Goal: Task Accomplishment & Management: Manage account settings

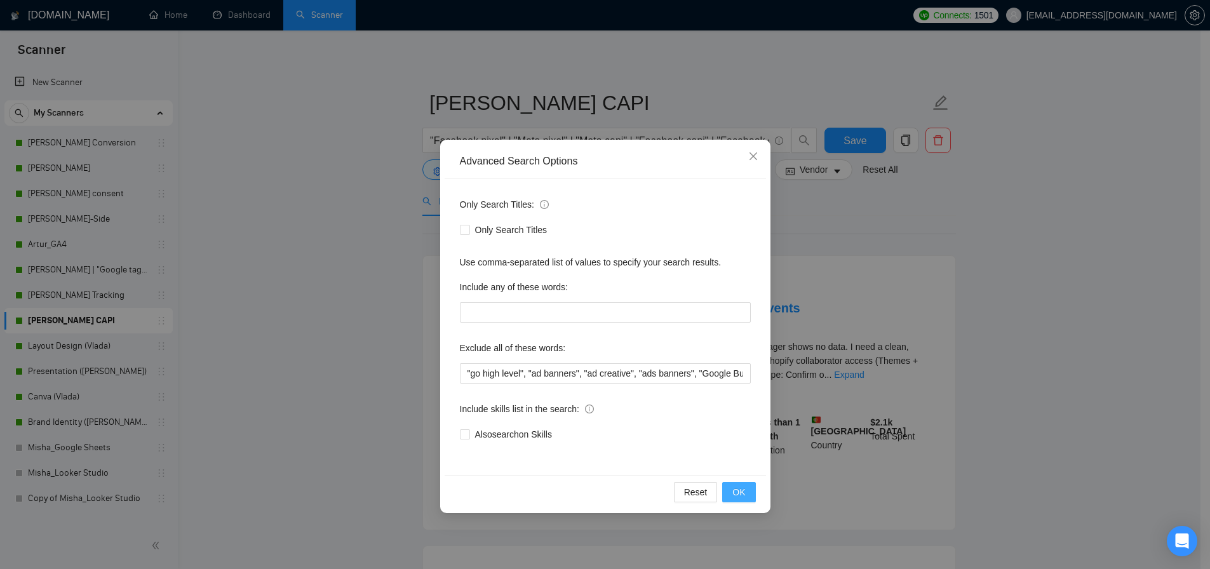
click at [736, 494] on span "OK" at bounding box center [738, 492] width 13 height 14
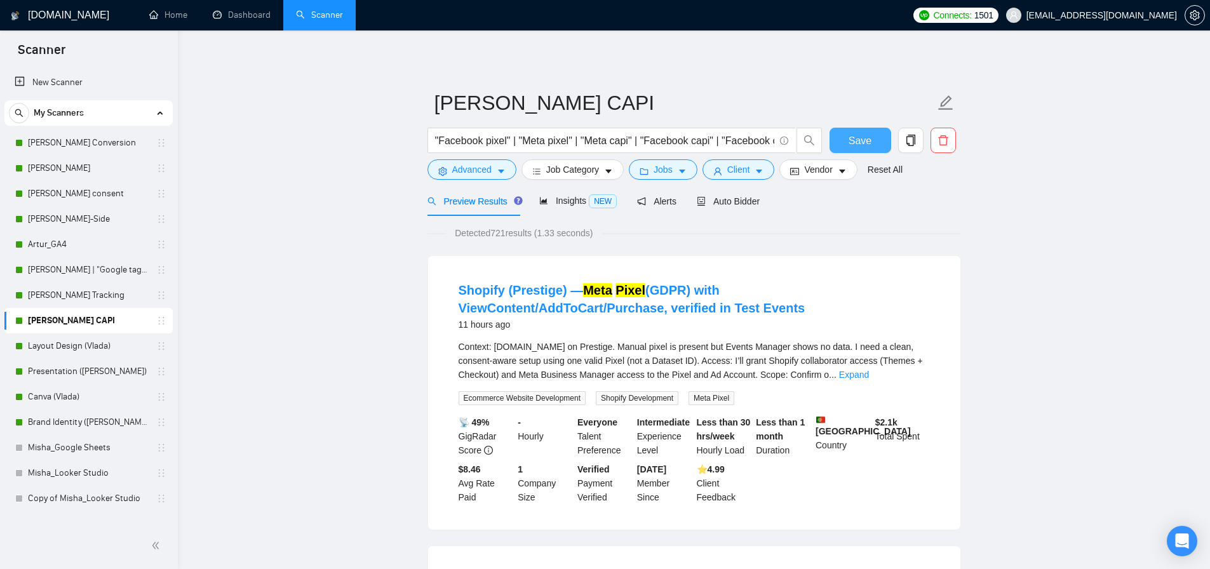
click at [860, 146] on span "Save" at bounding box center [860, 141] width 23 height 16
click at [478, 175] on span "Advanced" at bounding box center [471, 170] width 39 height 14
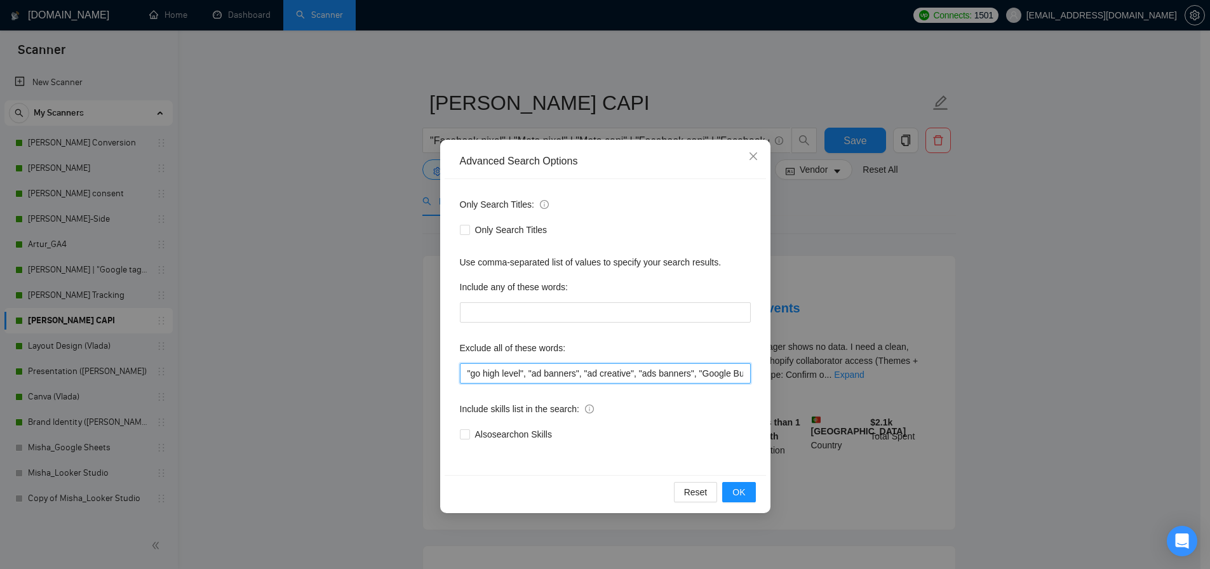
drag, startPoint x: 532, startPoint y: 373, endPoint x: 708, endPoint y: 376, distance: 176.0
click at [708, 376] on input ""go high level", "ad banners", "ad creative", "ads banners", "Google Business",…" at bounding box center [605, 373] width 291 height 20
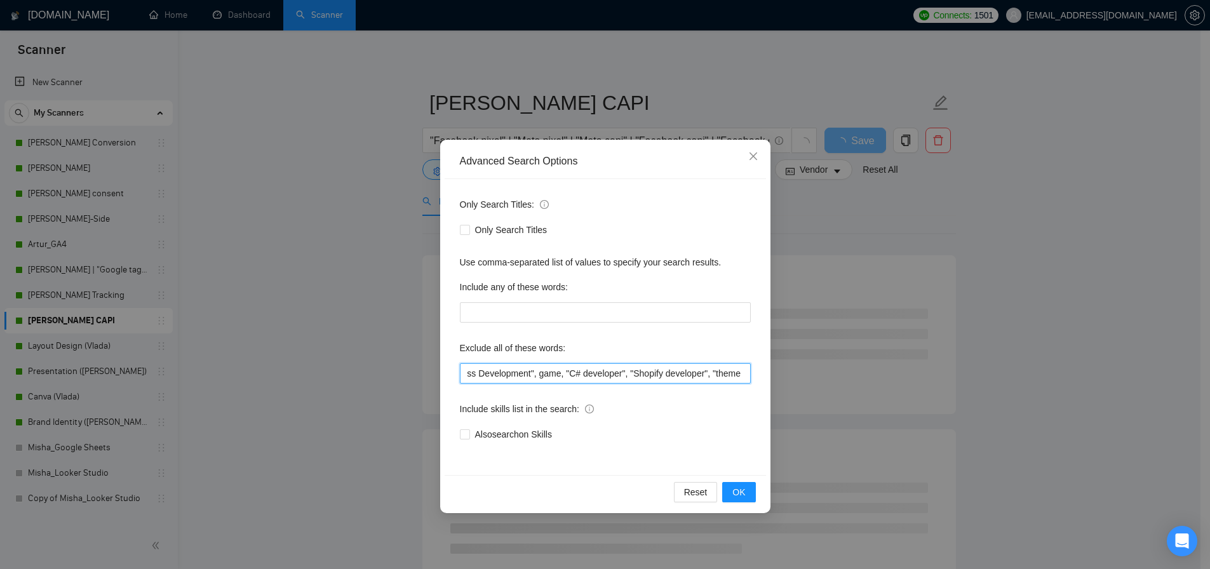
scroll to position [0, 271]
click at [652, 377] on input ""go high level", "Google Business", "App", "LinkedIn Sales", "Business Developm…" at bounding box center [605, 373] width 291 height 20
click at [494, 377] on input ""go high level", "Google Business", "App", "LinkedIn Sales", "Business Developm…" at bounding box center [605, 373] width 291 height 20
drag, startPoint x: 471, startPoint y: 376, endPoint x: 567, endPoint y: 374, distance: 95.9
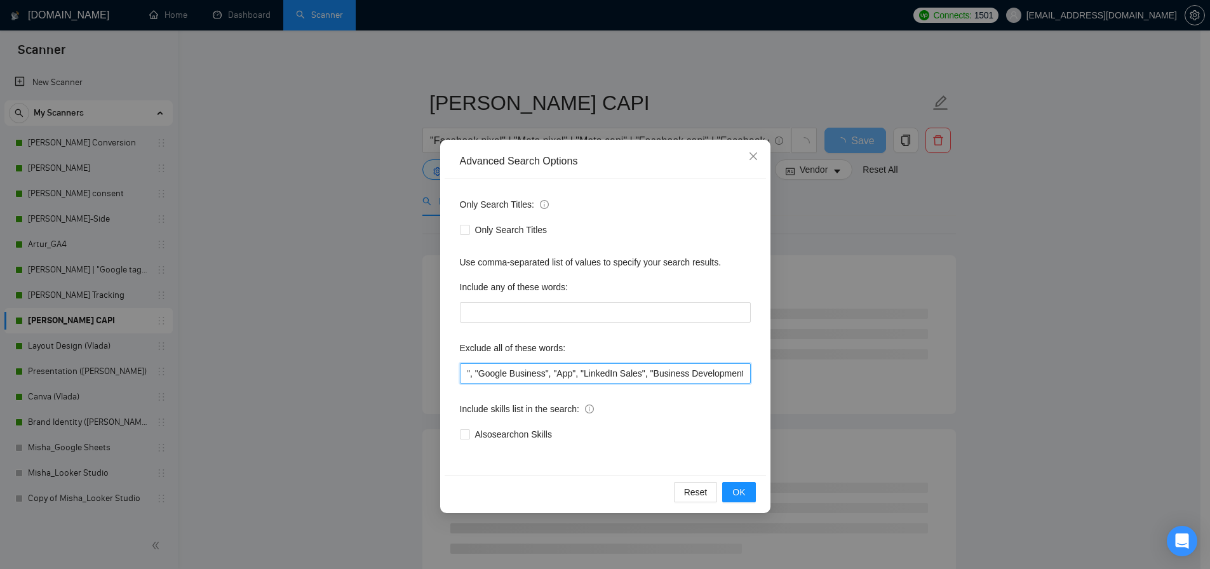
click at [547, 377] on input ""go high level", "Google Business", "App", "LinkedIn Sales", "Business Developm…" at bounding box center [605, 373] width 291 height 20
click at [695, 378] on input ""go high level", "Google Business", "App", "LinkedIn Sales", "Business Developm…" at bounding box center [605, 373] width 291 height 20
click at [734, 376] on input ""go high level", "Google Business", "App", "LinkedIn Sales", "Business Developm…" at bounding box center [605, 373] width 291 height 20
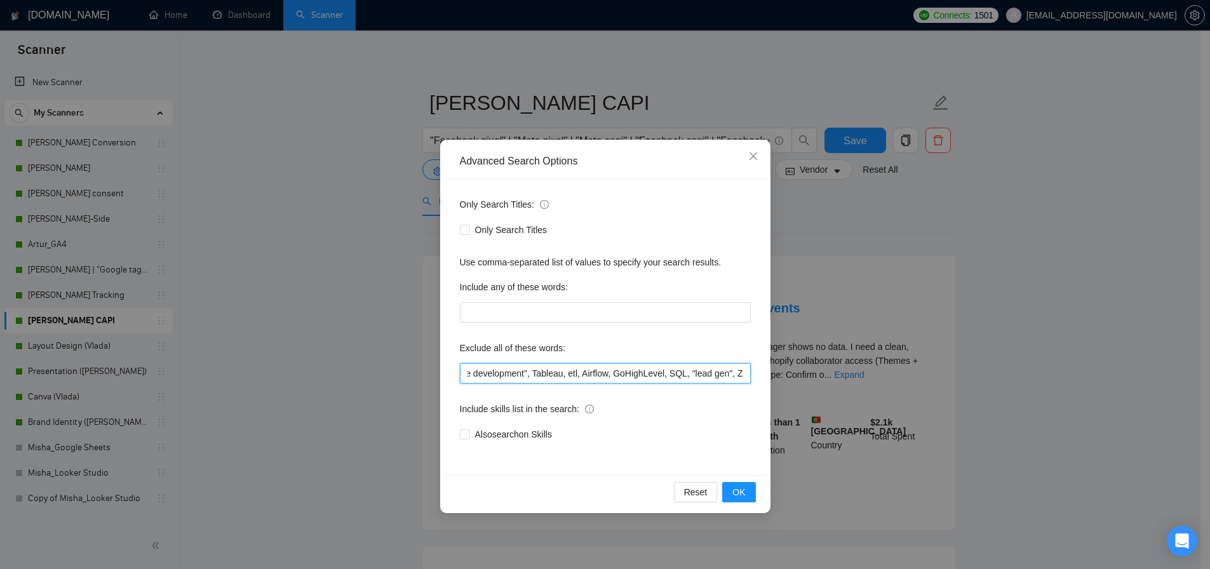
scroll to position [0, 692]
drag, startPoint x: 597, startPoint y: 373, endPoint x: 584, endPoint y: 380, distance: 14.8
click at [565, 374] on input ""go high level", "Google Business", "App", "LinkedIn Sales", "Business Developm…" at bounding box center [605, 373] width 291 height 20
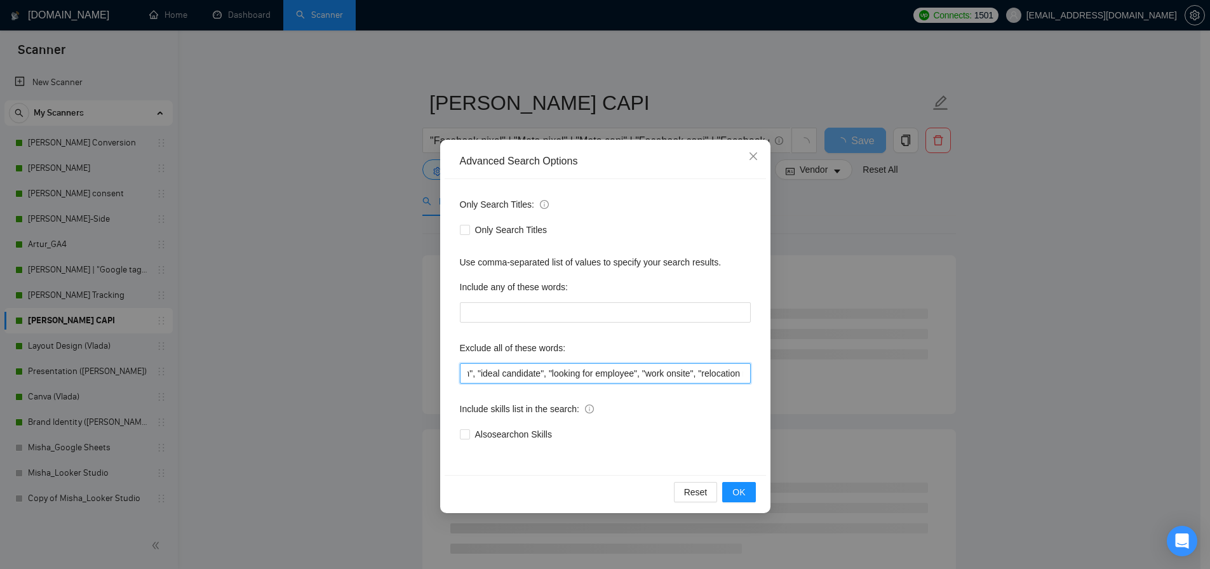
scroll to position [0, 904]
drag, startPoint x: 661, startPoint y: 375, endPoint x: 737, endPoint y: 373, distance: 76.2
click at [737, 373] on input ""go high level", "Google Business", "App", "LinkedIn Sales", "Business Developm…" at bounding box center [605, 373] width 291 height 20
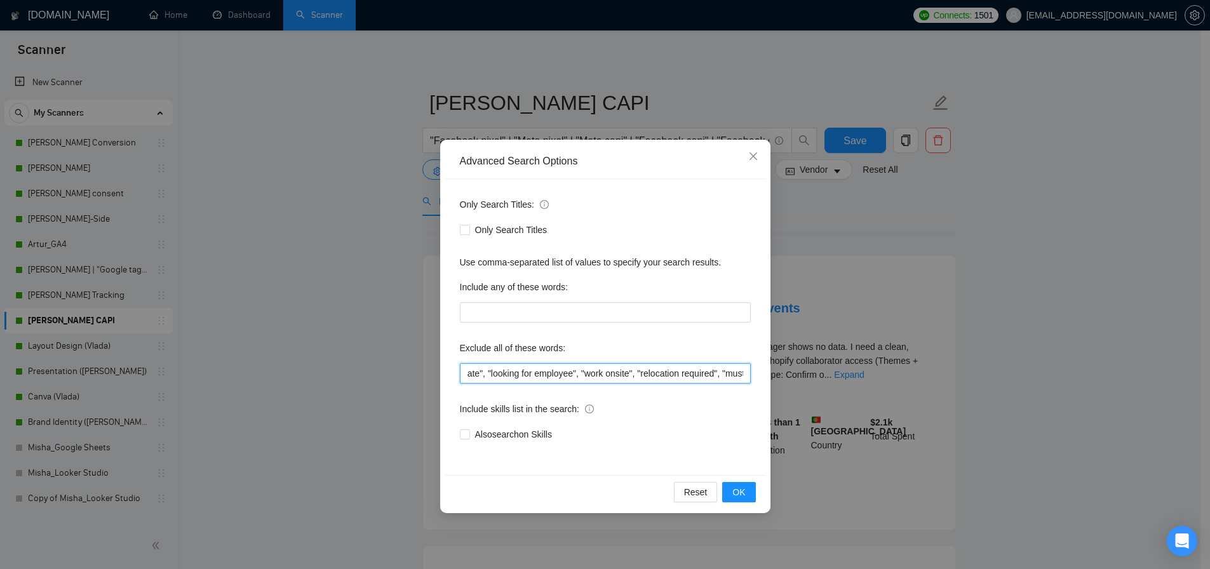
click at [699, 377] on input ""go high level", "Google Business", "App", "LinkedIn Sales", "Business Developm…" at bounding box center [605, 373] width 291 height 20
drag, startPoint x: 730, startPoint y: 375, endPoint x: 763, endPoint y: 378, distance: 33.2
click at [763, 378] on div "Only Search Titles: Only Search Titles Use comma-separated list of values to sp…" at bounding box center [605, 327] width 321 height 296
click at [708, 375] on input ""go high level", "Google Business", "App", "LinkedIn Sales", "Business Developm…" at bounding box center [605, 373] width 291 height 20
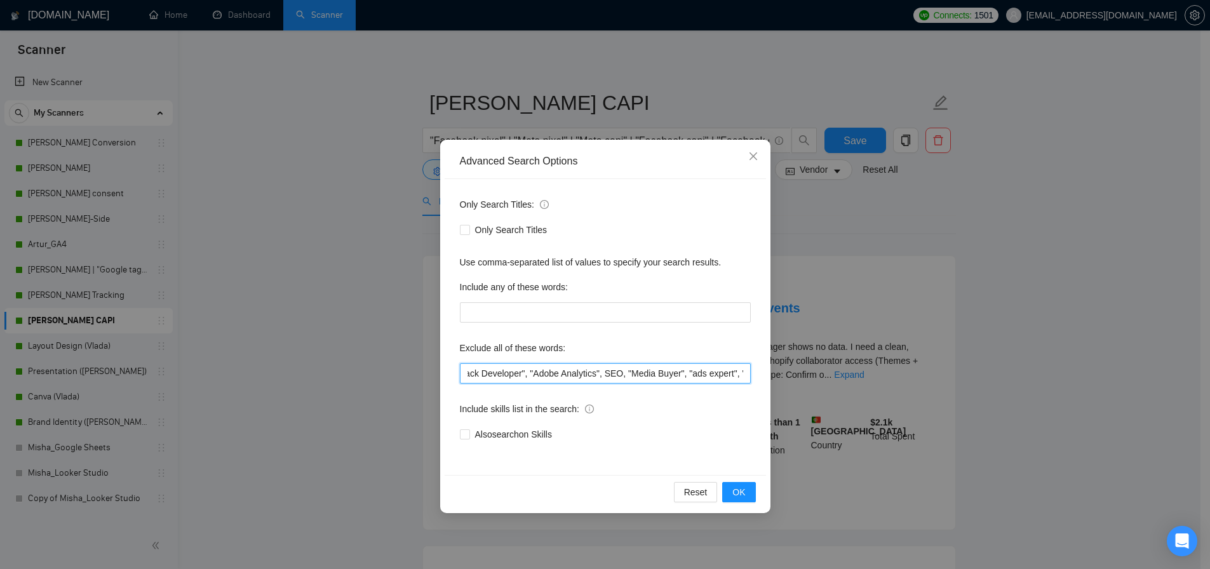
scroll to position [0, 1708]
drag, startPoint x: 728, startPoint y: 373, endPoint x: 769, endPoint y: 373, distance: 40.7
click at [769, 373] on div "Advanced Search Options Only Search Titles: Only Search Titles Use comma-separa…" at bounding box center [605, 326] width 330 height 373
click at [610, 368] on input ""go high level", "Google Business", "App", "LinkedIn Sales", "Business Developm…" at bounding box center [605, 373] width 291 height 20
drag, startPoint x: 518, startPoint y: 373, endPoint x: 699, endPoint y: 373, distance: 181.7
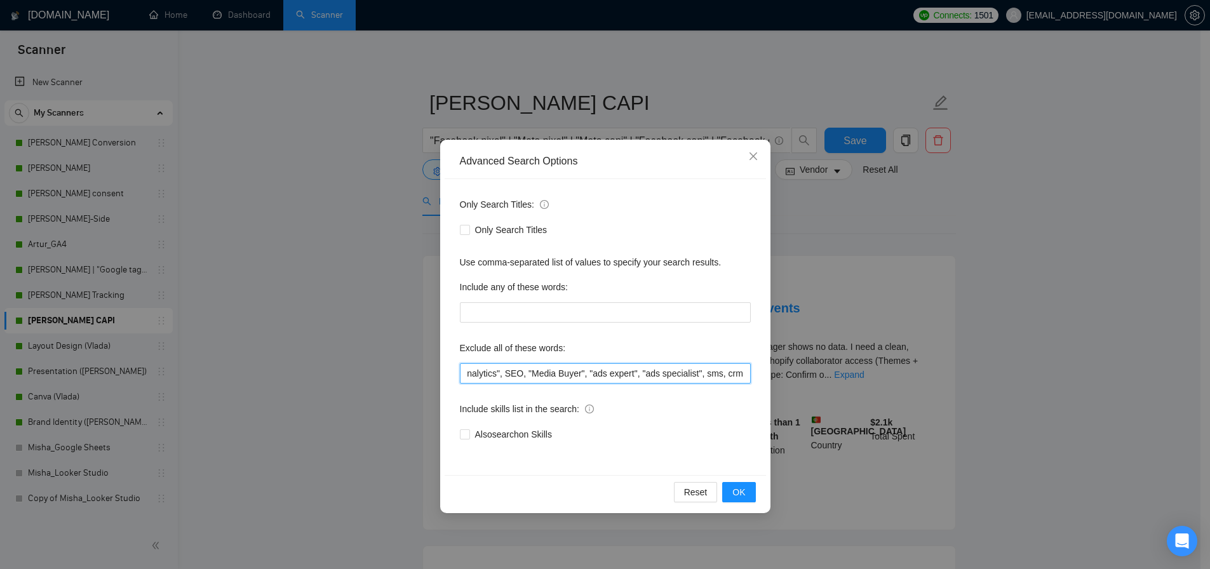
click at [699, 373] on input ""go high level", "Google Business", "App", "LinkedIn Sales", "Business Developm…" at bounding box center [605, 373] width 291 height 20
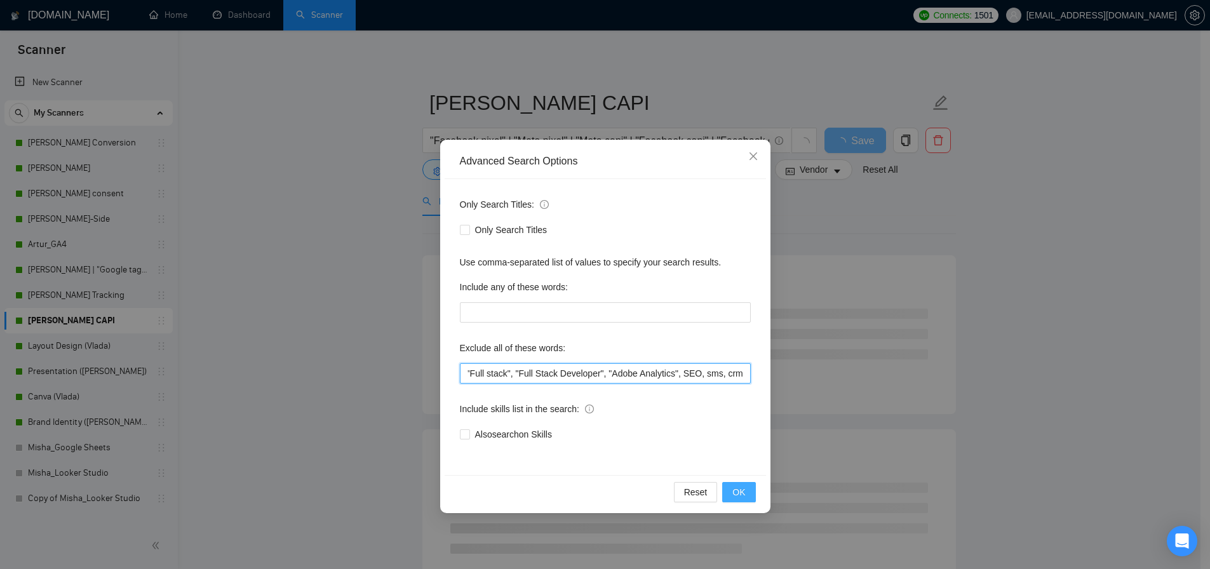
type input ""go high level", "Google Business", "App", "LinkedIn Sales", "Business Developm…"
click at [739, 495] on span "OK" at bounding box center [738, 492] width 13 height 14
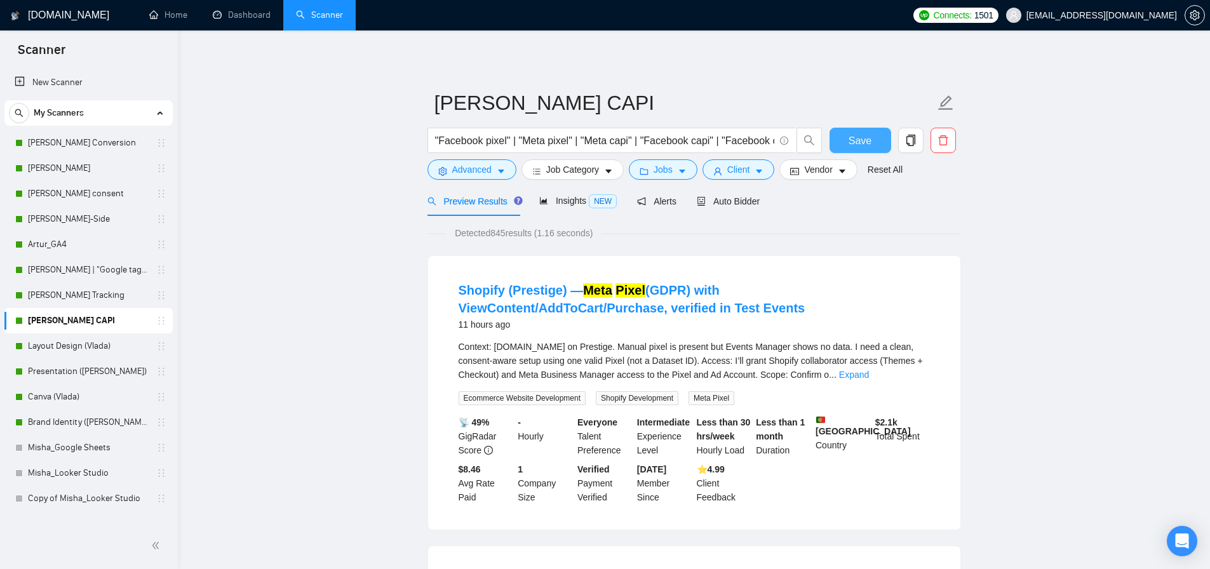
click at [872, 138] on button "Save" at bounding box center [861, 140] width 62 height 25
click at [55, 291] on link "[PERSON_NAME] Tracking" at bounding box center [88, 295] width 121 height 25
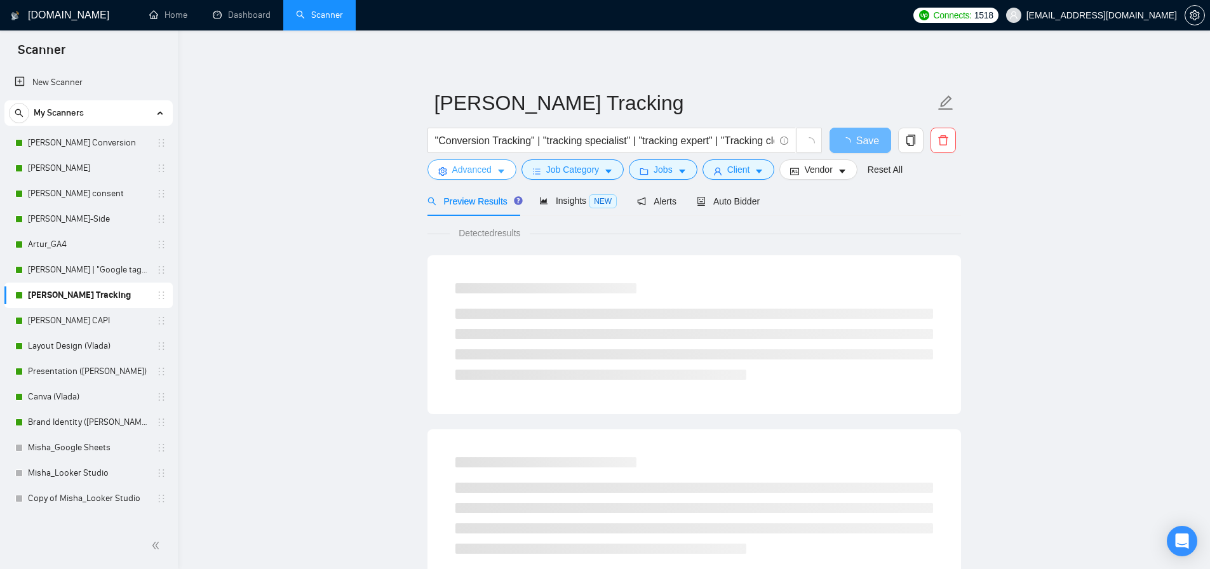
click at [480, 170] on span "Advanced" at bounding box center [471, 170] width 39 height 14
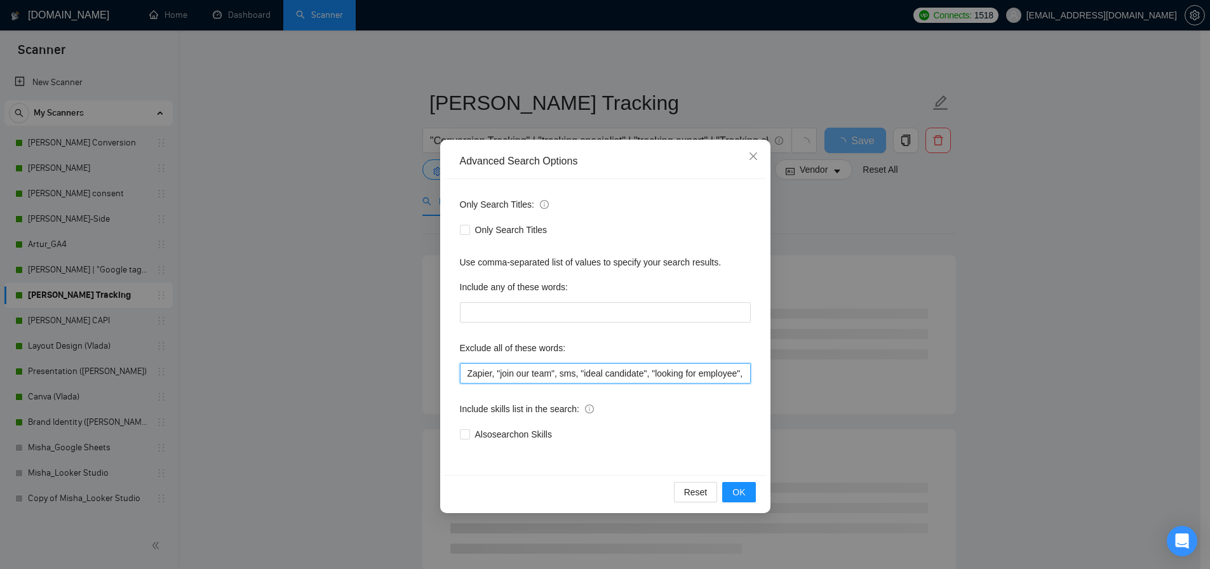
click at [518, 372] on input "Zapier, "join our team", sms, "ideal candidate", "looking for employee", "work …" at bounding box center [605, 373] width 291 height 20
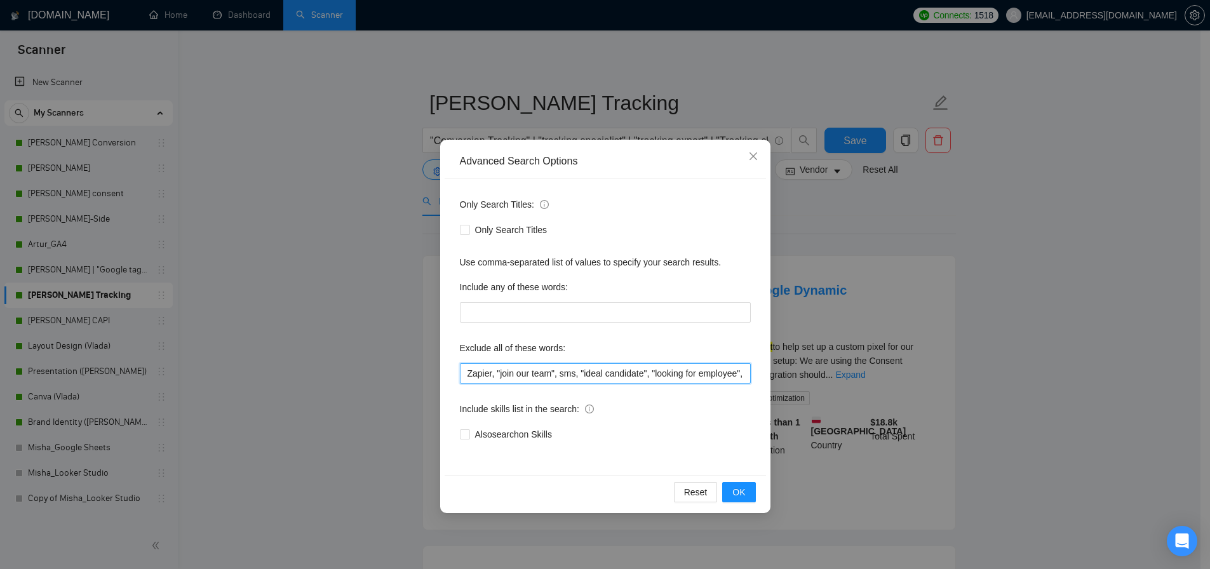
paste input ""go high level", "ad banners", "ad creative", "ads banners", "Google Business",…"
type input ""go high level", "ad banners", "ad creative", "ads banners", "Google Business",…"
drag, startPoint x: 736, startPoint y: 495, endPoint x: 729, endPoint y: 490, distance: 9.2
click at [737, 495] on span "OK" at bounding box center [738, 492] width 13 height 14
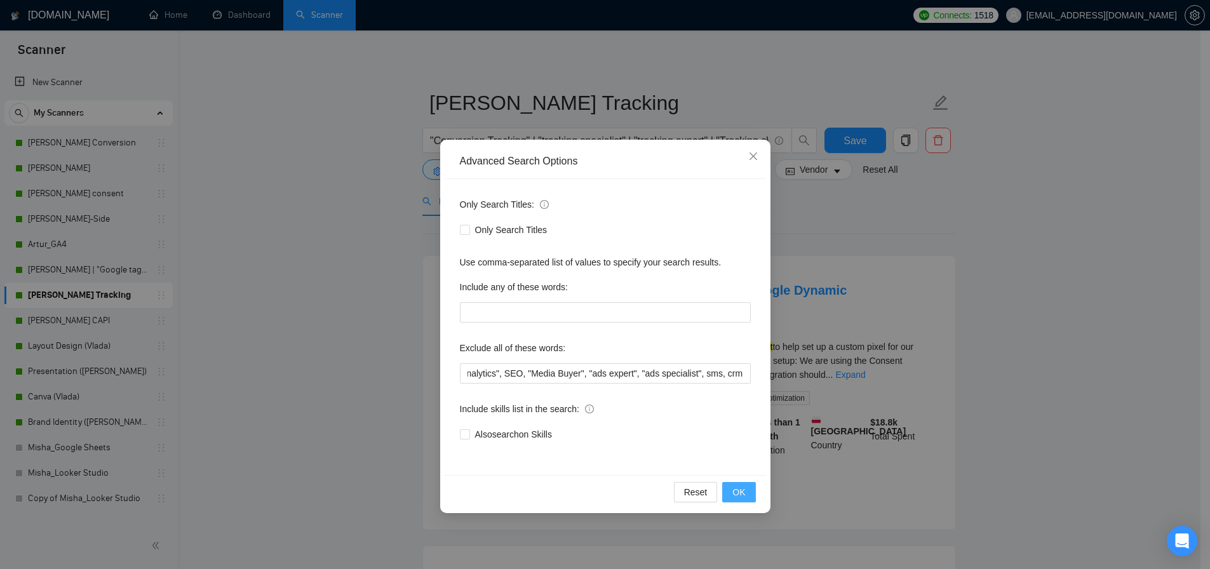
scroll to position [0, 0]
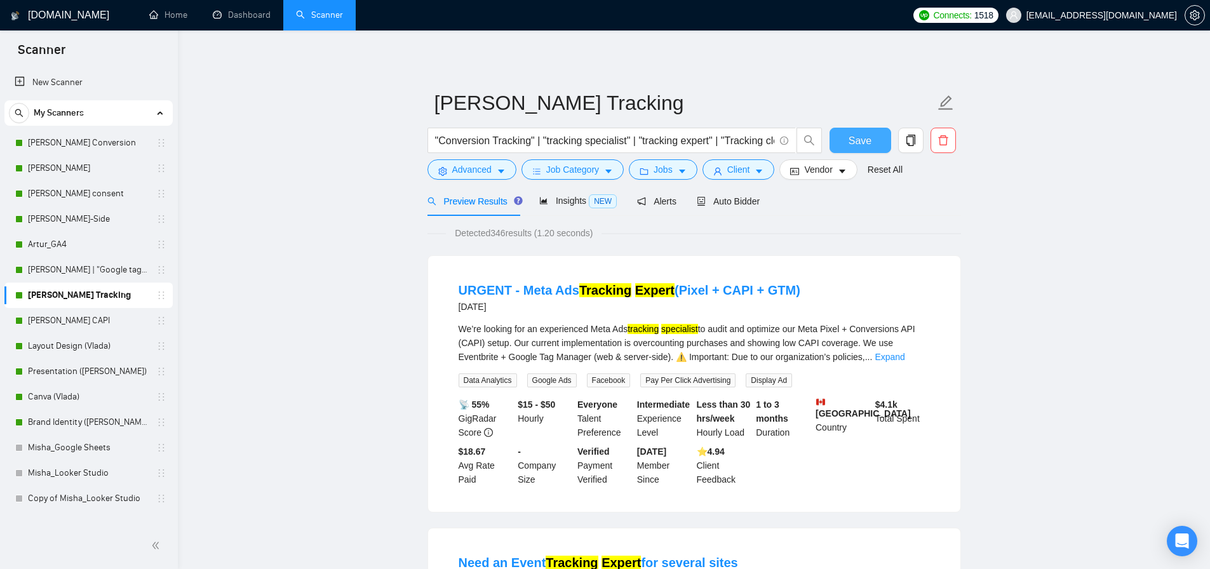
click at [854, 133] on span "Save" at bounding box center [860, 141] width 23 height 16
click at [92, 278] on link "[PERSON_NAME] | "Google tag manager" at bounding box center [88, 269] width 121 height 25
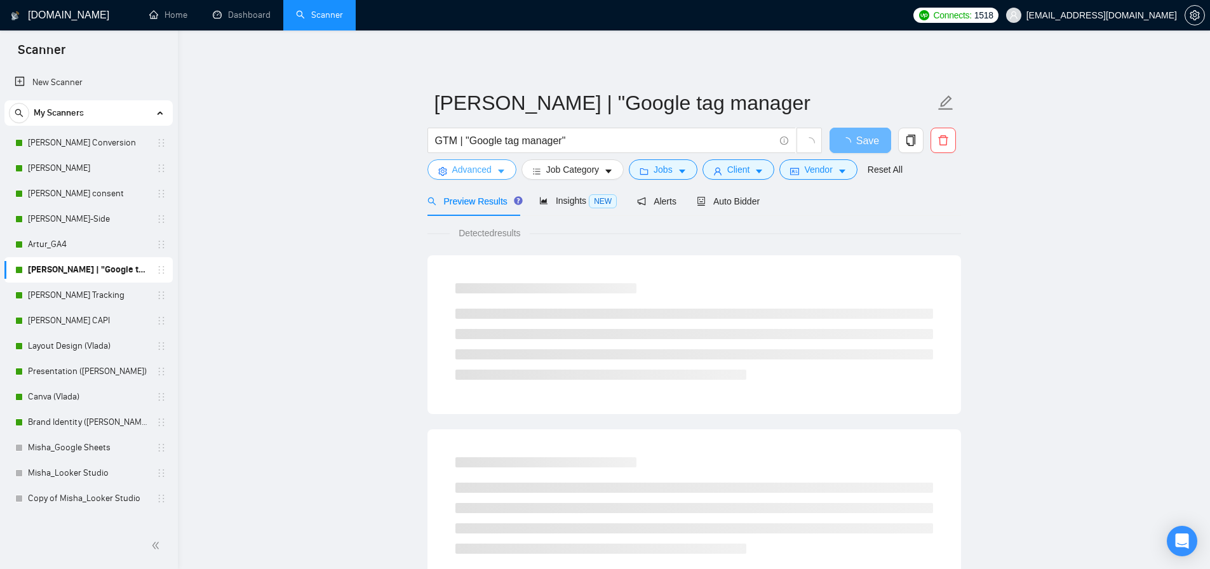
click at [488, 173] on span "Advanced" at bounding box center [471, 170] width 39 height 14
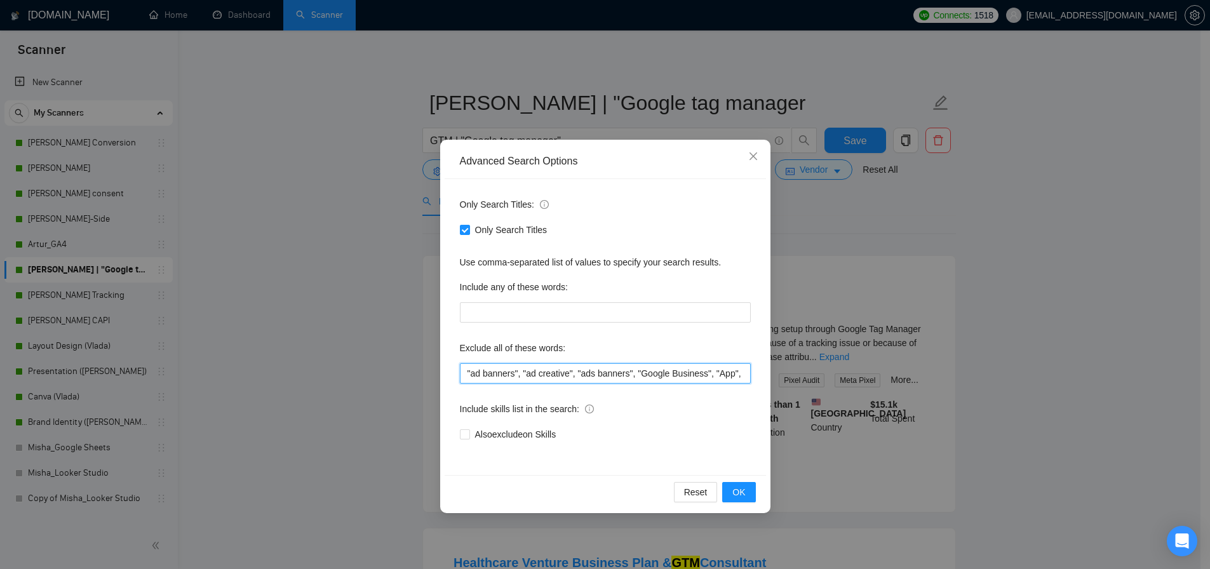
click at [530, 366] on input ""ad banners", "ad creative", "ads banners", "Google Business", "App", "LinkedIn…" at bounding box center [605, 373] width 291 height 20
paste input "go high level", "ad banners", "ad creative", "ads banners", "Google Business", …"
click at [737, 488] on span "OK" at bounding box center [738, 492] width 13 height 14
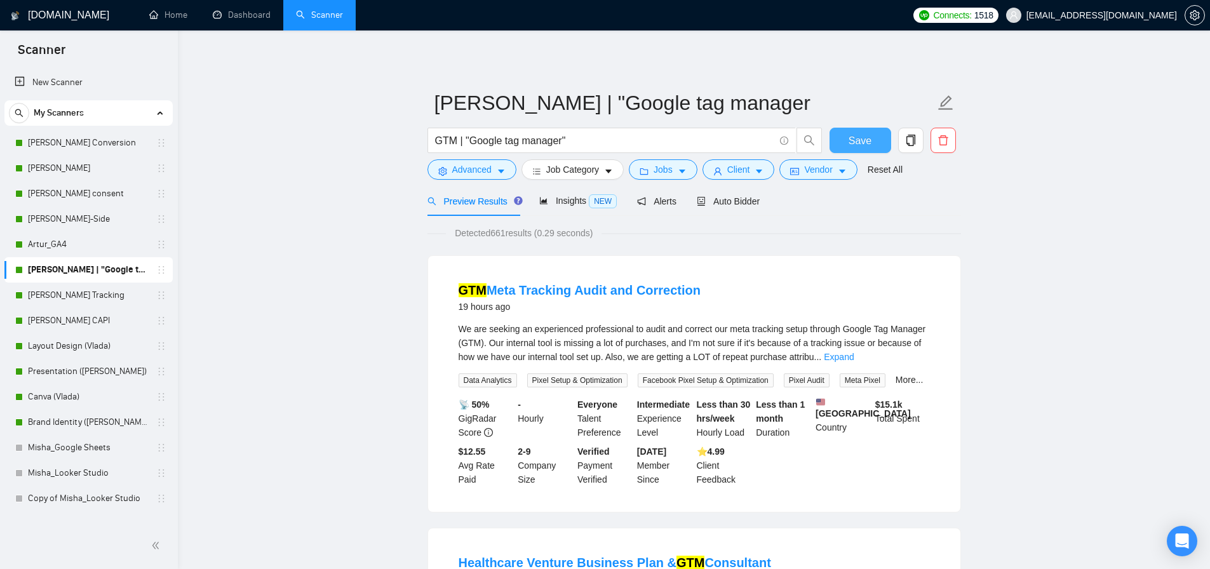
click at [870, 141] on span "Save" at bounding box center [860, 141] width 23 height 16
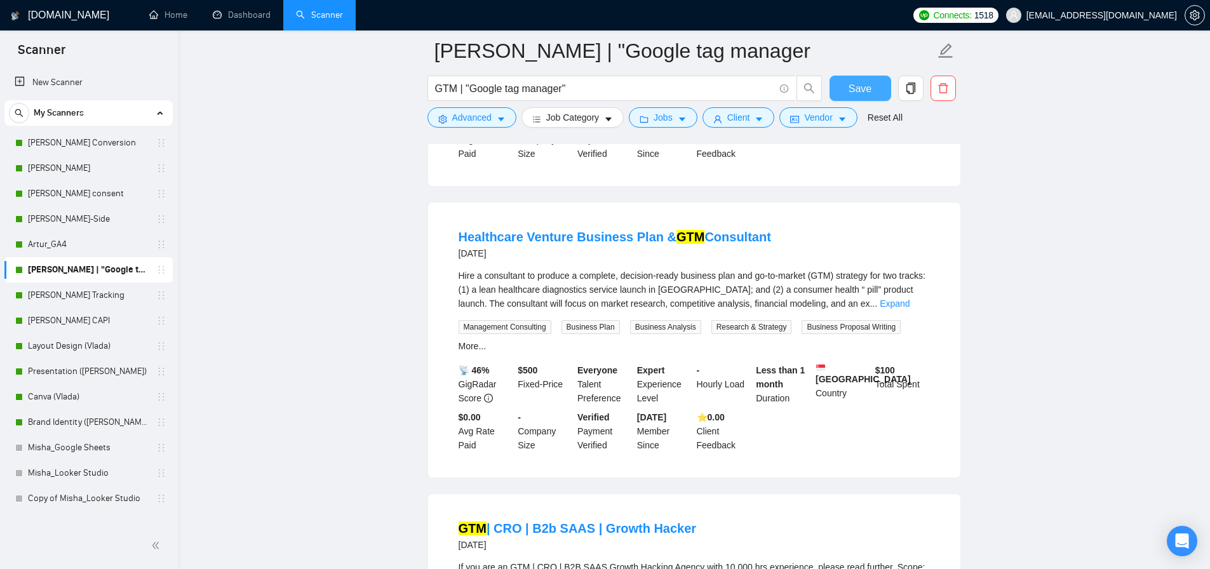
scroll to position [344, 0]
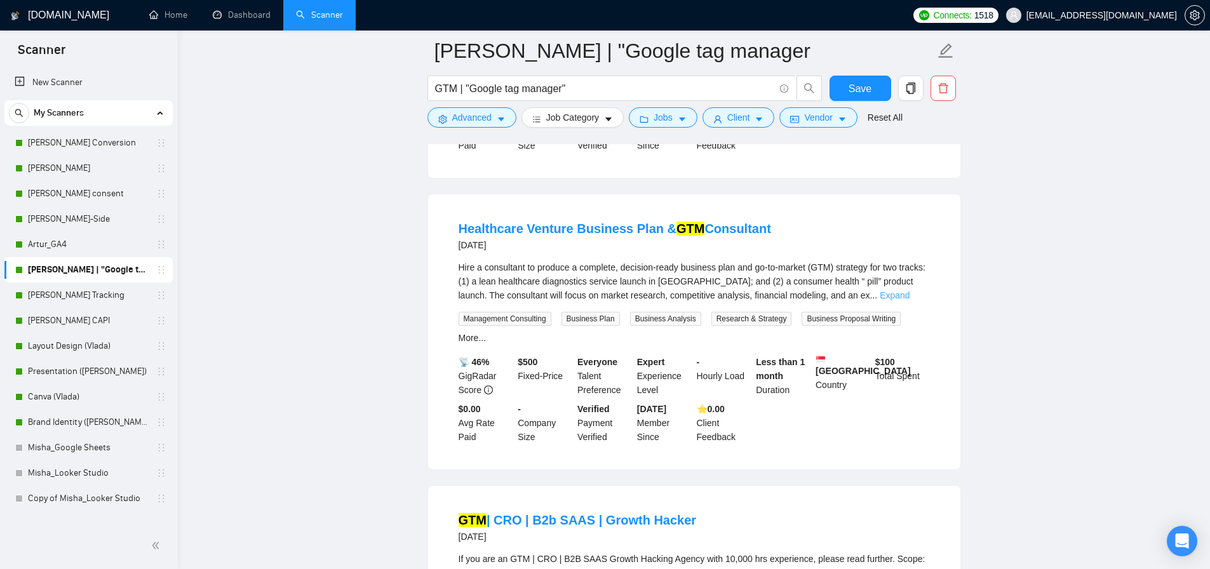
click at [906, 300] on link "Expand" at bounding box center [895, 295] width 30 height 10
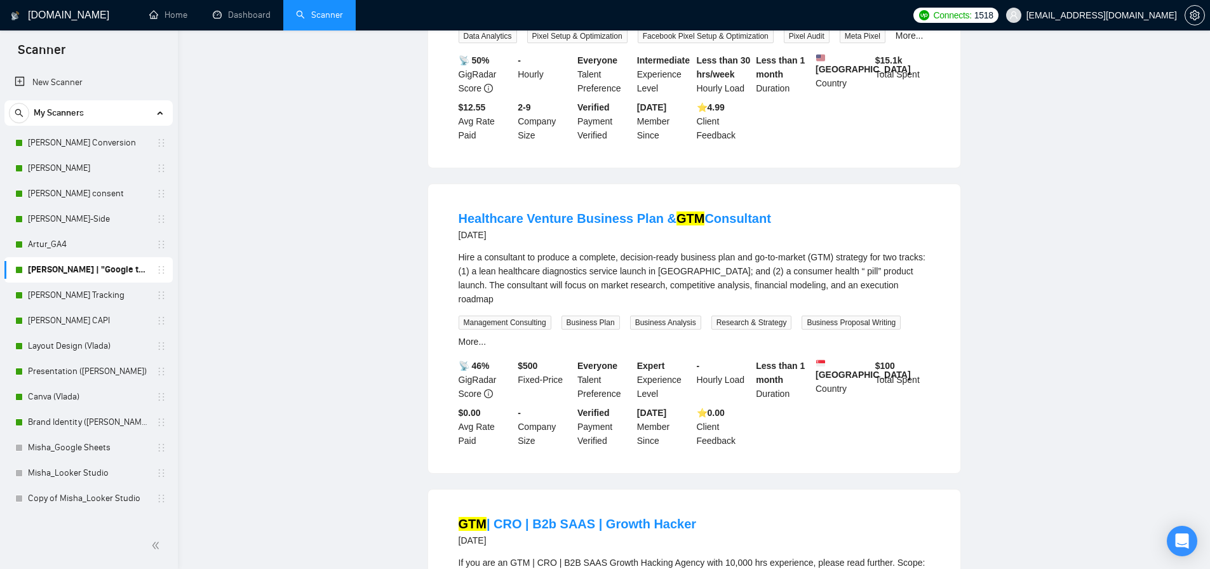
scroll to position [0, 0]
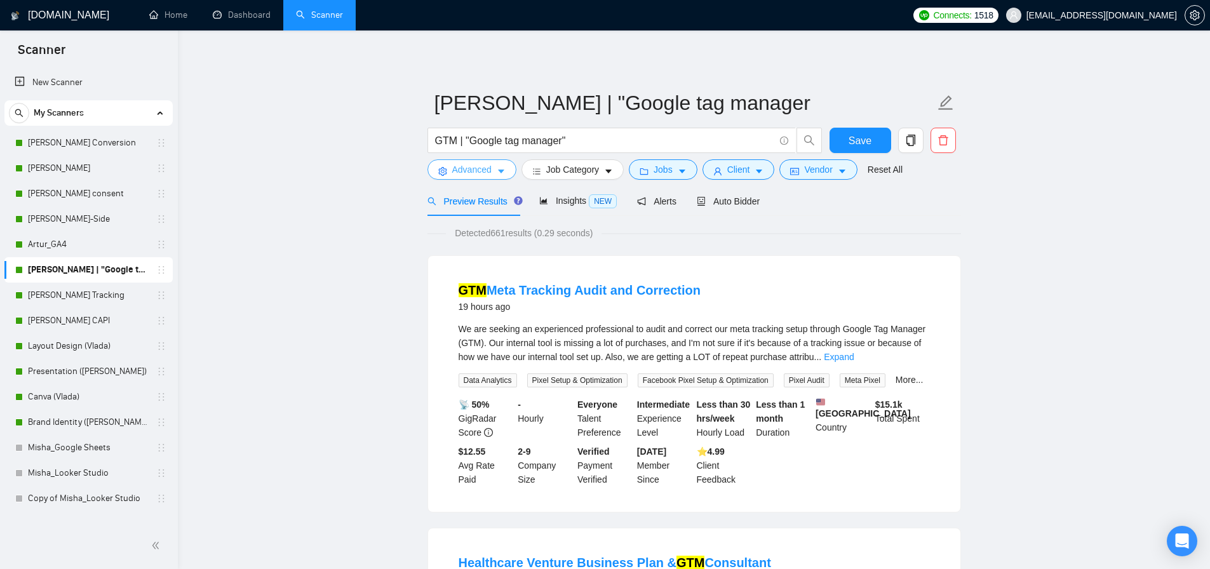
click at [469, 166] on span "Advanced" at bounding box center [471, 170] width 39 height 14
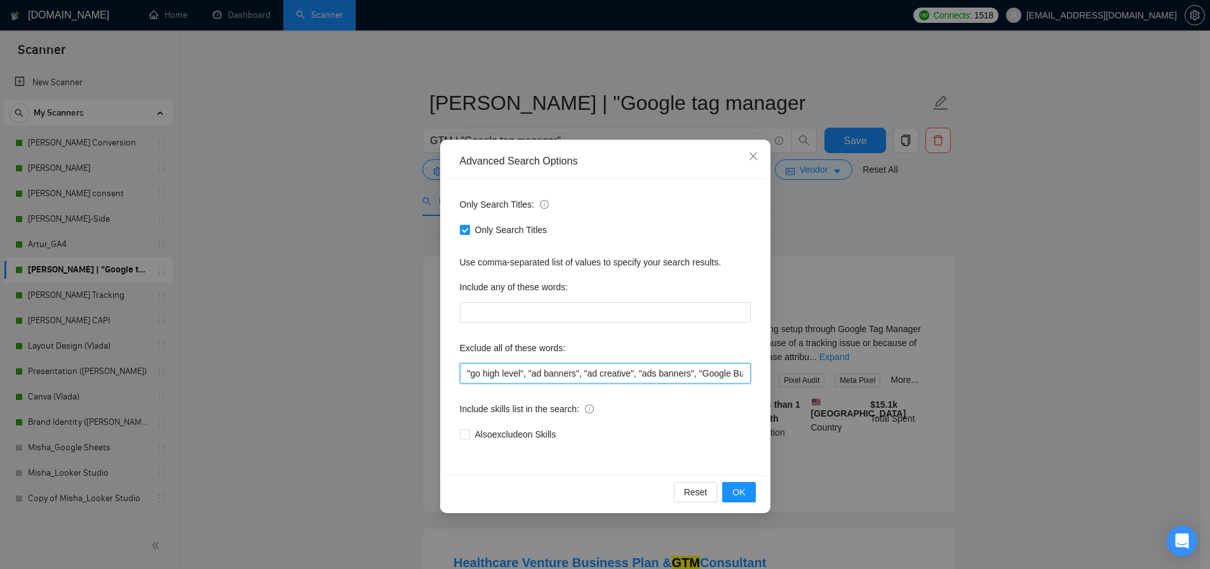
click at [470, 375] on input ""go high level", "ad banners", "ad creative", "ads banners", "Google Business",…" at bounding box center [605, 373] width 291 height 20
click at [467, 375] on input ""go high level", "ad banners", "ad creative", "ads banners", "Google Business",…" at bounding box center [605, 373] width 291 height 20
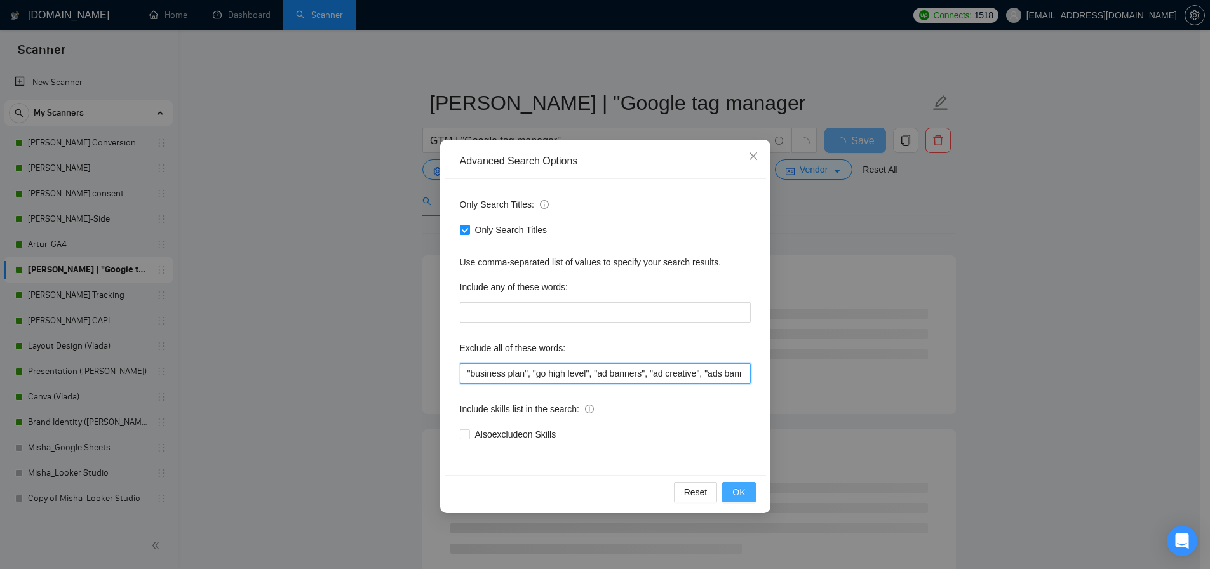
type input ""business plan", "go high level", "ad banners", "ad creative", "ads banners", "…"
click at [743, 491] on span "OK" at bounding box center [738, 492] width 13 height 14
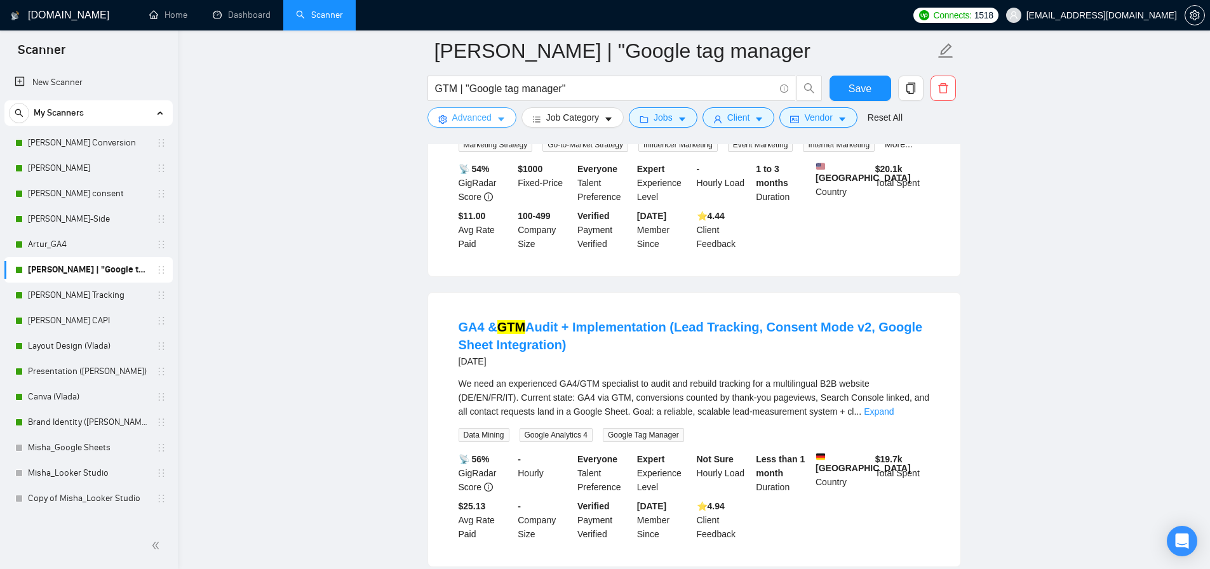
scroll to position [631, 0]
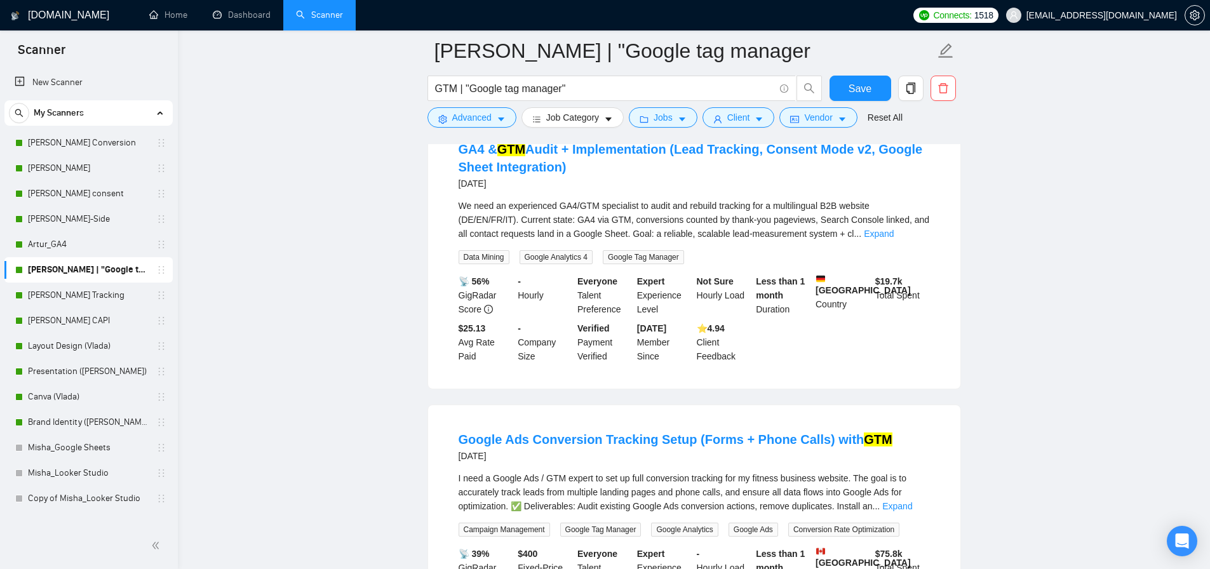
scroll to position [704, 0]
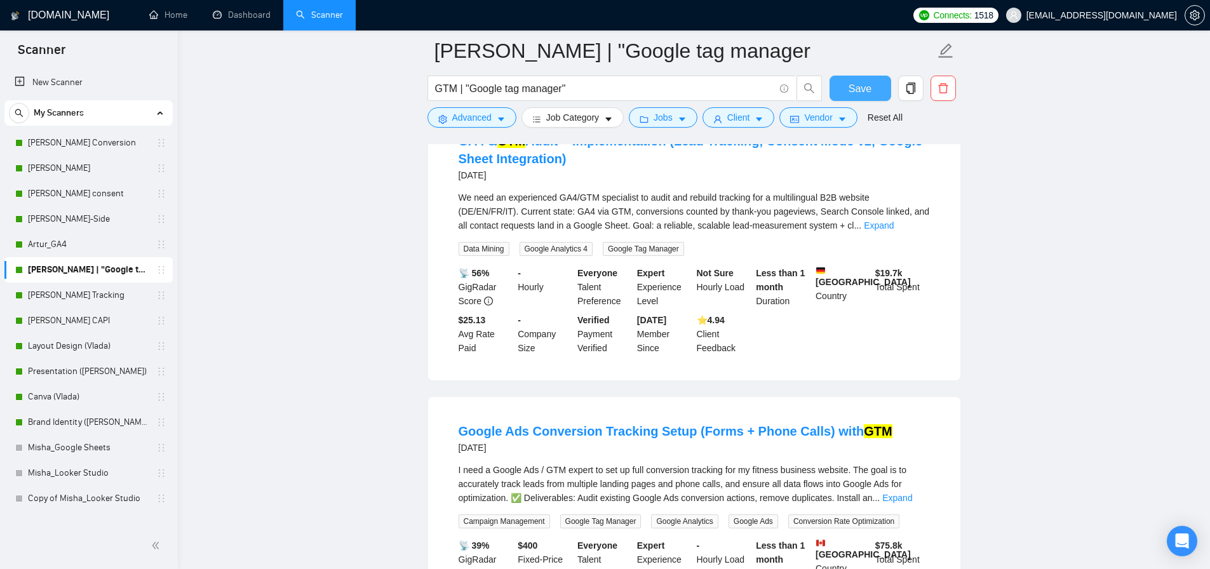
click at [837, 95] on button "Save" at bounding box center [861, 88] width 62 height 25
click at [64, 241] on link "Artur_GA4" at bounding box center [88, 244] width 121 height 25
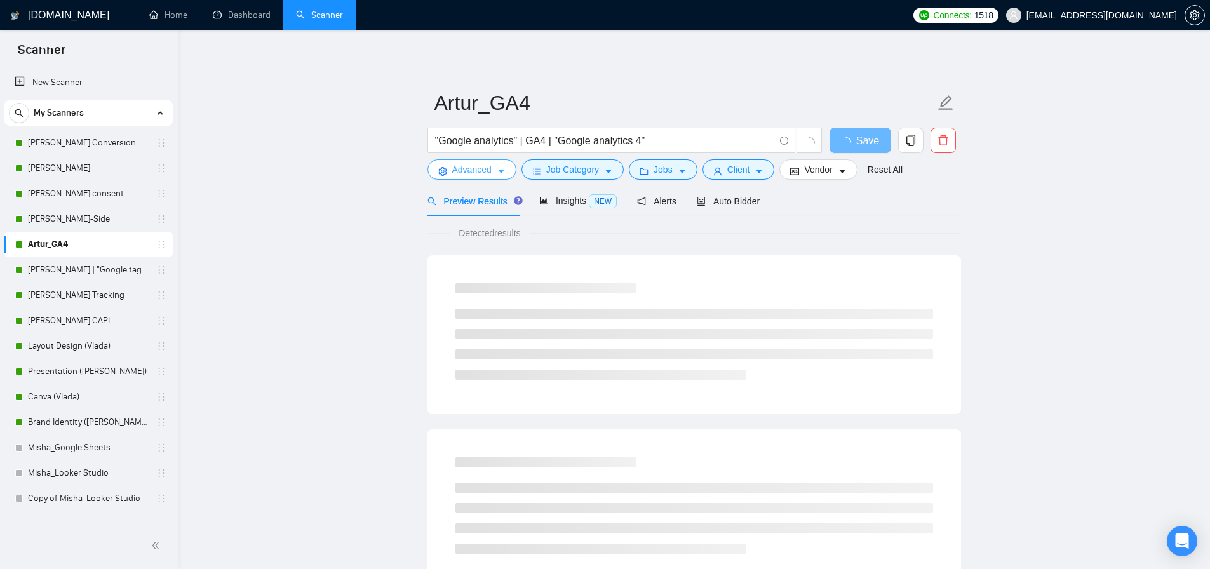
click at [466, 174] on span "Advanced" at bounding box center [471, 170] width 39 height 14
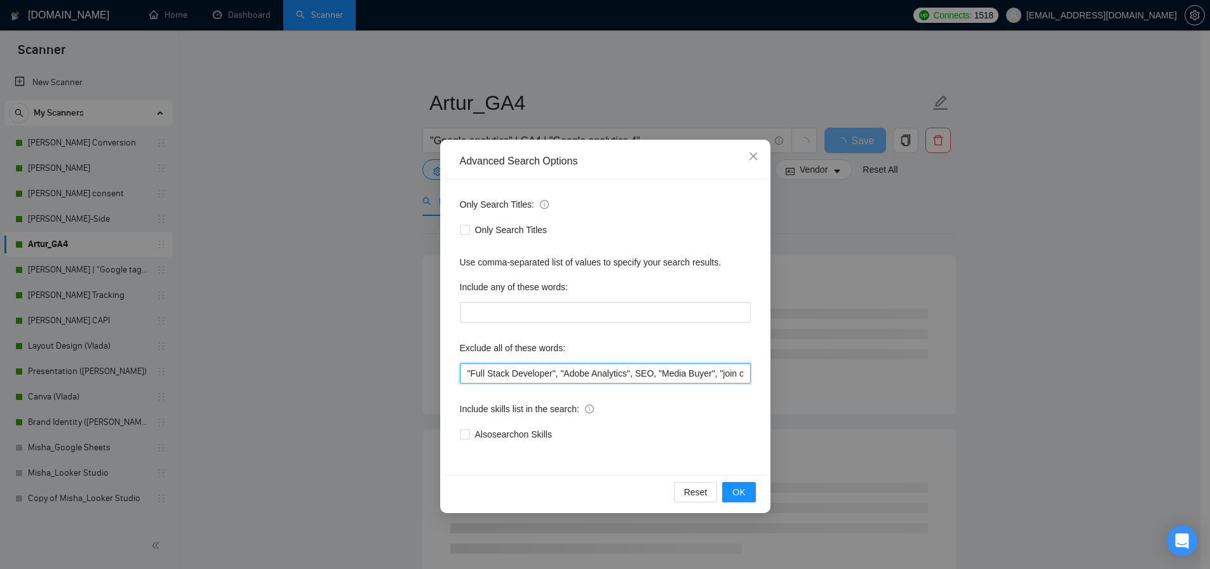
click at [504, 373] on input ""Full Stack Developer", "Adobe Analytics", SEO, "Media Buyer", "join our team",…" at bounding box center [605, 373] width 291 height 20
paste input "business plan", "go high level", "ad banners", "ad creative", "ads banners", "G…"
type input ""business plan", "go high level", "ad banners", "ad creative", "ads banners", "…"
click at [750, 500] on button "OK" at bounding box center [738, 492] width 33 height 20
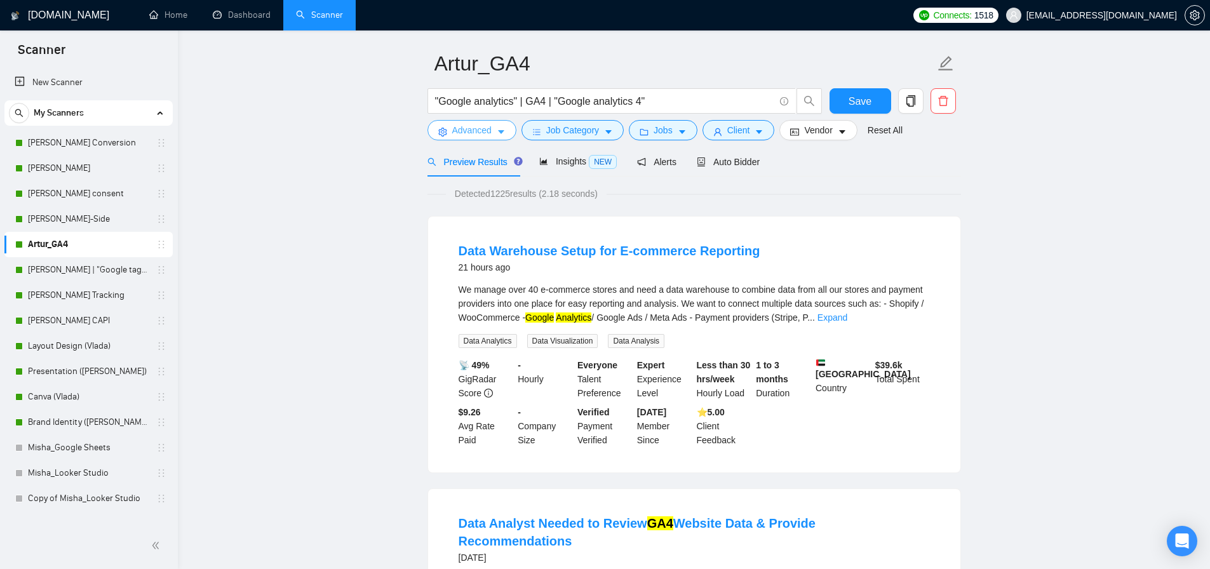
scroll to position [56, 0]
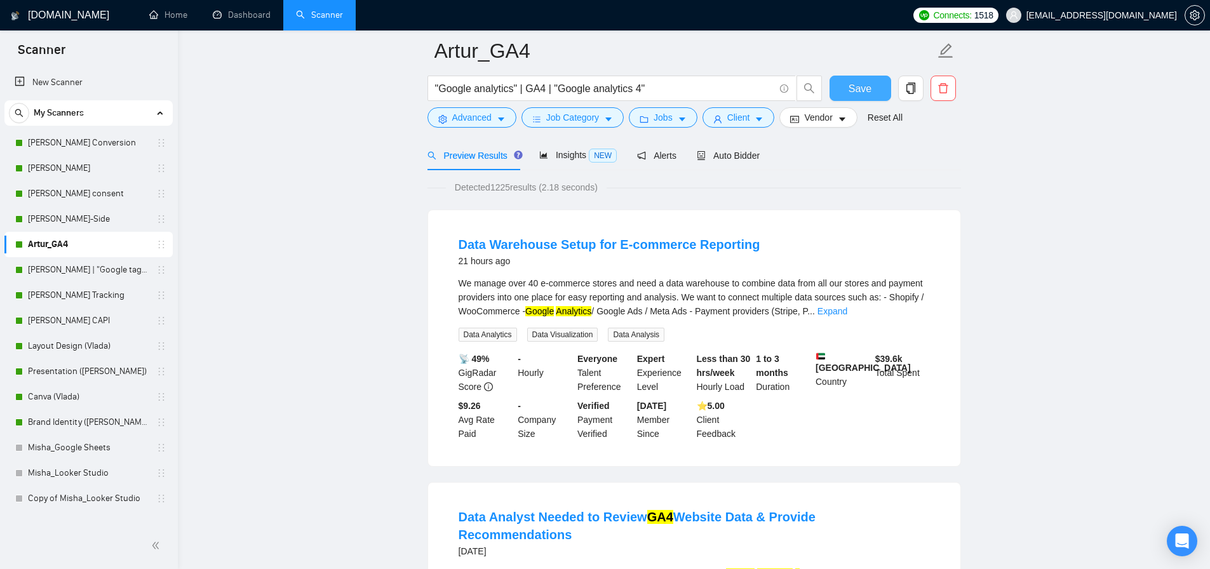
click at [861, 83] on span "Save" at bounding box center [860, 89] width 23 height 16
click at [102, 271] on link "[PERSON_NAME] | "Google tag manager" at bounding box center [88, 269] width 121 height 25
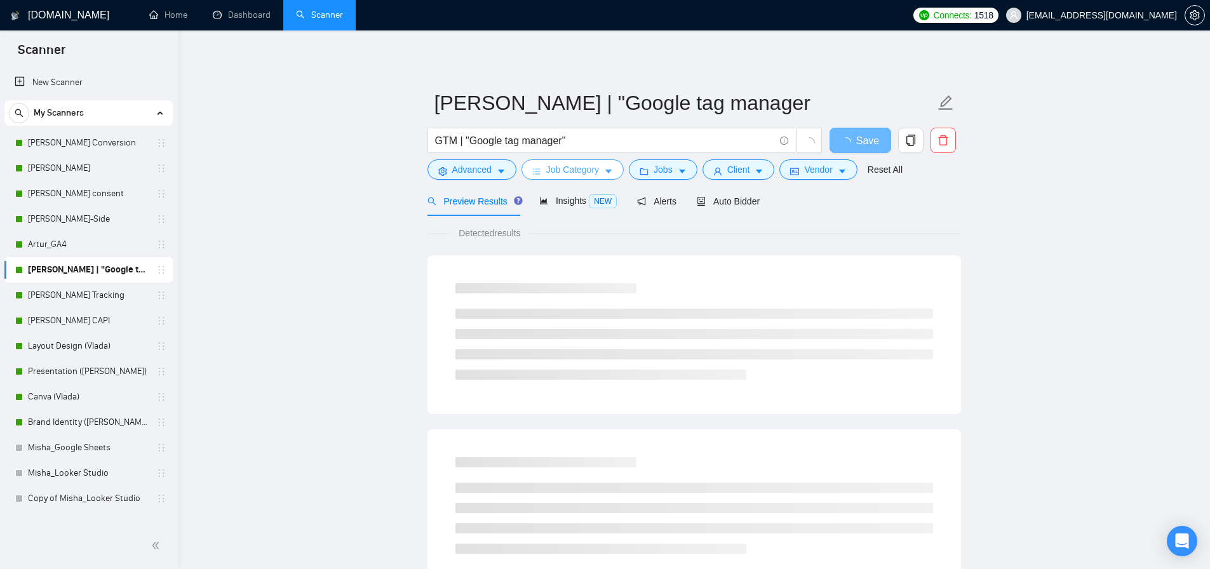
click at [596, 170] on span "Job Category" at bounding box center [572, 170] width 53 height 14
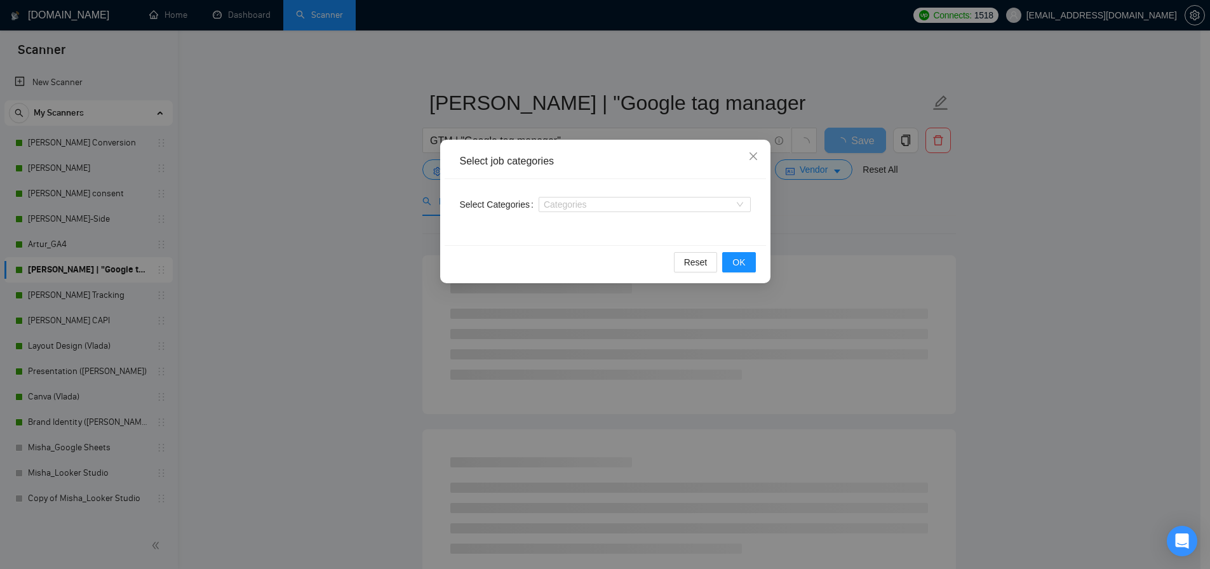
click at [358, 259] on div "Select job categories Select Categories Categories Reset OK" at bounding box center [605, 284] width 1210 height 569
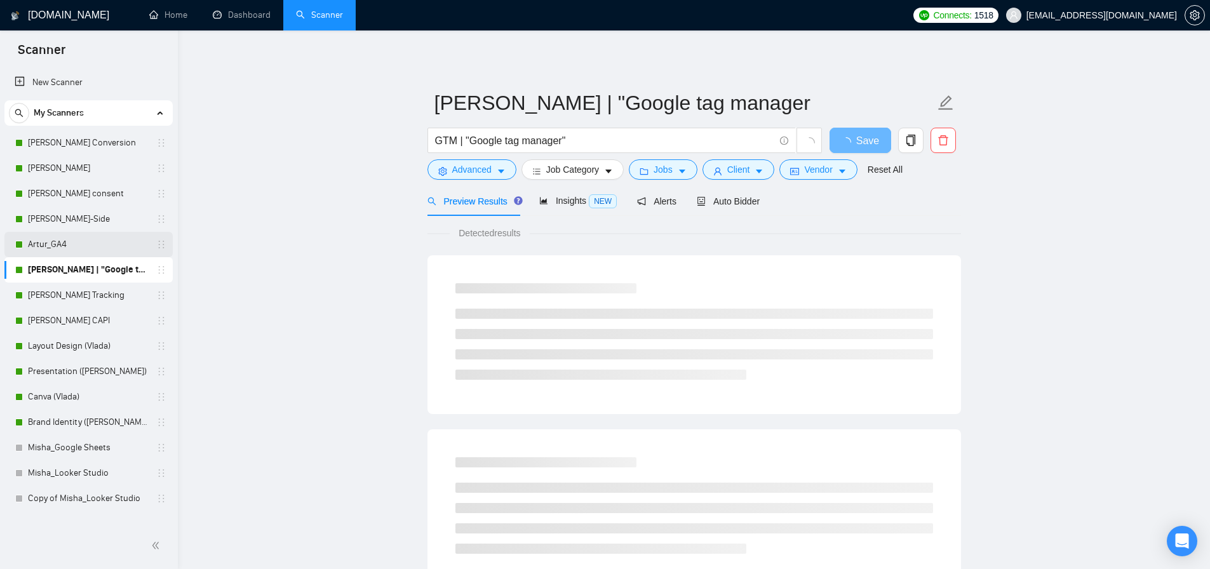
click at [56, 240] on link "Artur_GA4" at bounding box center [88, 244] width 121 height 25
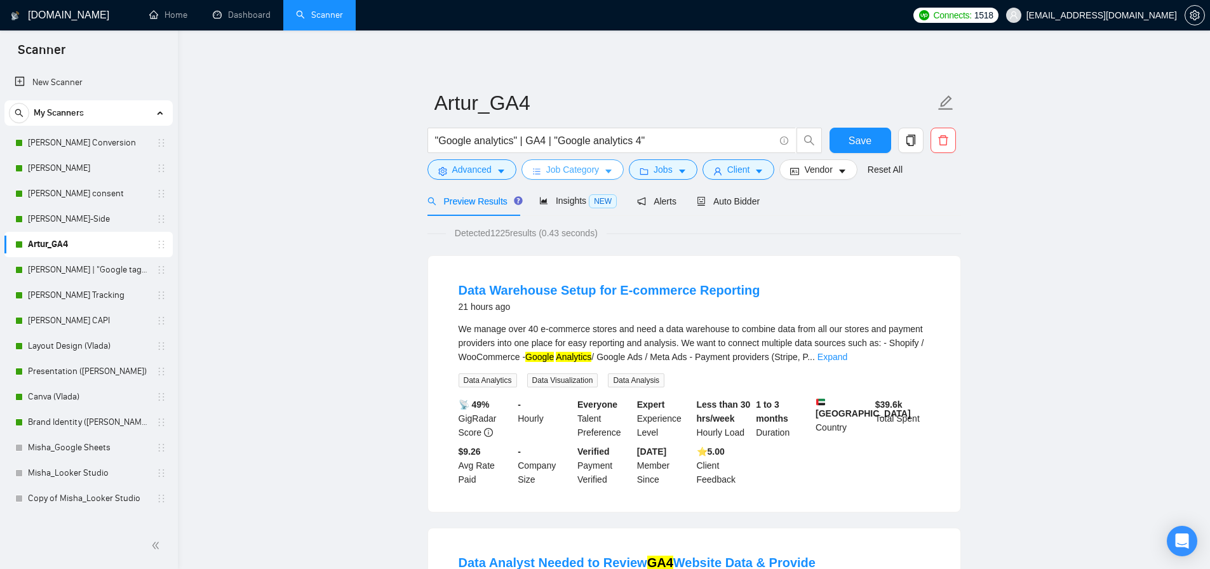
click at [557, 175] on span "Job Category" at bounding box center [572, 170] width 53 height 14
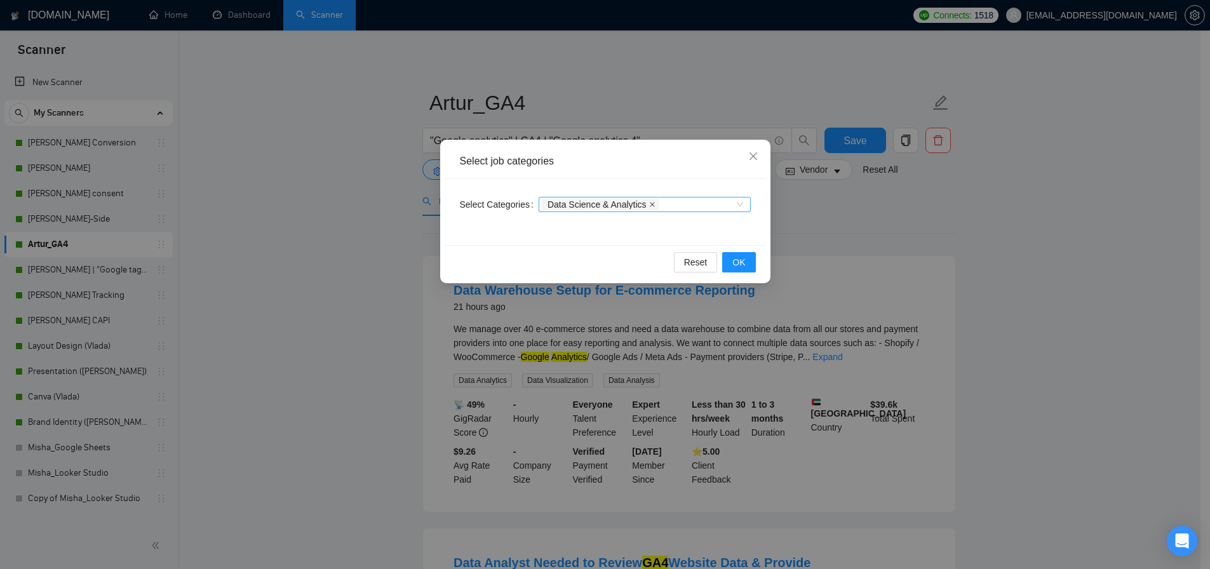
click at [655, 206] on icon "close" at bounding box center [652, 204] width 5 height 5
click at [753, 156] on icon "close" at bounding box center [753, 156] width 8 height 8
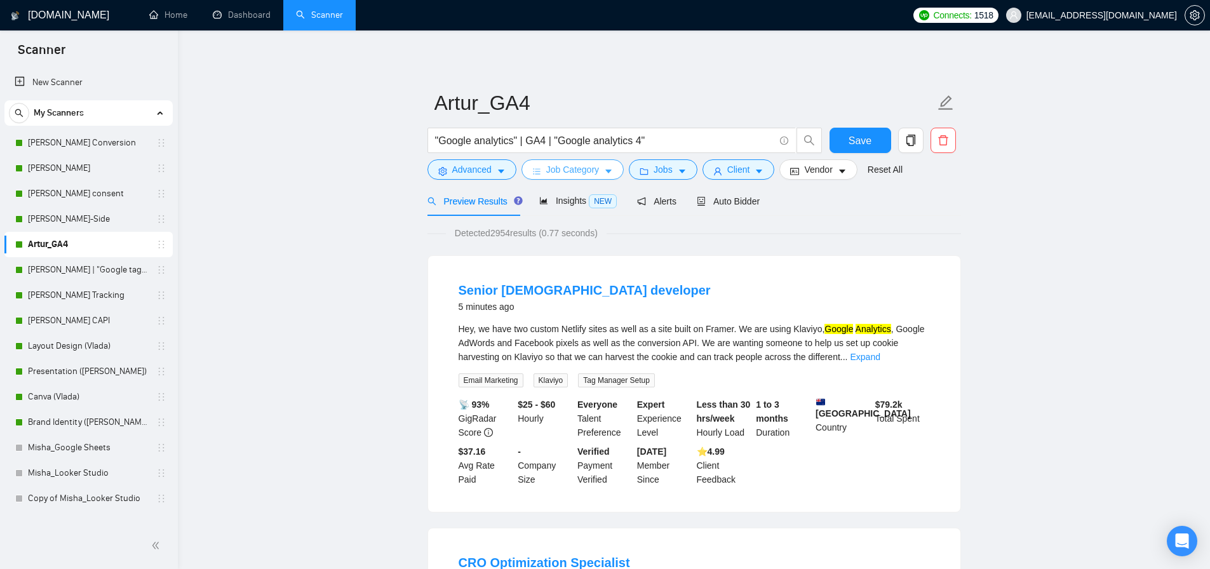
click at [573, 168] on span "Job Category" at bounding box center [572, 170] width 53 height 14
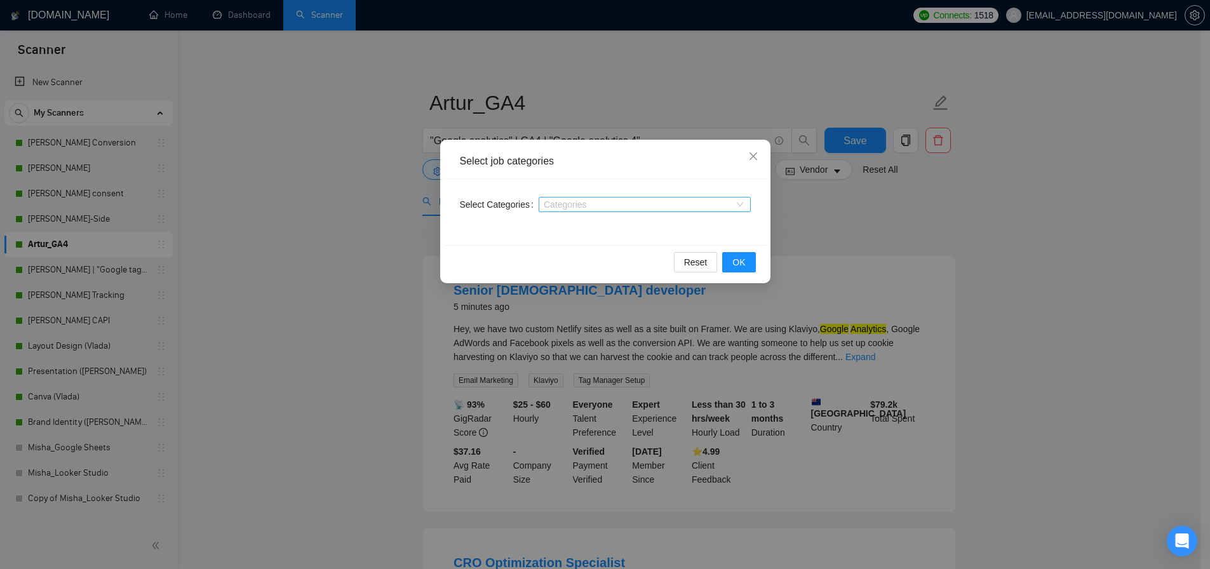
click at [319, 267] on div "Select job categories Select Categories Categories Reset OK" at bounding box center [605, 284] width 1210 height 569
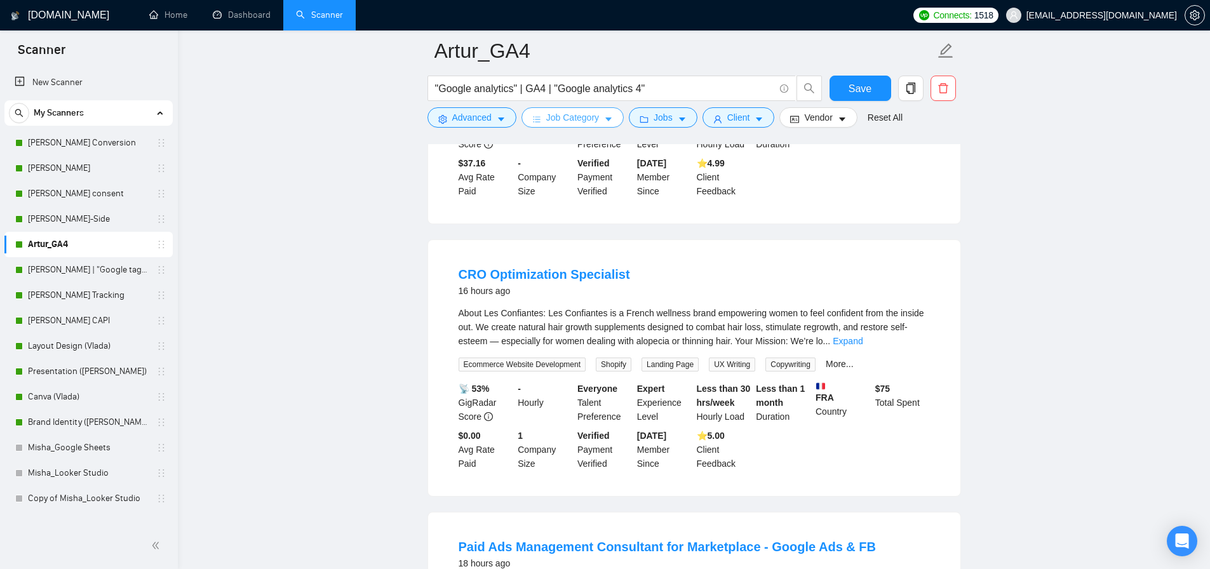
scroll to position [59, 0]
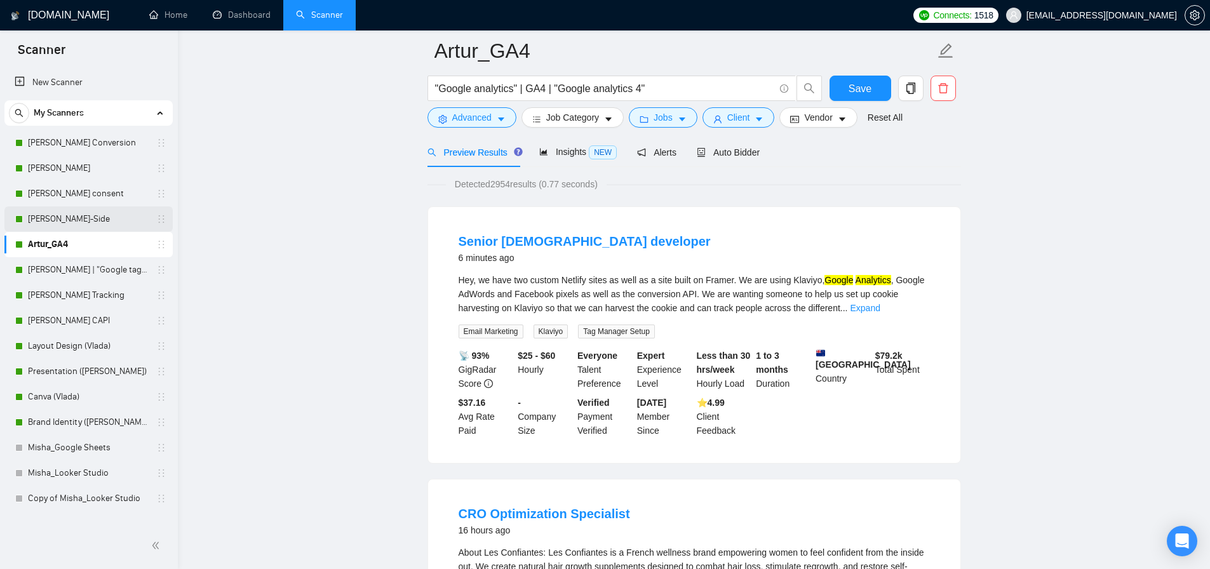
click at [81, 221] on link "[PERSON_NAME]-Side" at bounding box center [88, 218] width 121 height 25
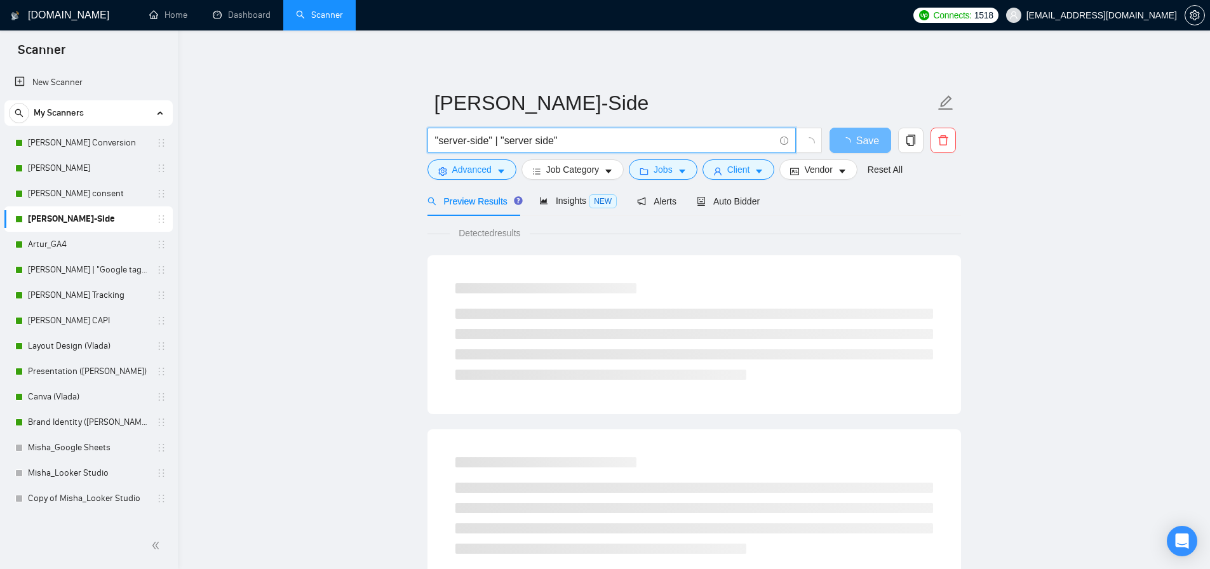
click at [608, 135] on input ""server-side" | "server side"" at bounding box center [604, 141] width 339 height 16
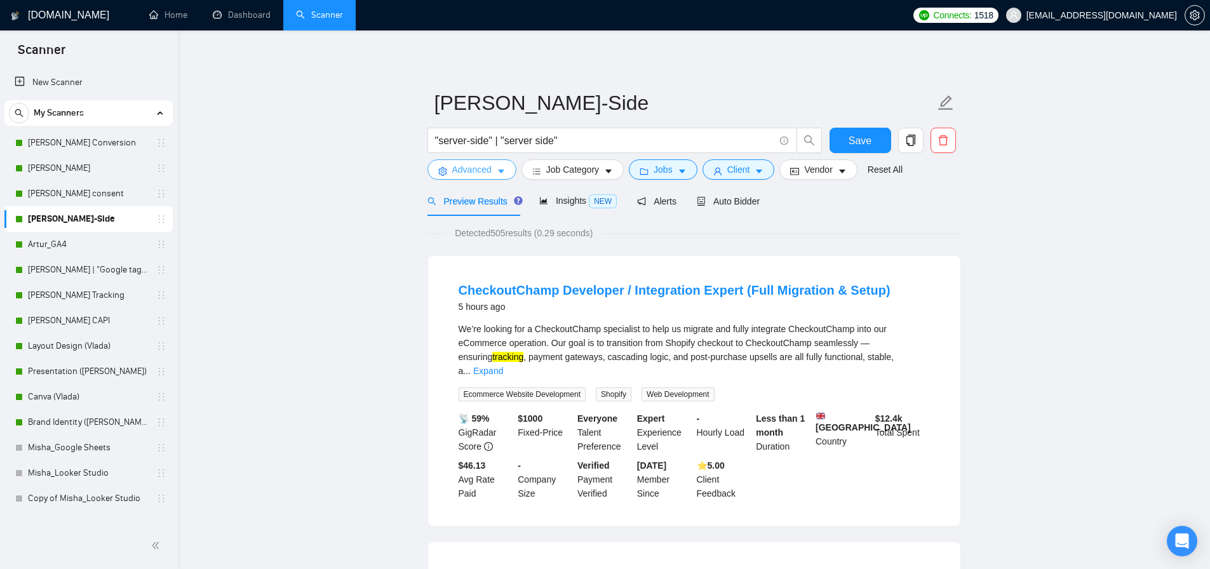
click at [487, 166] on span "Advanced" at bounding box center [471, 170] width 39 height 14
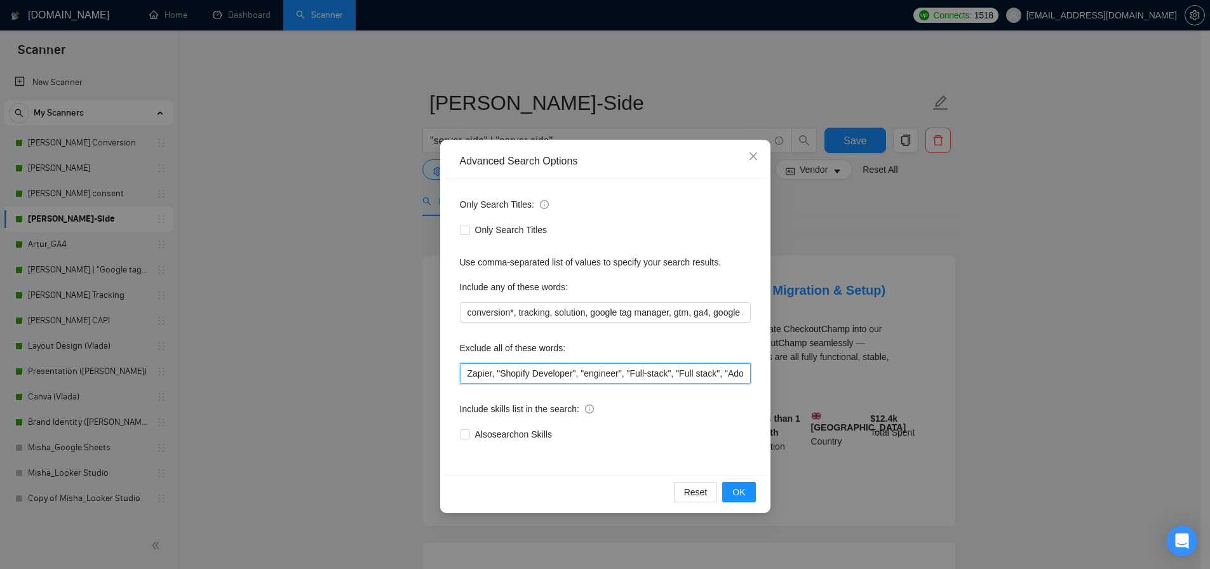
click at [508, 370] on input "Zapier, "Shopify Developer", "engineer", "Full-stack", "Full stack", "Adobe Ana…" at bounding box center [605, 373] width 291 height 20
paste input ""business plan", "go high level", "ad banners", "ad creative", "ads banners", "…"
type input ""business plan", "go high level", "ad banners", "ad creative", "ads banners", "…"
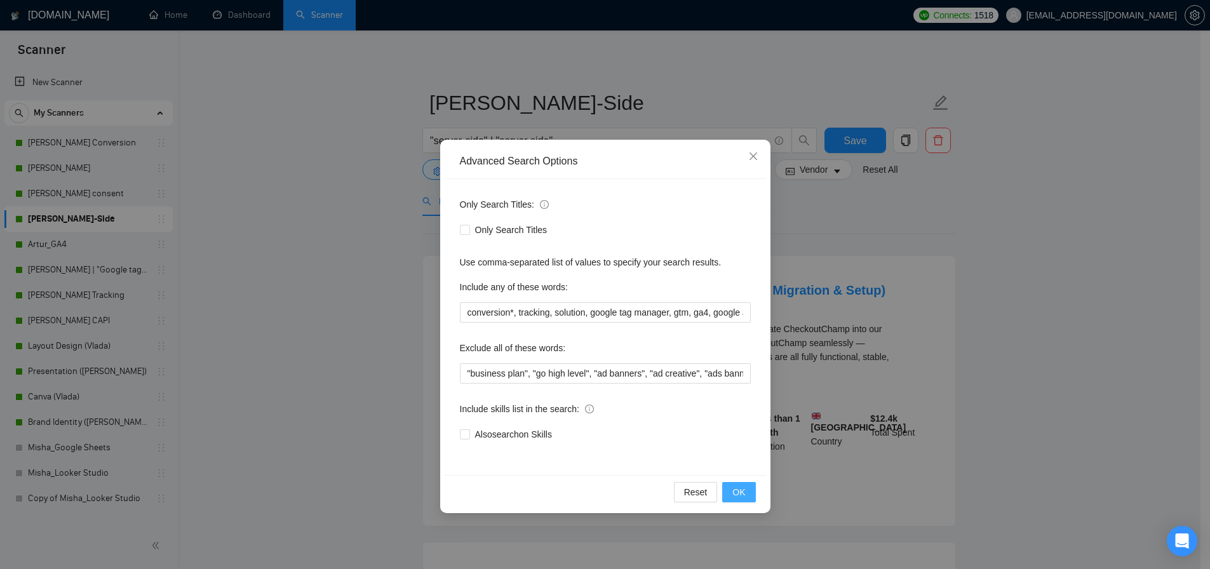
click at [735, 492] on span "OK" at bounding box center [738, 492] width 13 height 14
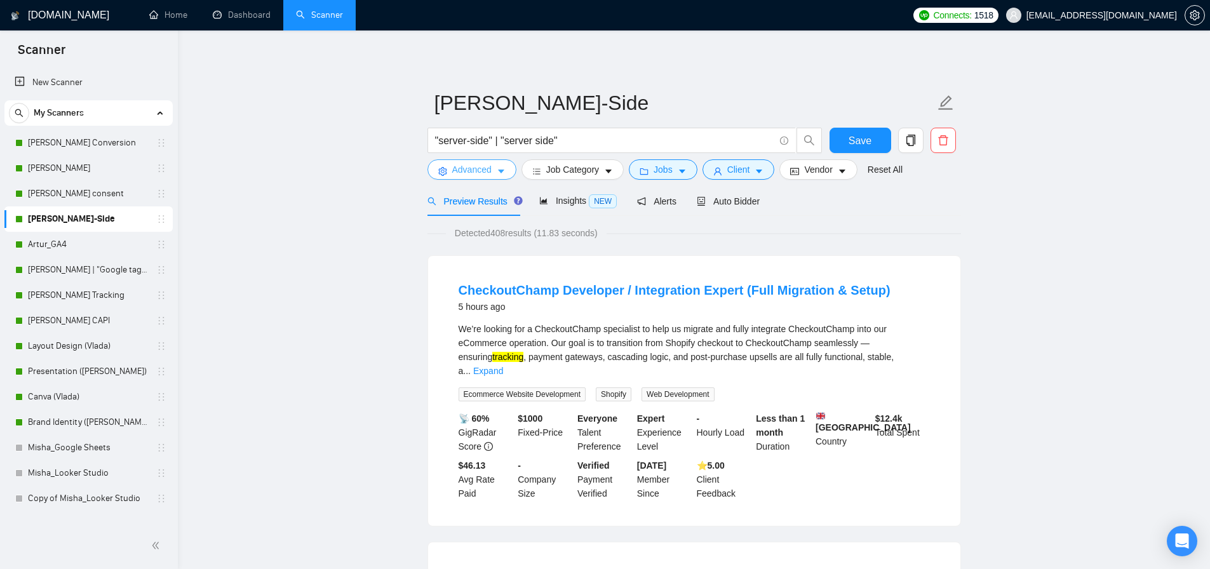
scroll to position [8, 0]
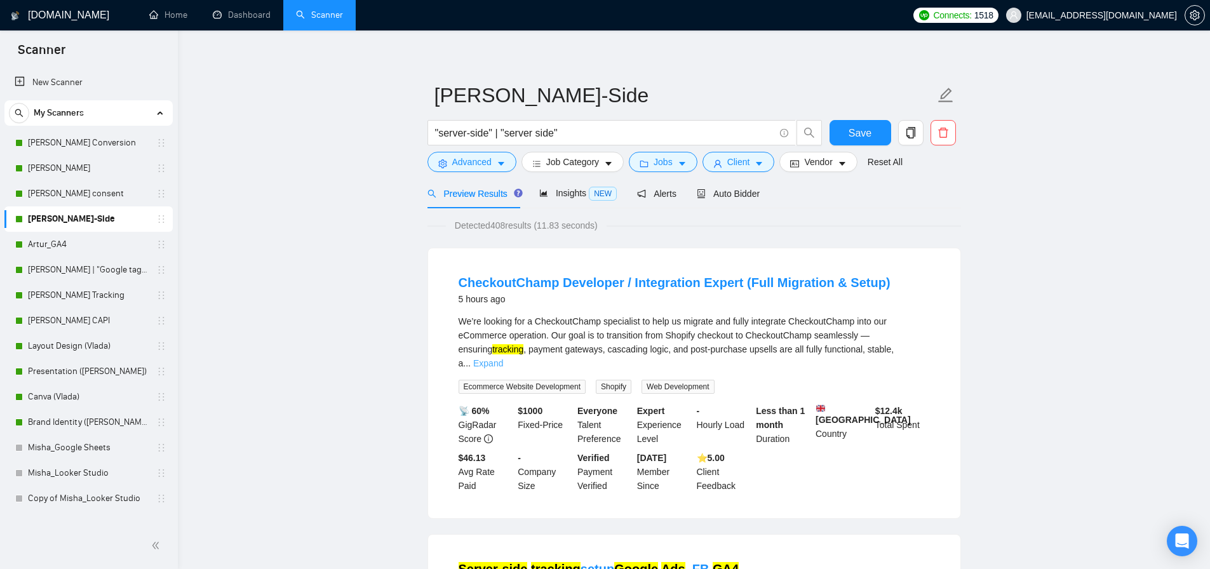
click at [503, 358] on link "Expand" at bounding box center [488, 363] width 30 height 10
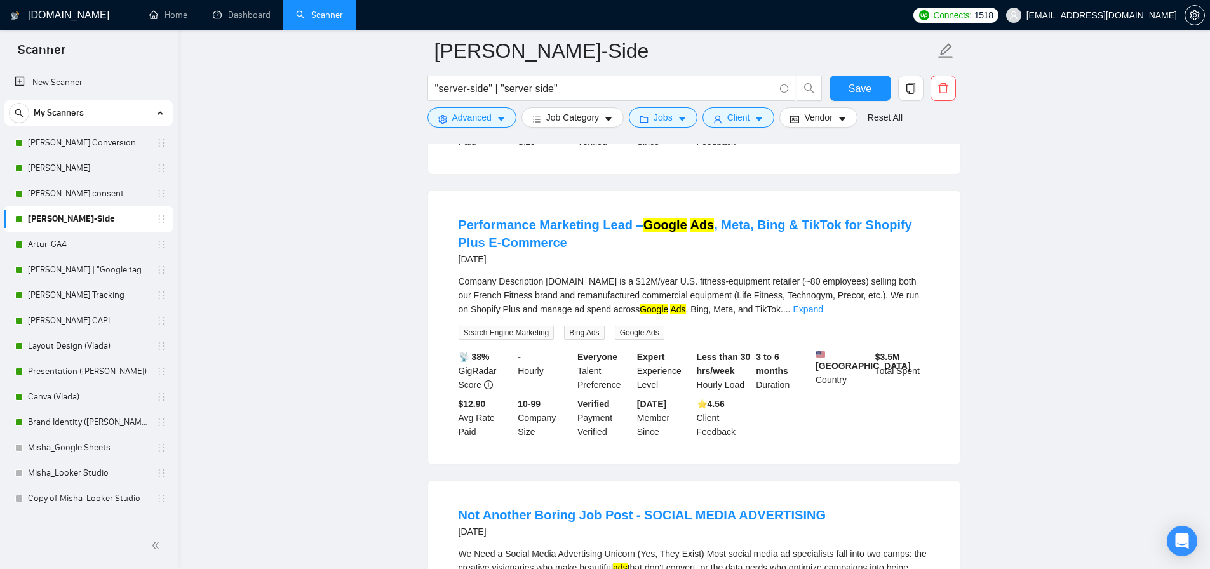
scroll to position [998, 0]
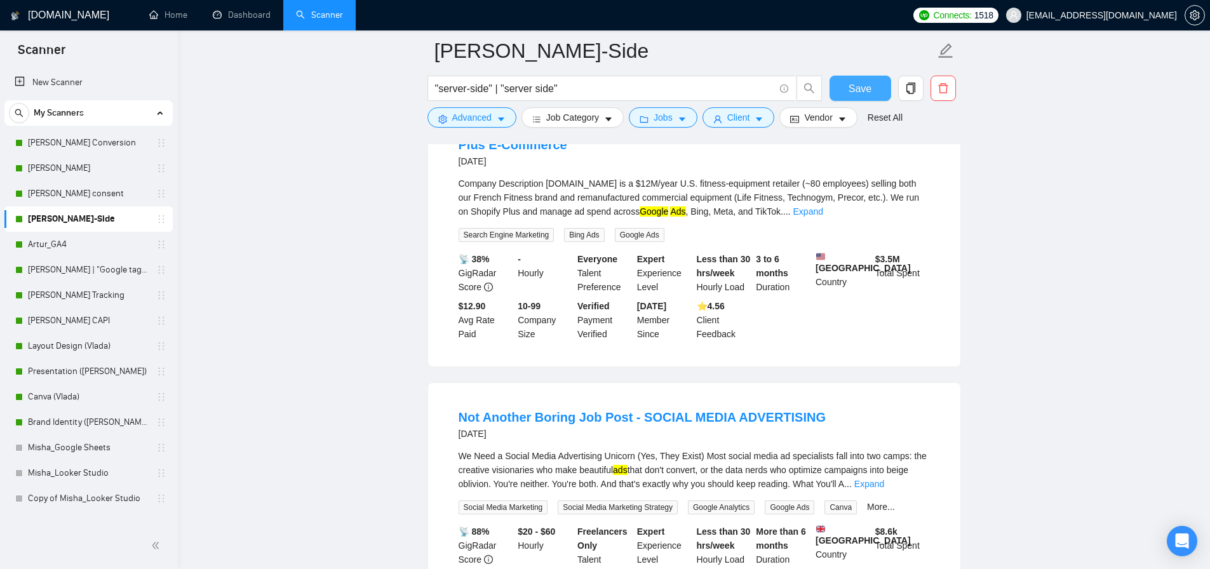
click at [857, 85] on span "Save" at bounding box center [860, 89] width 23 height 16
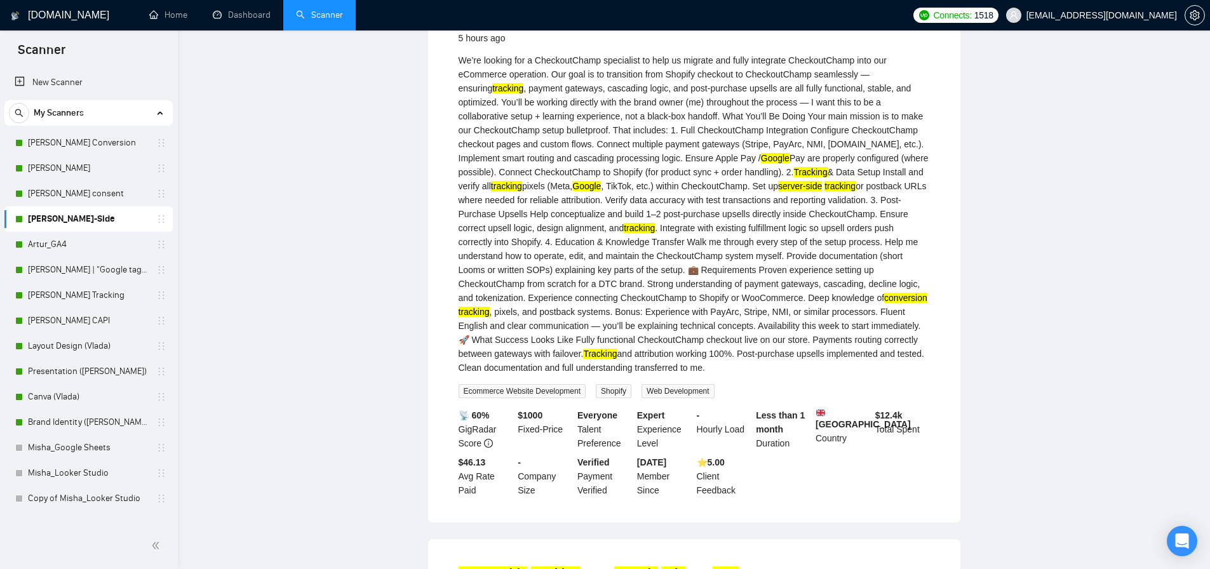
scroll to position [0, 0]
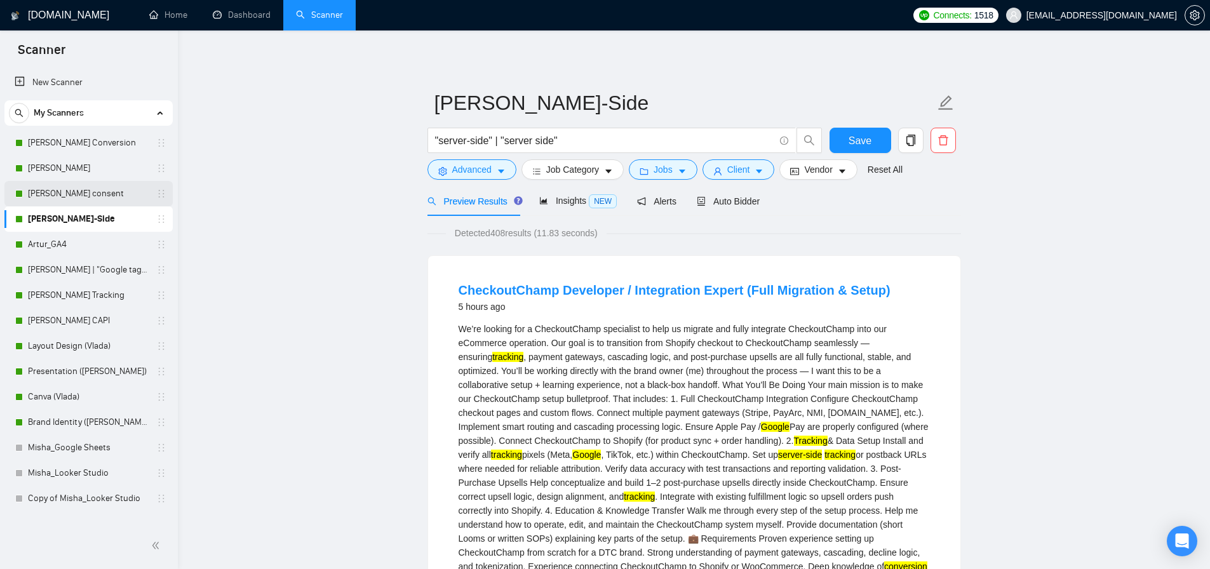
click at [70, 189] on link "[PERSON_NAME] consent" at bounding box center [88, 193] width 121 height 25
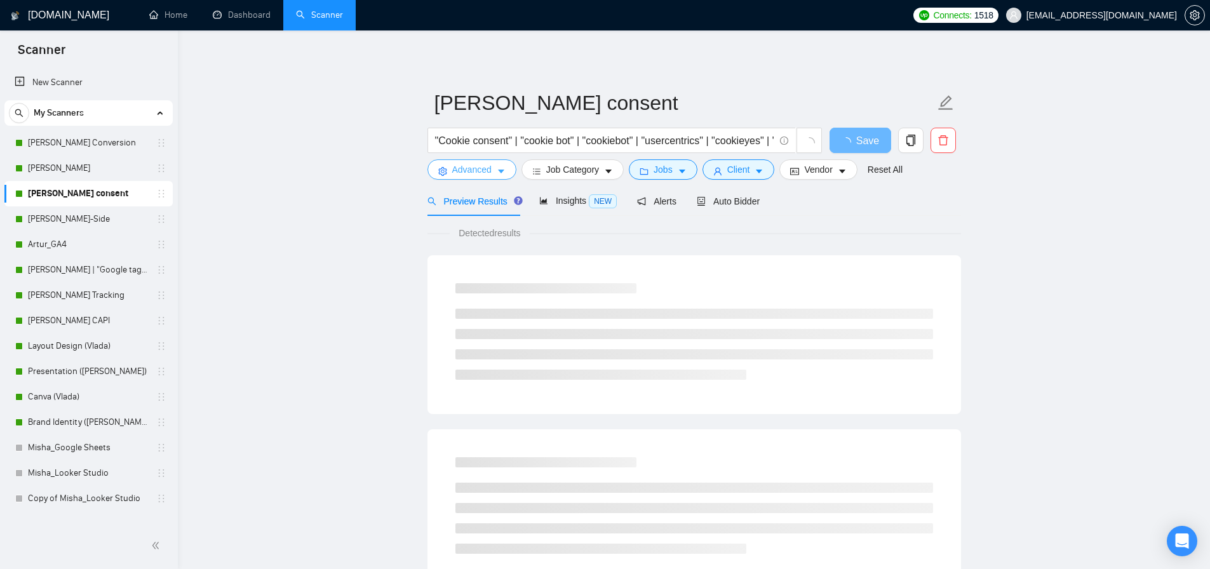
click at [479, 166] on span "Advanced" at bounding box center [471, 170] width 39 height 14
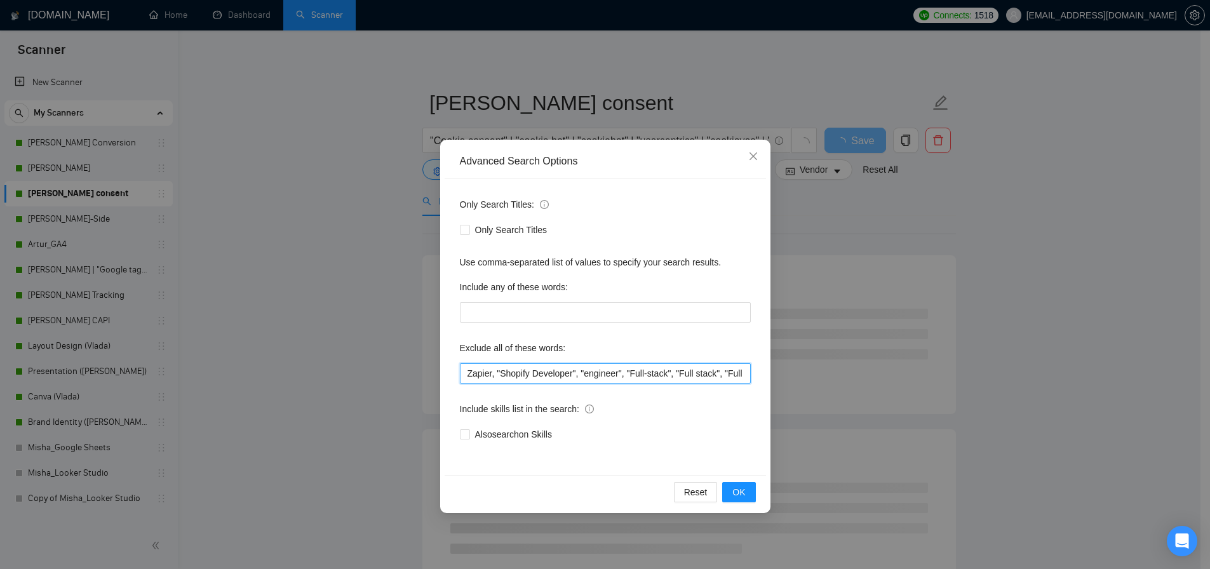
click at [523, 375] on input "Zapier, "Shopify Developer", "engineer", "Full-stack", "Full stack", "Full Stac…" at bounding box center [605, 373] width 291 height 20
paste input ""business plan", "go high level", "ad banners", "ad creative", "ads banners", "…"
type input ""business plan", "go high level", "ad banners", "ad creative", "ads banners", "…"
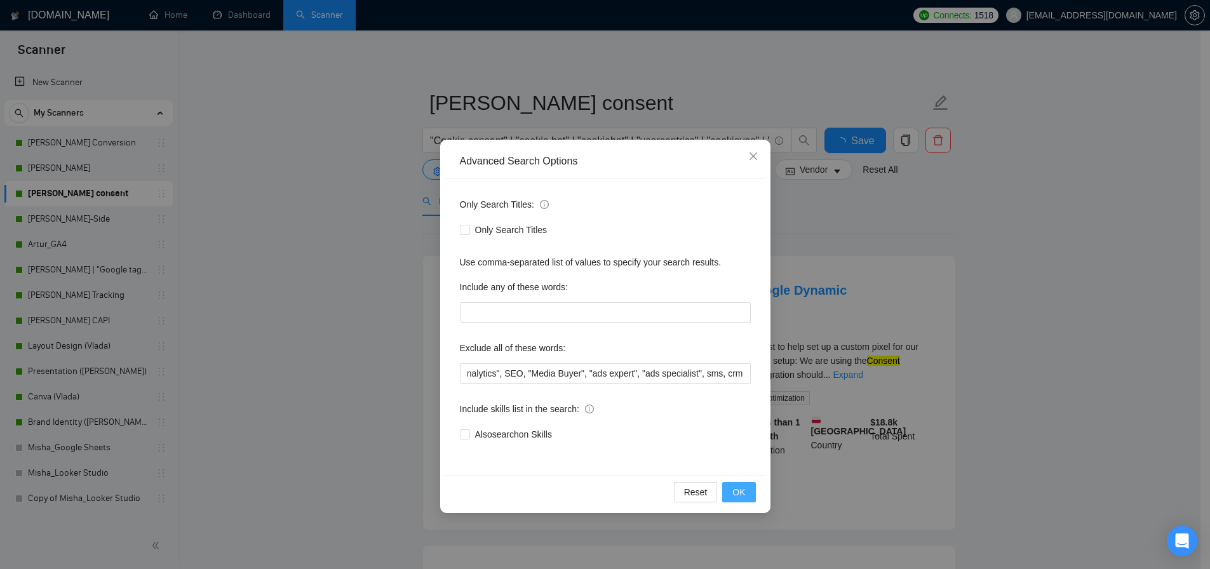
click at [743, 487] on span "OK" at bounding box center [738, 492] width 13 height 14
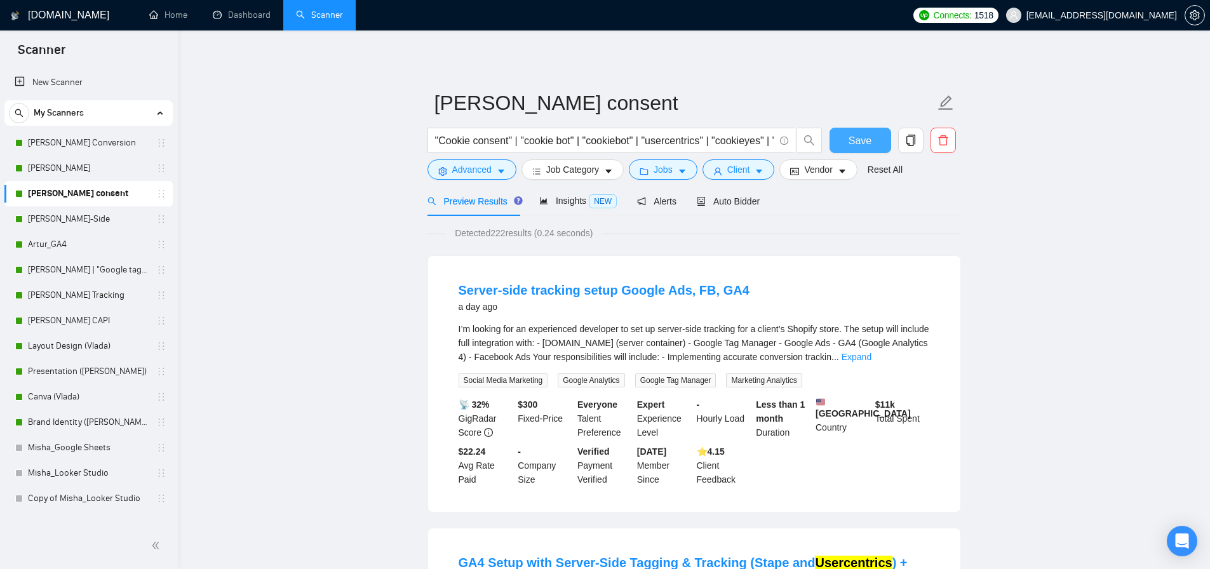
click at [875, 138] on button "Save" at bounding box center [861, 140] width 62 height 25
click at [83, 165] on link "[PERSON_NAME]" at bounding box center [88, 168] width 121 height 25
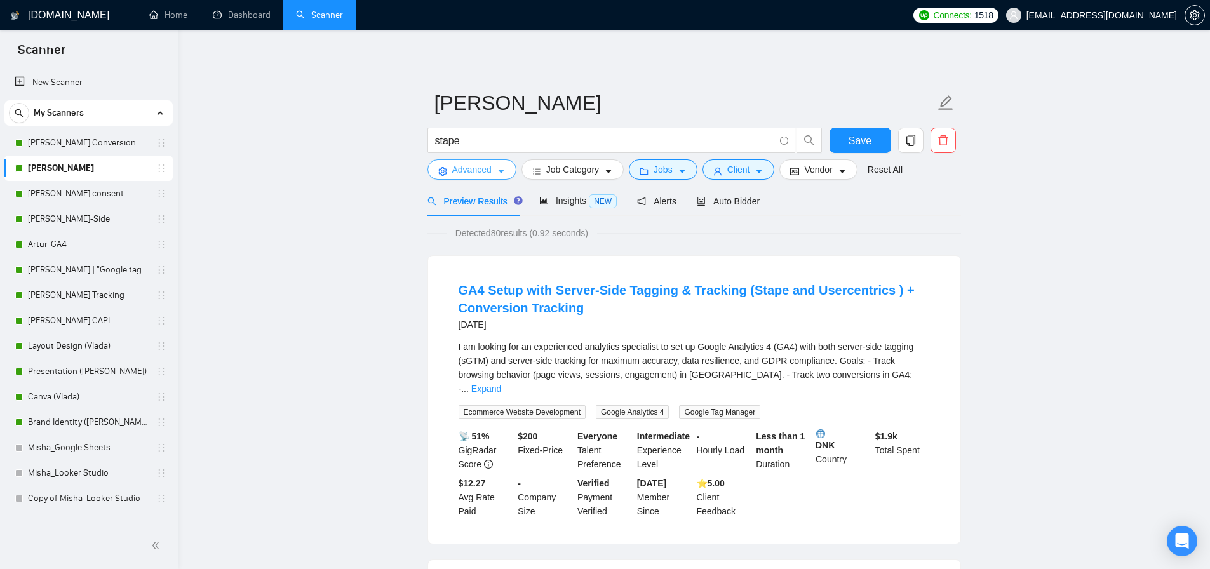
click at [478, 166] on span "Advanced" at bounding box center [471, 170] width 39 height 14
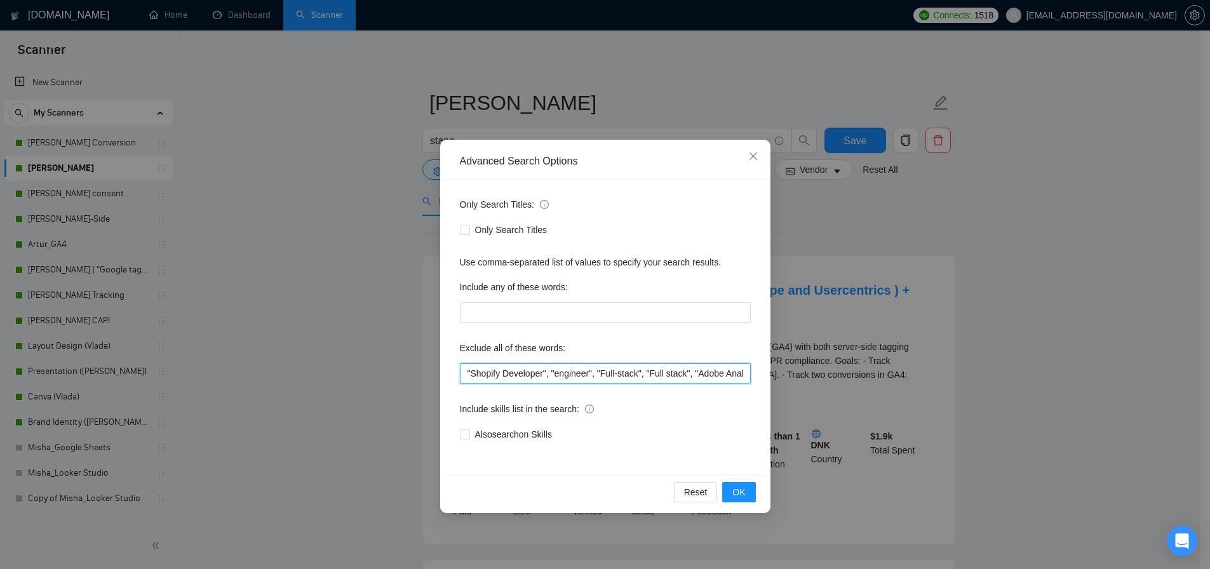
click at [520, 381] on input ""Shopify Developer", "engineer", "Full-stack", "Full stack", "Adobe Analytics",…" at bounding box center [605, 373] width 291 height 20
paste input "business plan", "go high level", "ad banners", "ad creative", "ads banners", "G…"
type input ""business plan", "go high level", "ad banners", "ad creative", "ads banners", "…"
click at [744, 494] on span "OK" at bounding box center [738, 492] width 13 height 14
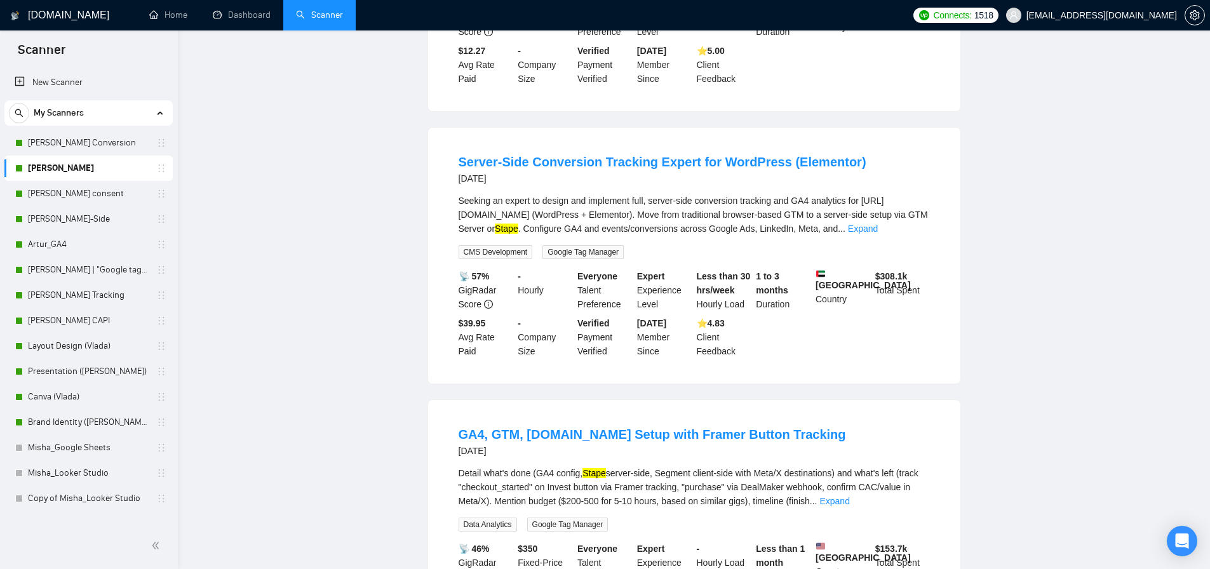
scroll to position [0, 0]
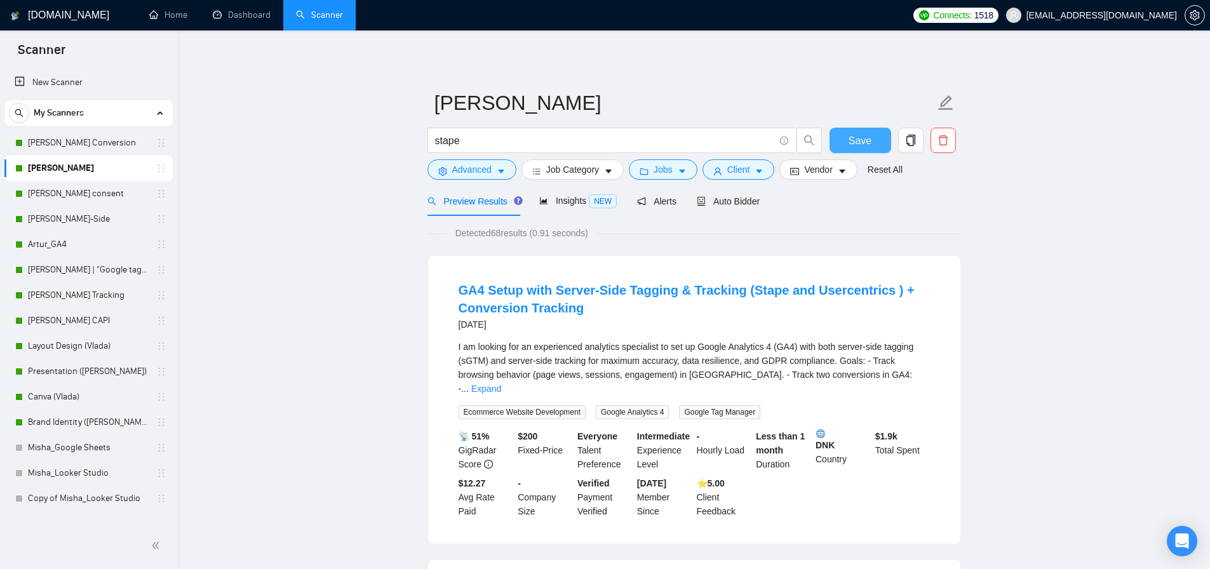
click at [863, 144] on span "Save" at bounding box center [860, 141] width 23 height 16
click at [111, 144] on link "[PERSON_NAME] Conversion" at bounding box center [88, 142] width 121 height 25
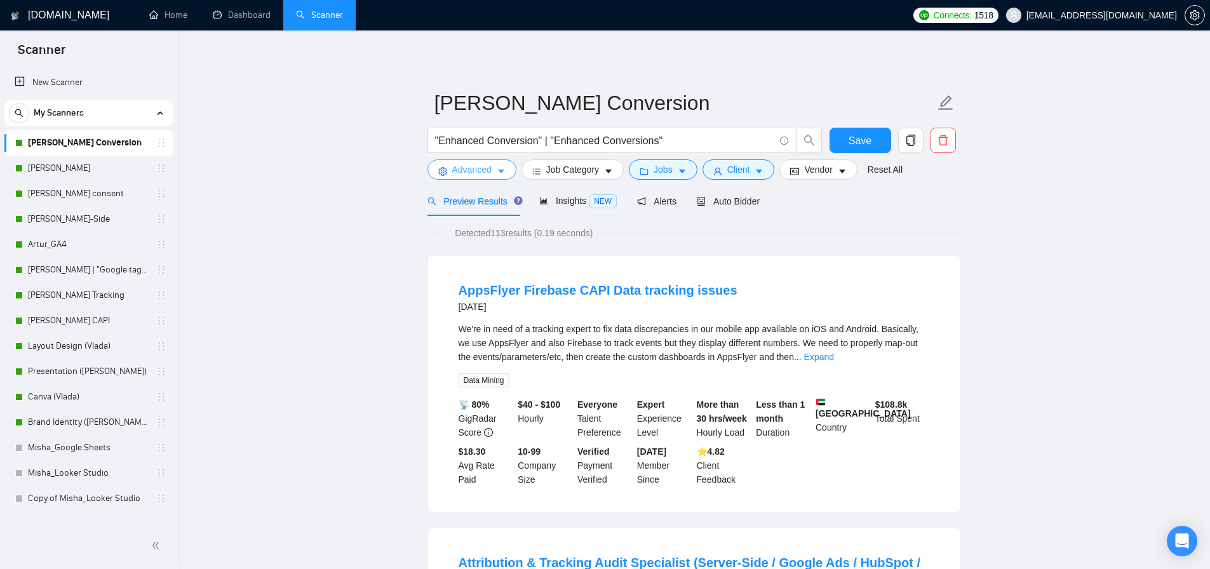
click at [490, 167] on span "Advanced" at bounding box center [471, 170] width 39 height 14
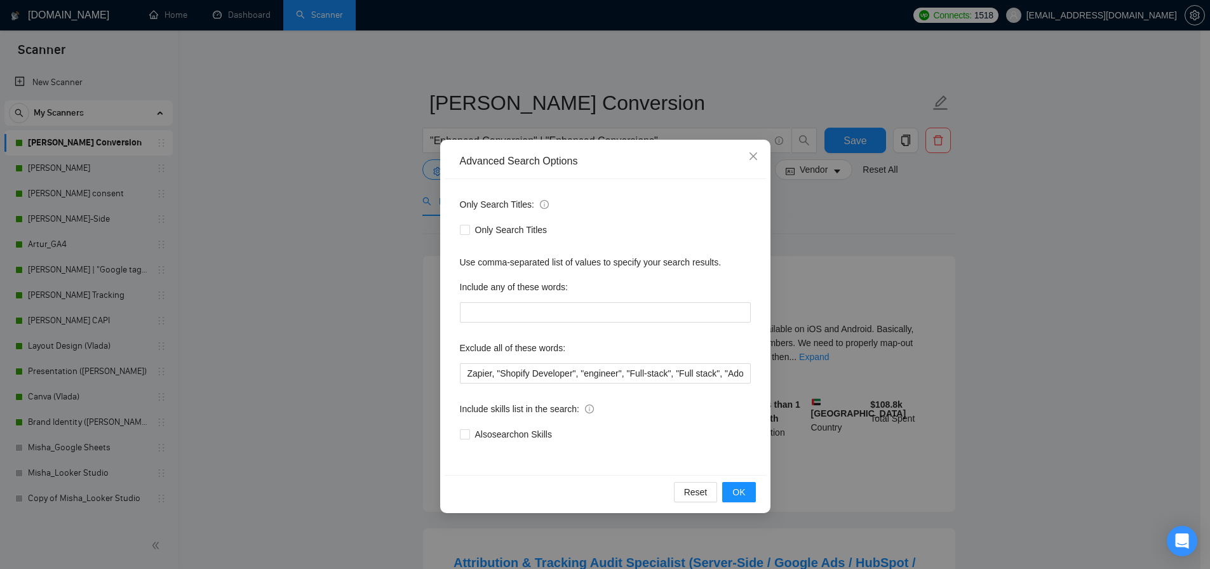
click at [524, 387] on div "Only Search Titles: Only Search Titles Use comma-separated list of values to sp…" at bounding box center [605, 327] width 321 height 296
click at [528, 380] on input "Zapier, "Shopify Developer", "engineer", "Full-stack", "Full stack", "Adobe Ana…" at bounding box center [605, 373] width 291 height 20
paste input ""business plan", "go high level", "ad banners", "ad creative", "ads banners", "…"
type input ""business plan", "go high level", "ad banners", "ad creative", "ads banners", "…"
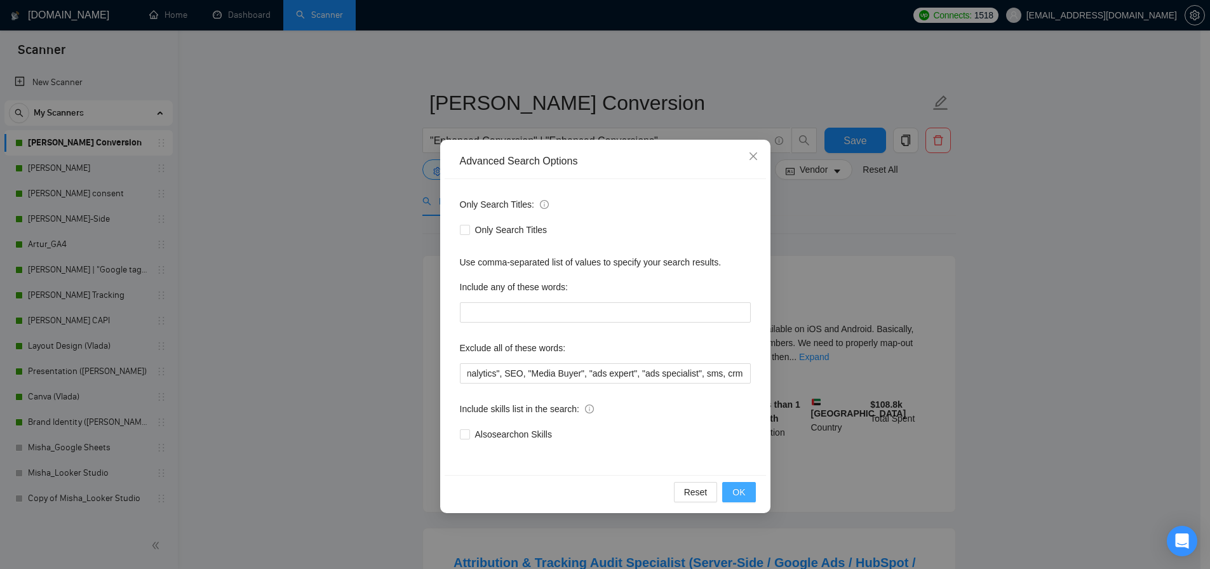
click at [749, 490] on button "OK" at bounding box center [738, 492] width 33 height 20
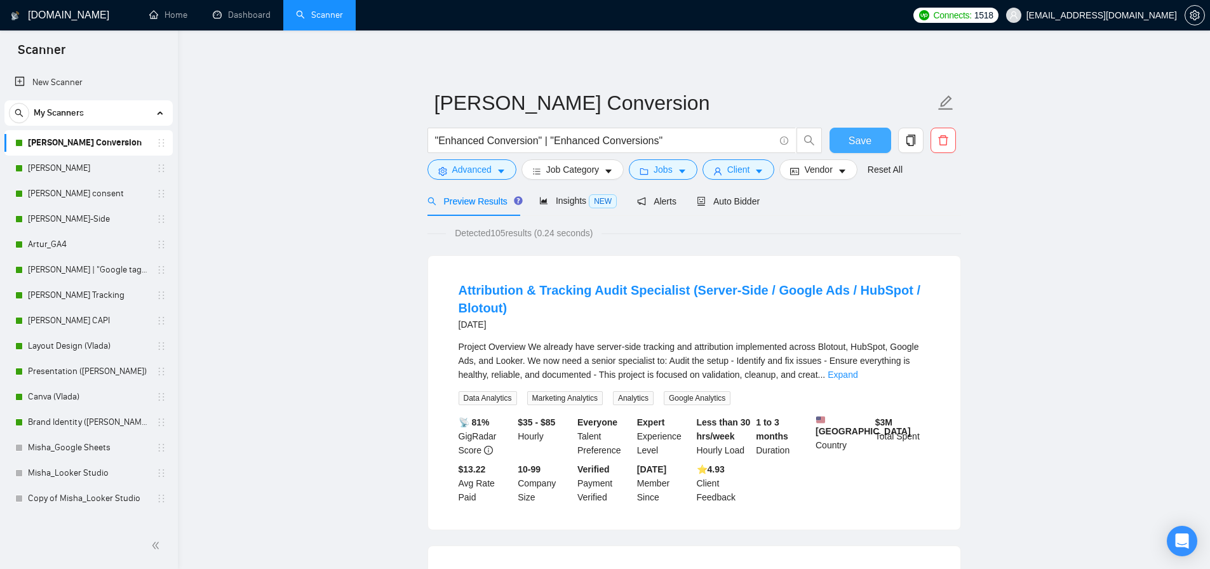
click at [857, 145] on span "Save" at bounding box center [860, 141] width 23 height 16
click at [663, 170] on span "Jobs" at bounding box center [663, 170] width 19 height 14
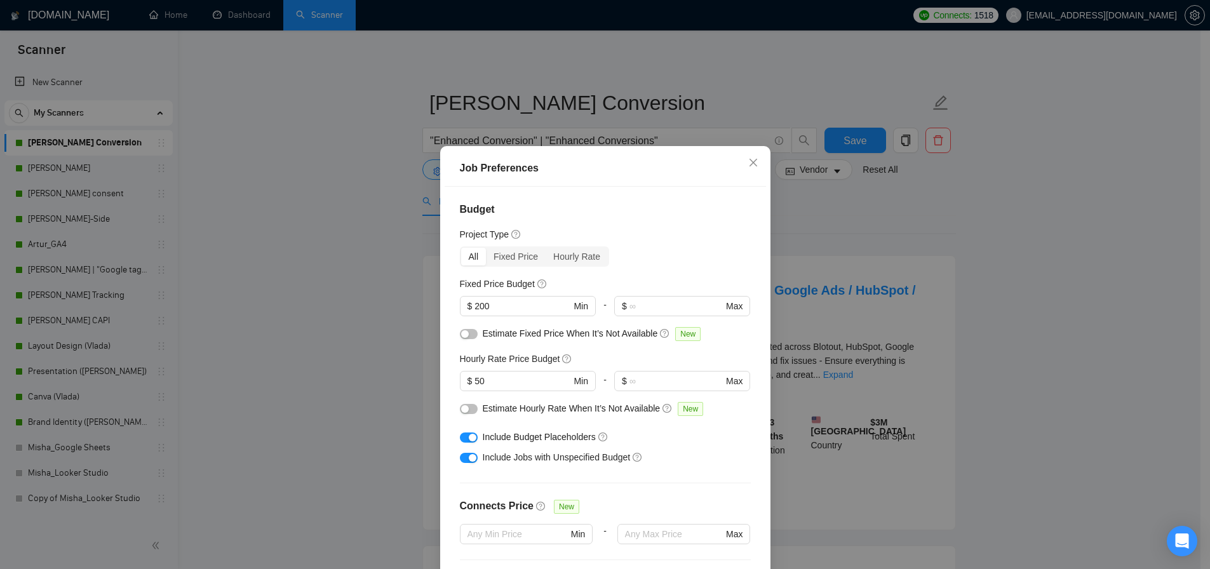
click at [476, 434] on div "Include Budget Placeholders" at bounding box center [605, 437] width 291 height 20
click at [473, 439] on div "Include Budget Placeholders" at bounding box center [605, 437] width 291 height 20
click at [470, 438] on div "button" at bounding box center [473, 438] width 8 height 8
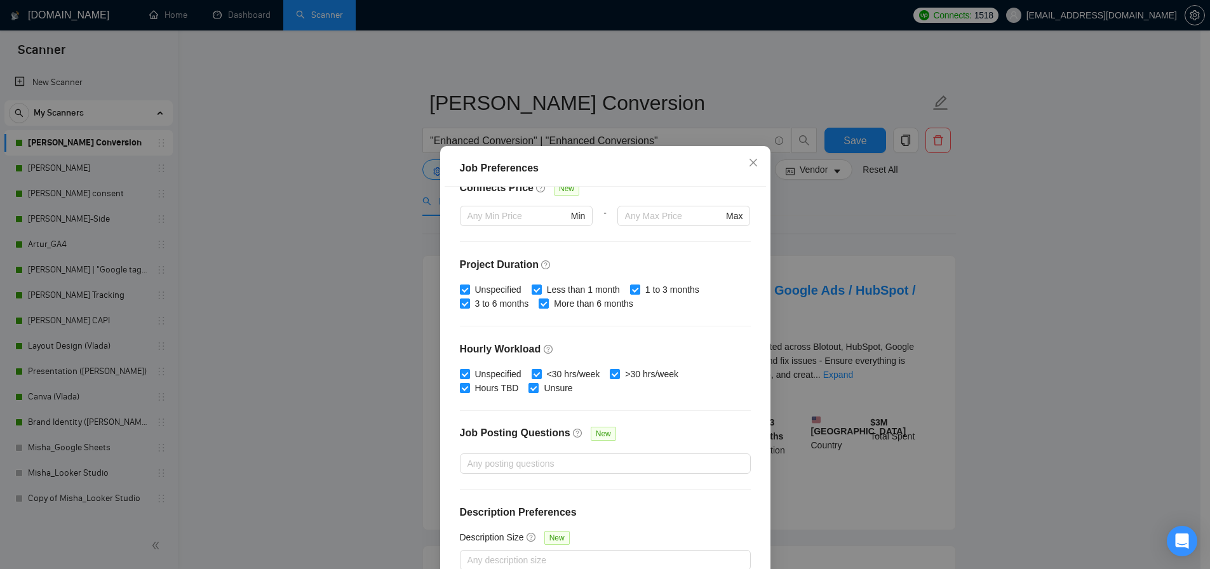
scroll to position [72, 0]
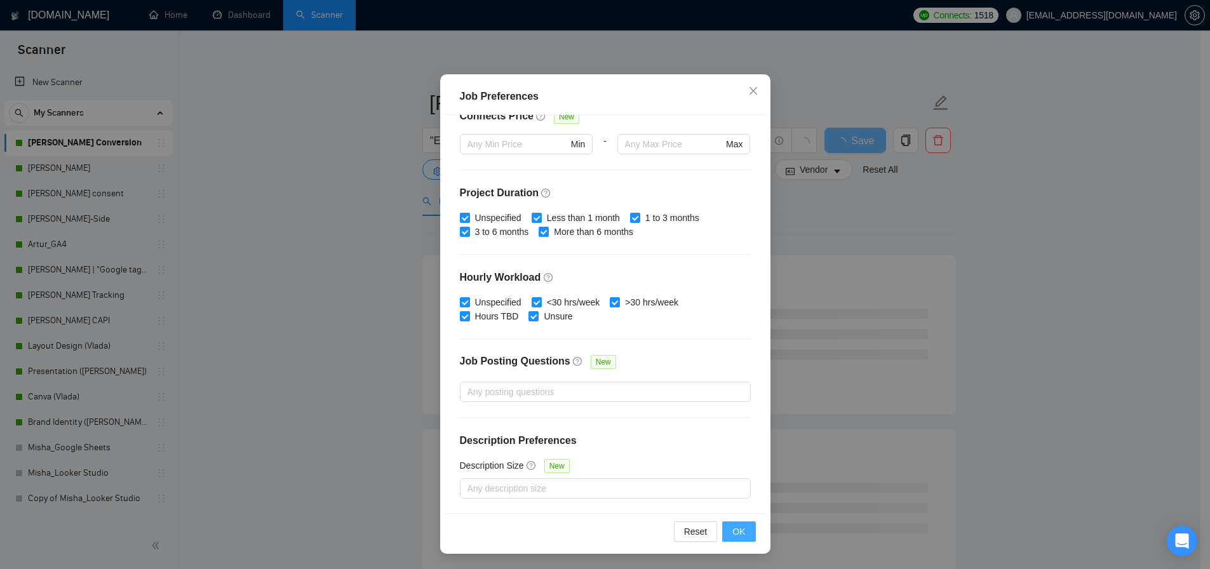
click at [734, 528] on span "OK" at bounding box center [738, 532] width 13 height 14
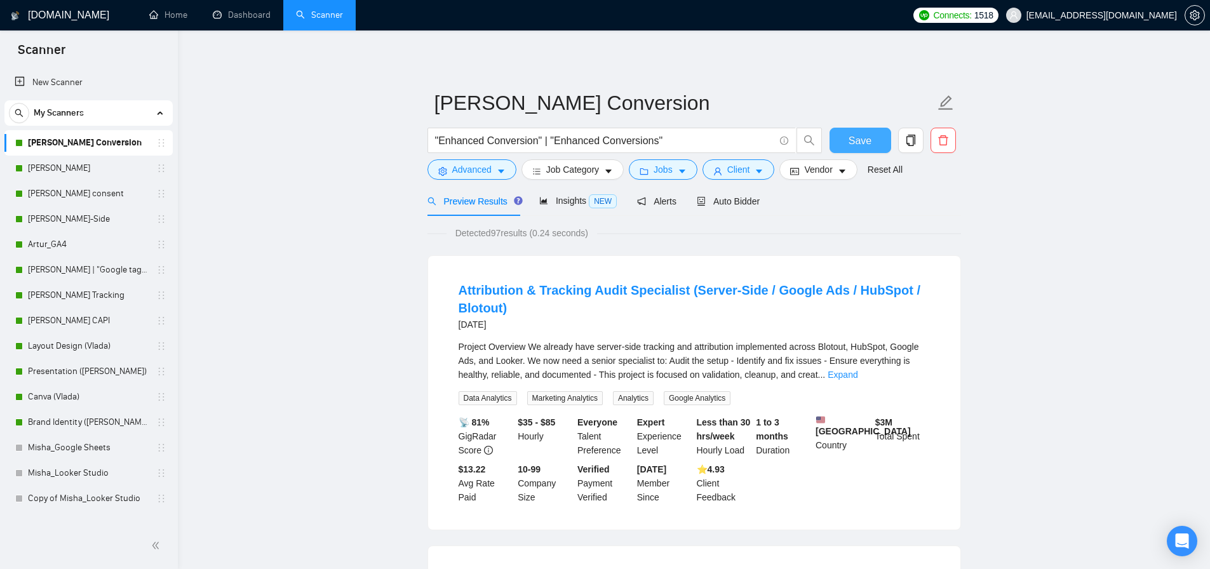
click at [870, 142] on span "Save" at bounding box center [860, 141] width 23 height 16
click at [66, 163] on link "[PERSON_NAME]" at bounding box center [88, 168] width 121 height 25
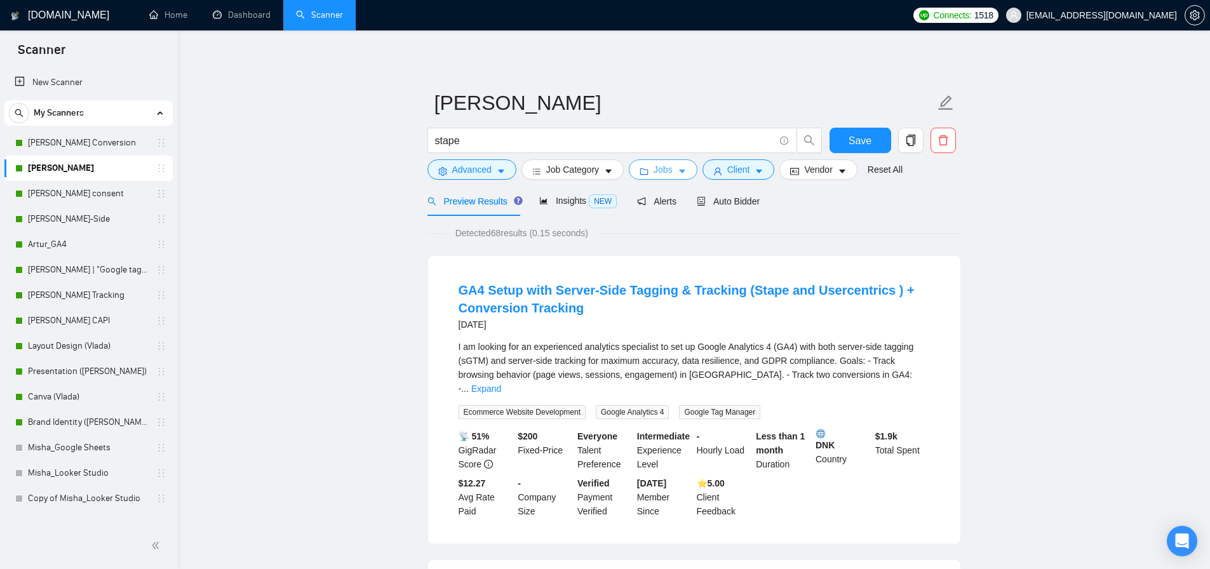
click at [671, 170] on span "Jobs" at bounding box center [663, 170] width 19 height 14
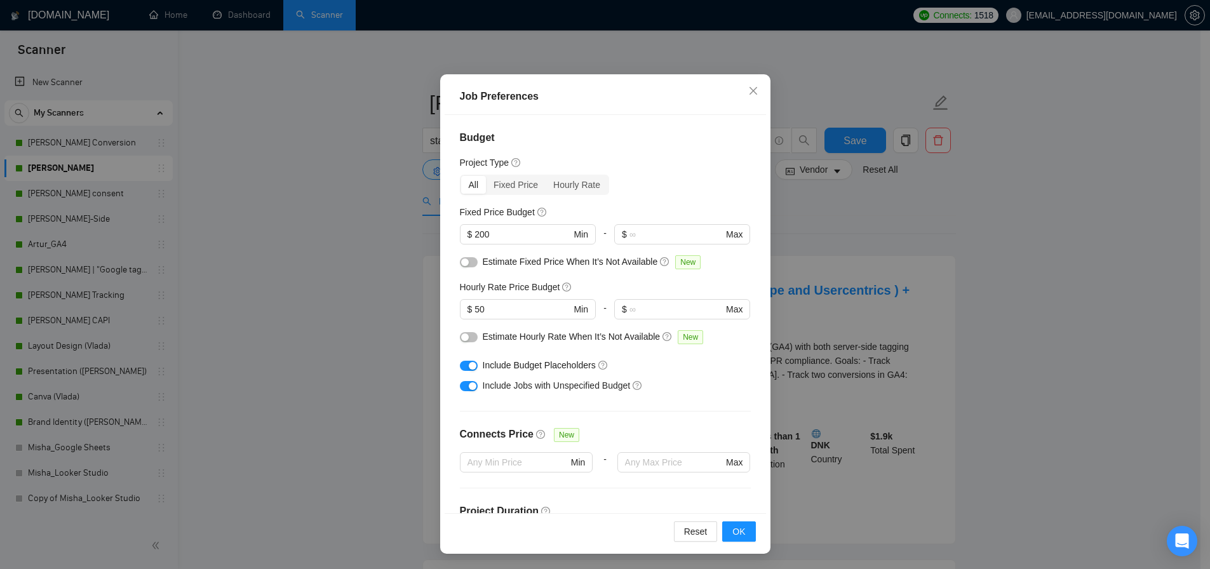
click at [469, 362] on div "button" at bounding box center [473, 366] width 8 height 8
click at [743, 532] on button "OK" at bounding box center [738, 531] width 33 height 20
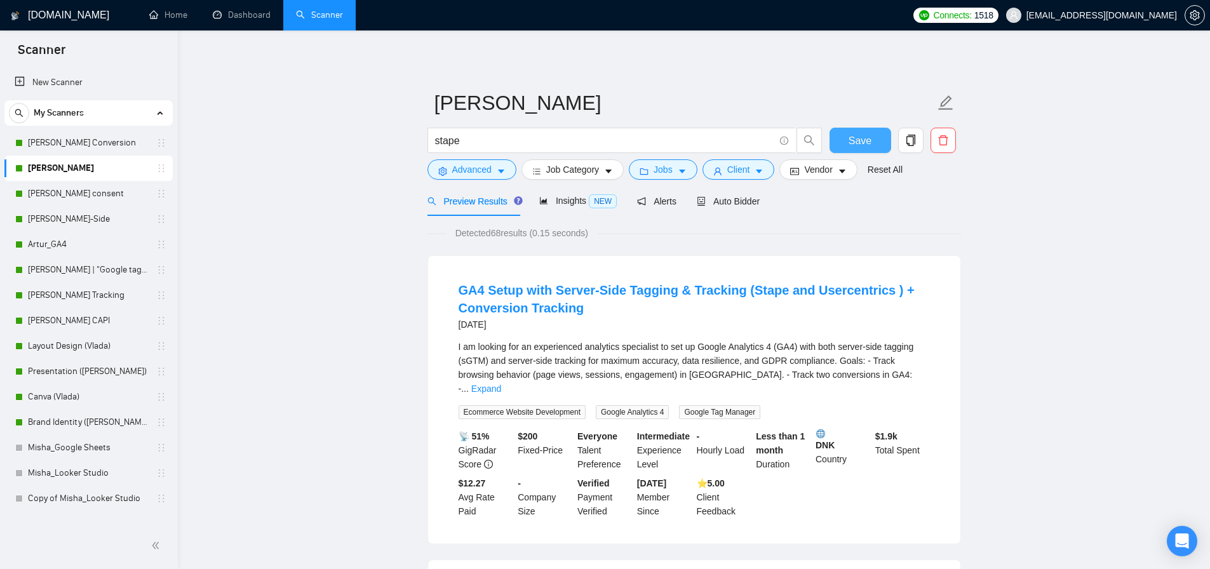
click at [849, 142] on span "Save" at bounding box center [860, 141] width 23 height 16
click at [85, 192] on link "[PERSON_NAME] consent" at bounding box center [88, 193] width 121 height 25
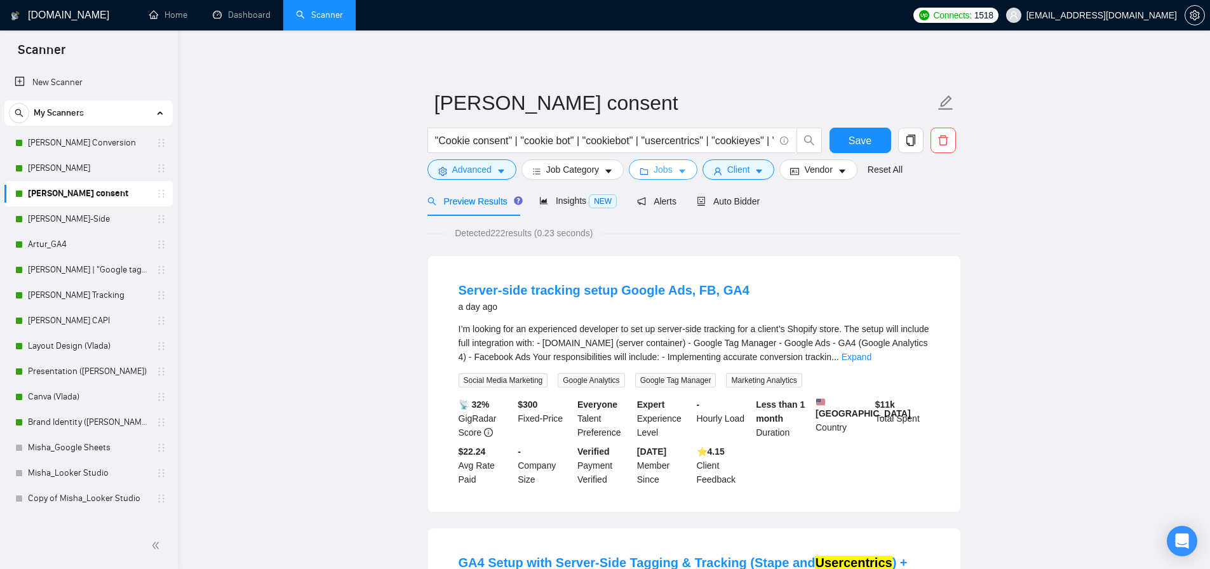
click at [662, 171] on span "Jobs" at bounding box center [663, 170] width 19 height 14
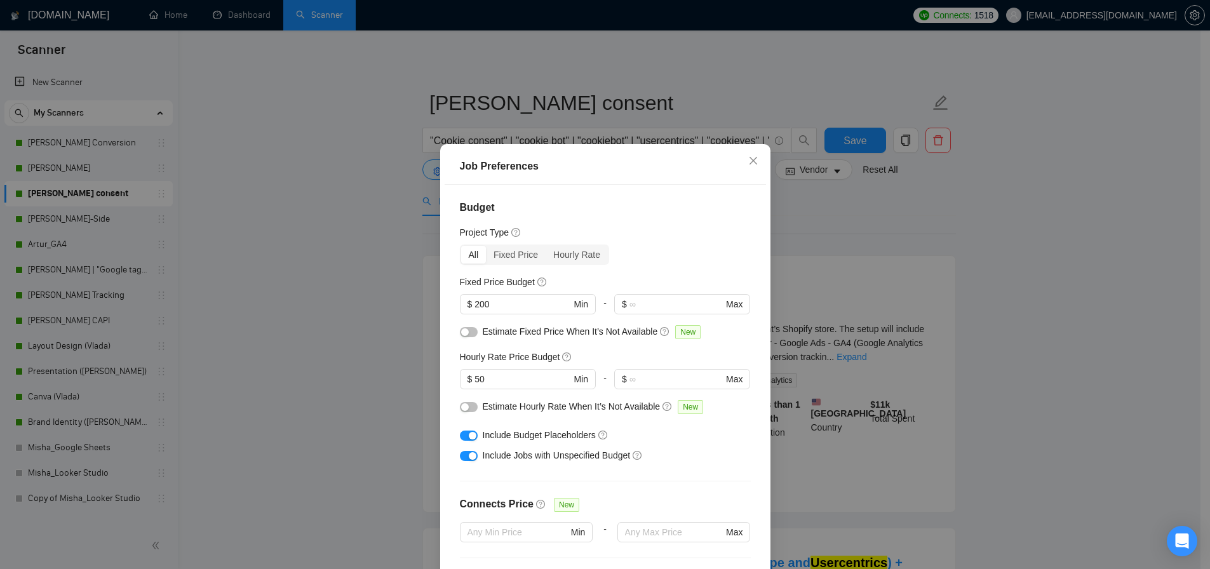
click at [469, 436] on div "button" at bounding box center [473, 436] width 8 height 8
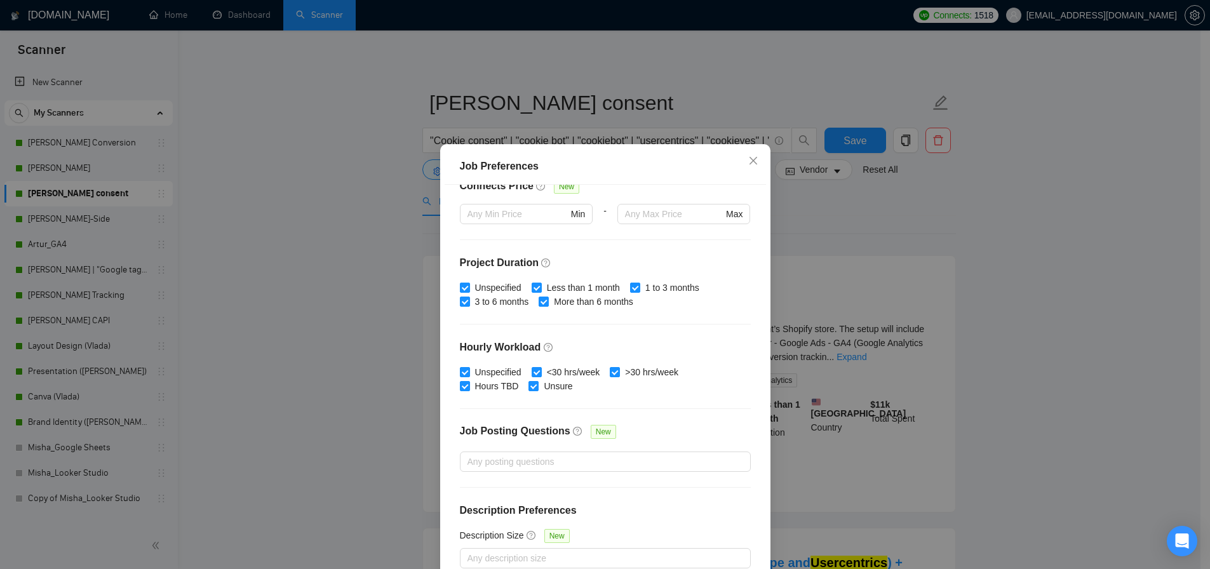
scroll to position [216, 0]
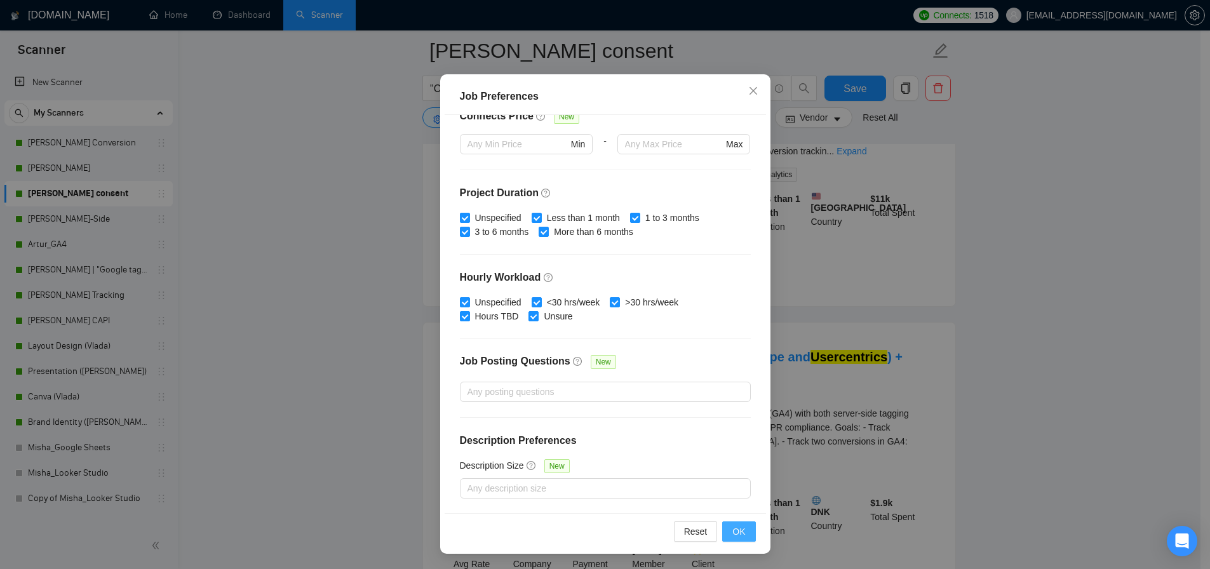
click at [727, 527] on button "OK" at bounding box center [738, 531] width 33 height 20
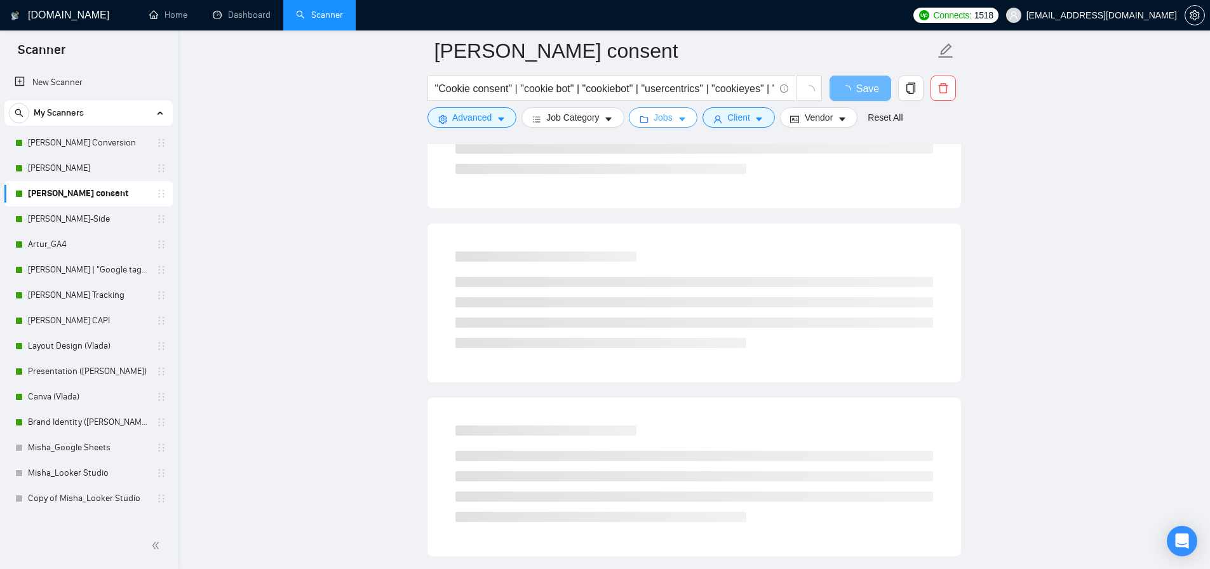
scroll to position [0, 0]
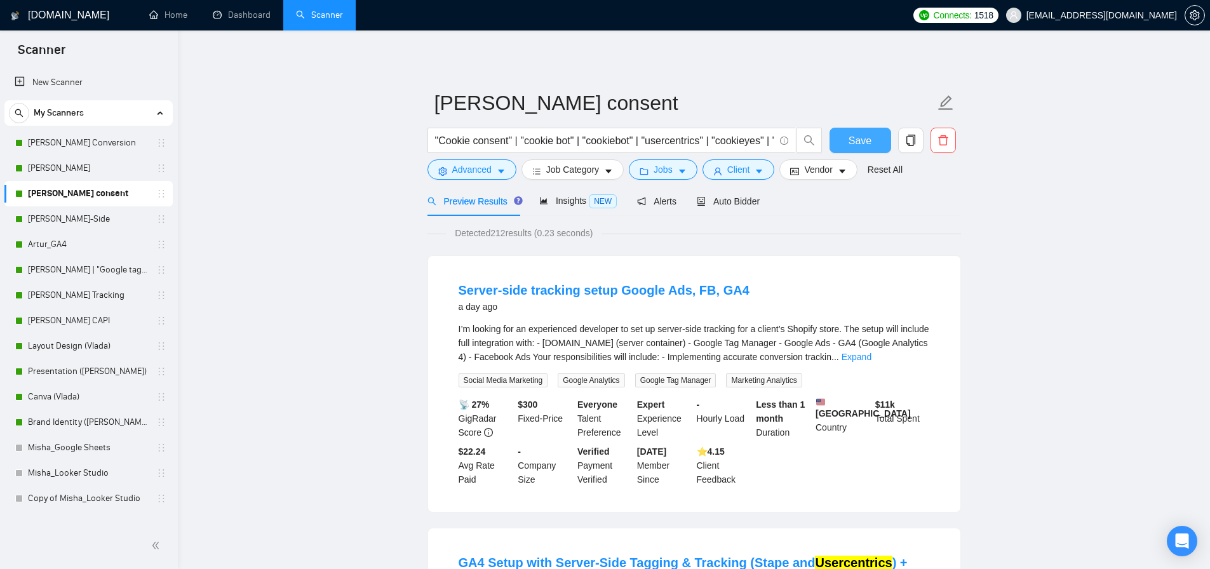
click at [861, 138] on span "Save" at bounding box center [860, 141] width 23 height 16
click at [83, 217] on link "[PERSON_NAME]-Side" at bounding box center [88, 218] width 121 height 25
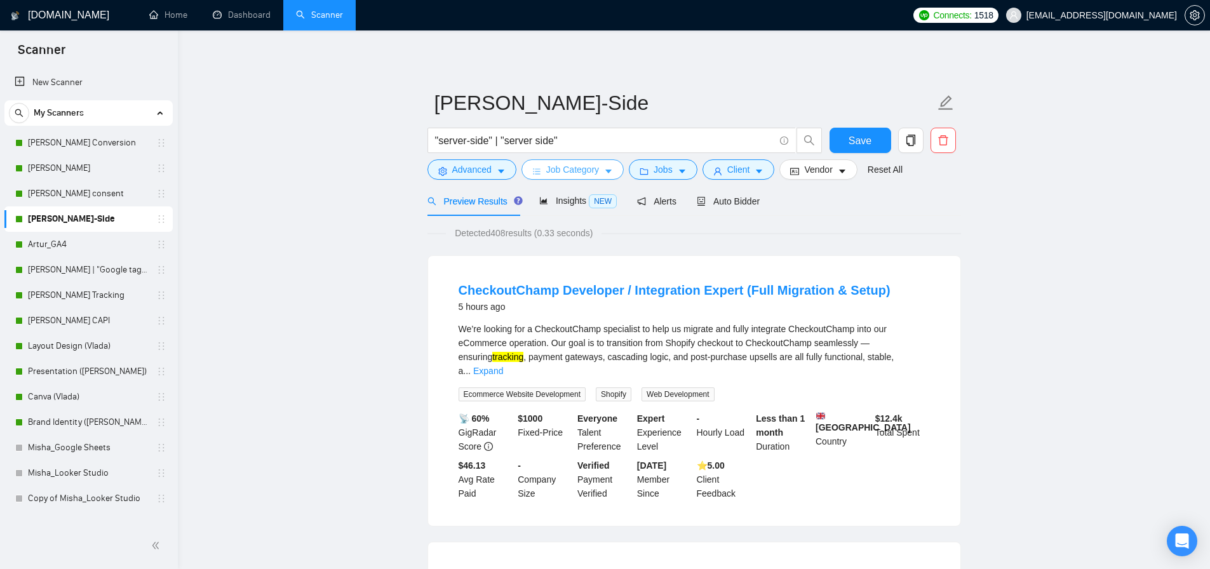
click at [592, 172] on span "Job Category" at bounding box center [572, 170] width 53 height 14
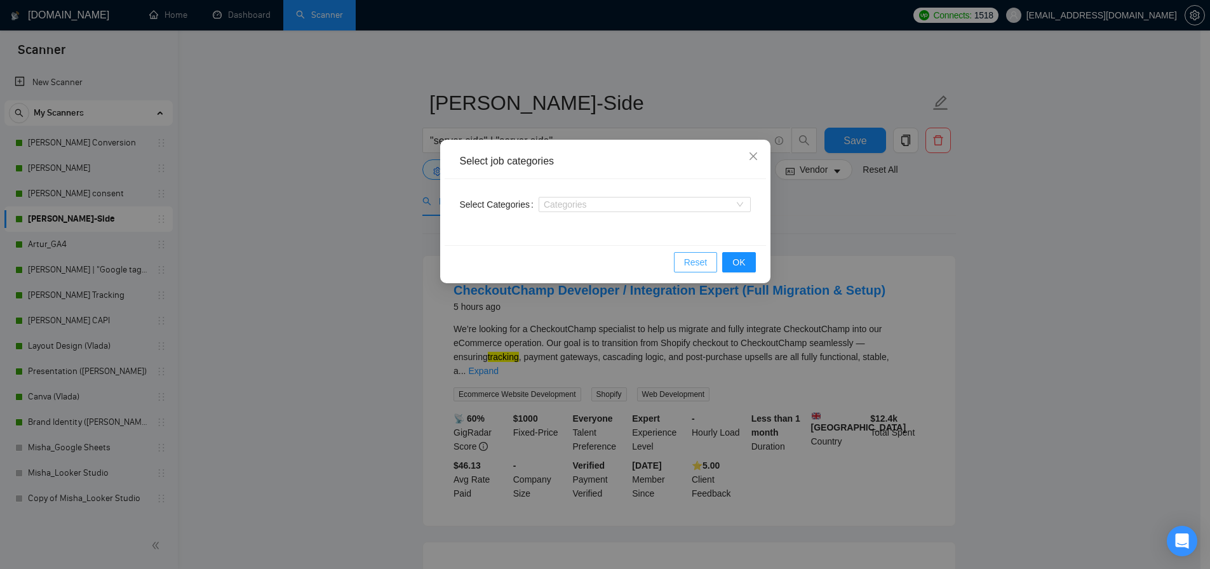
click at [710, 264] on button "Reset" at bounding box center [696, 262] width 44 height 20
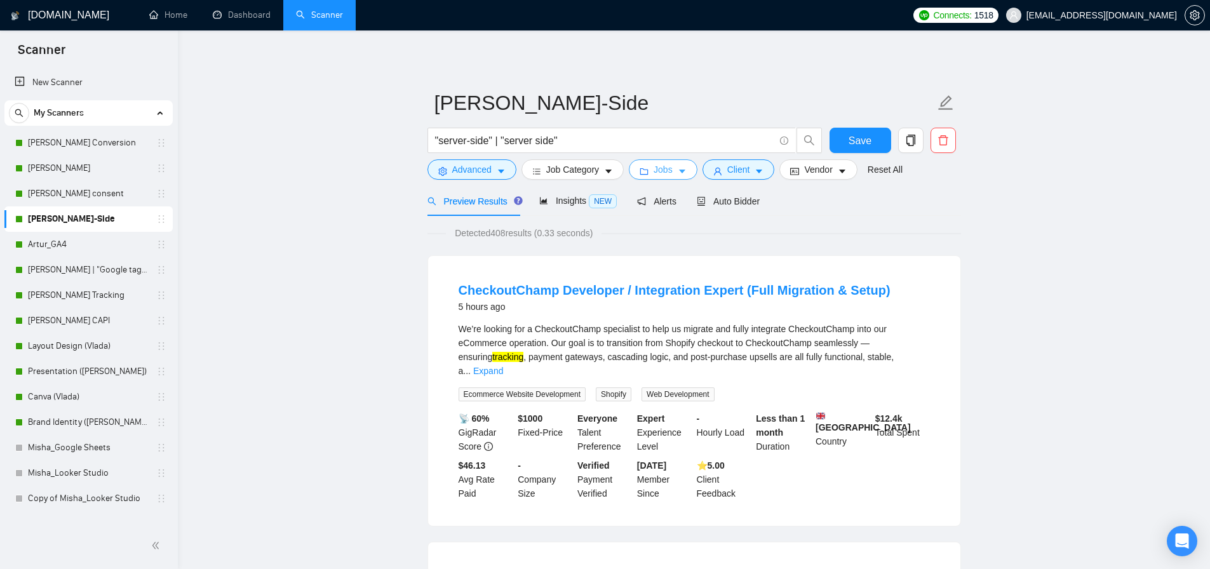
click at [647, 171] on icon "folder" at bounding box center [644, 171] width 9 height 9
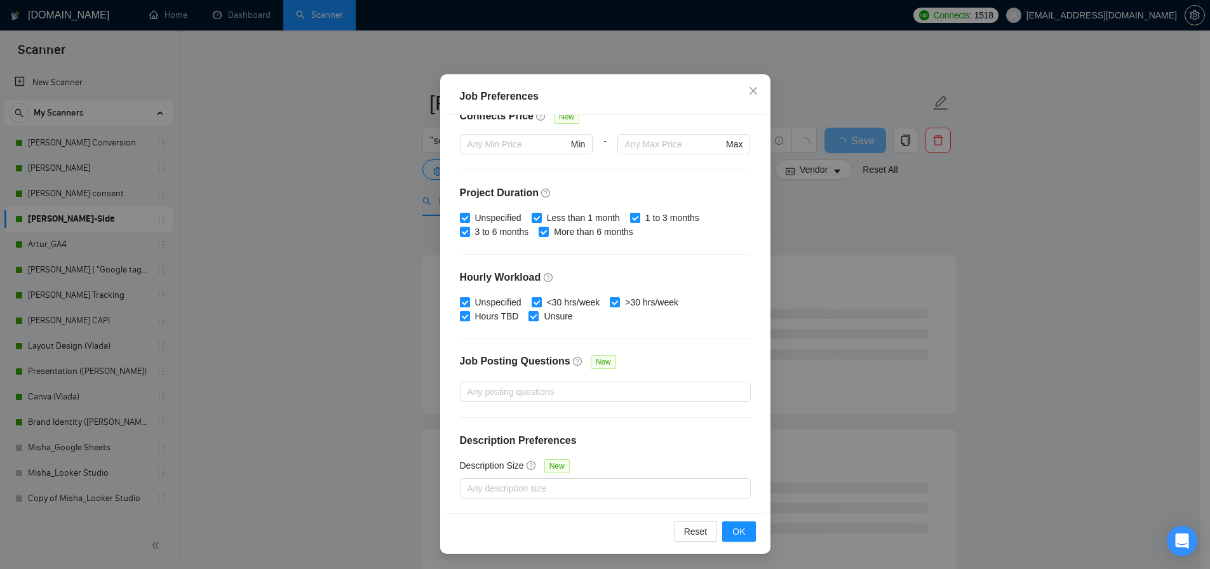
scroll to position [8, 0]
click at [365, 317] on div "Job Preferences Budget Project Type All Fixed Price Hourly Rate Fixed Price Bud…" at bounding box center [605, 284] width 1210 height 569
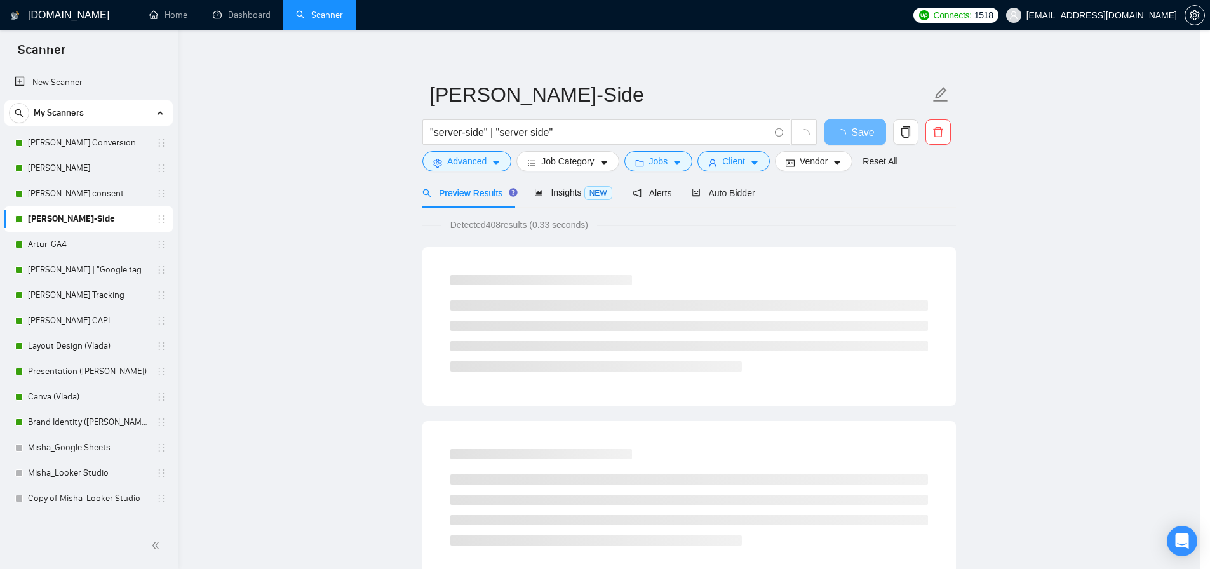
scroll to position [2, 0]
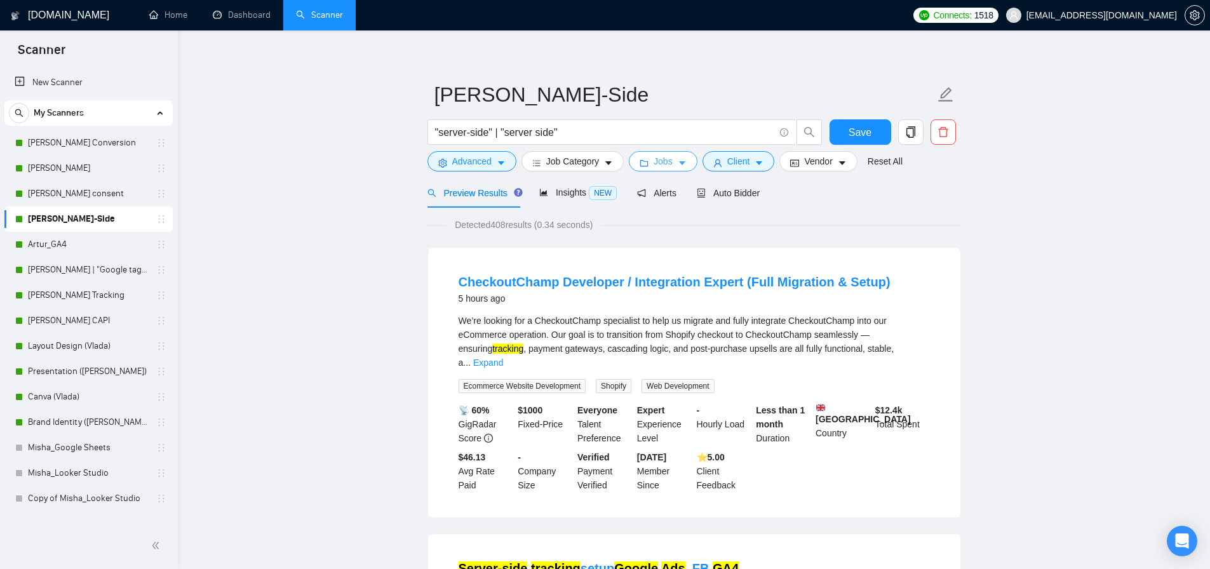
click at [665, 160] on span "Jobs" at bounding box center [663, 161] width 19 height 14
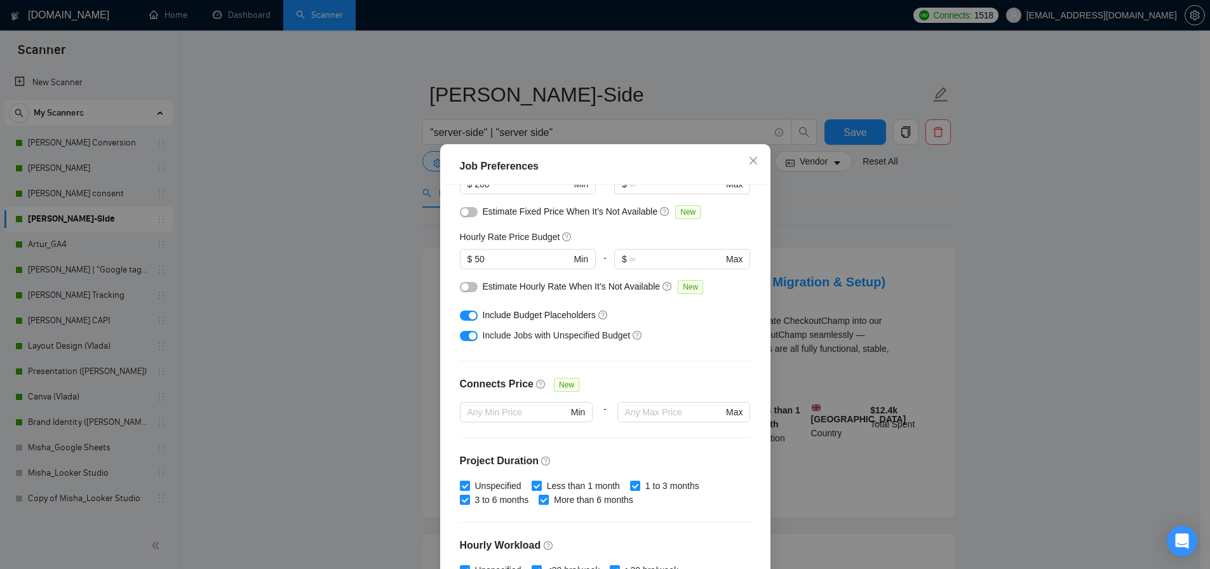
scroll to position [136, 0]
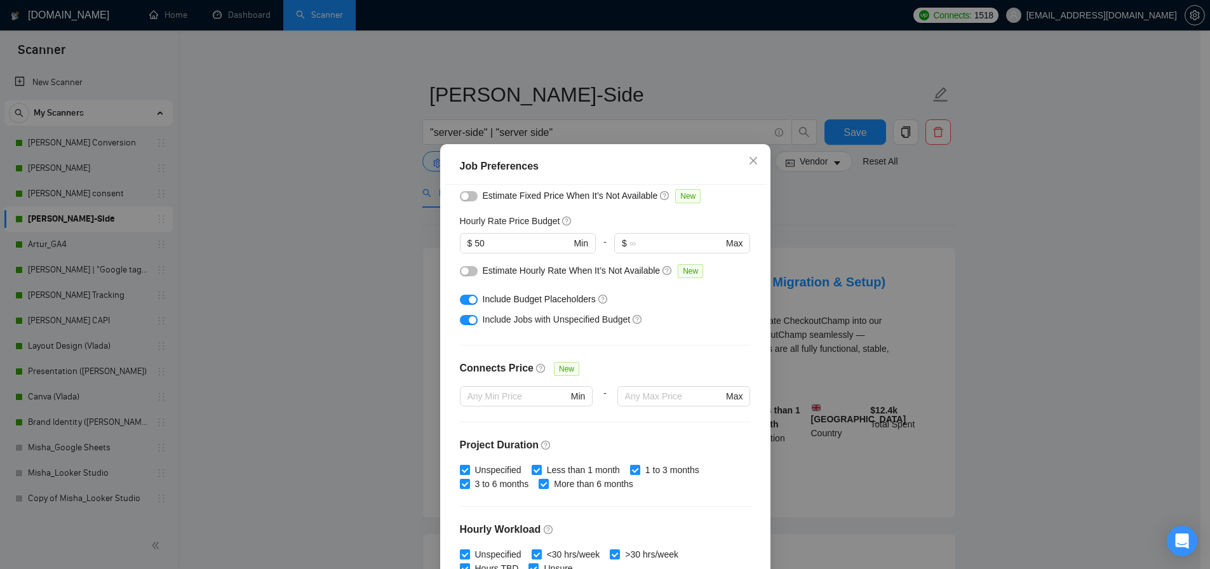
click at [469, 302] on div "button" at bounding box center [473, 300] width 8 height 8
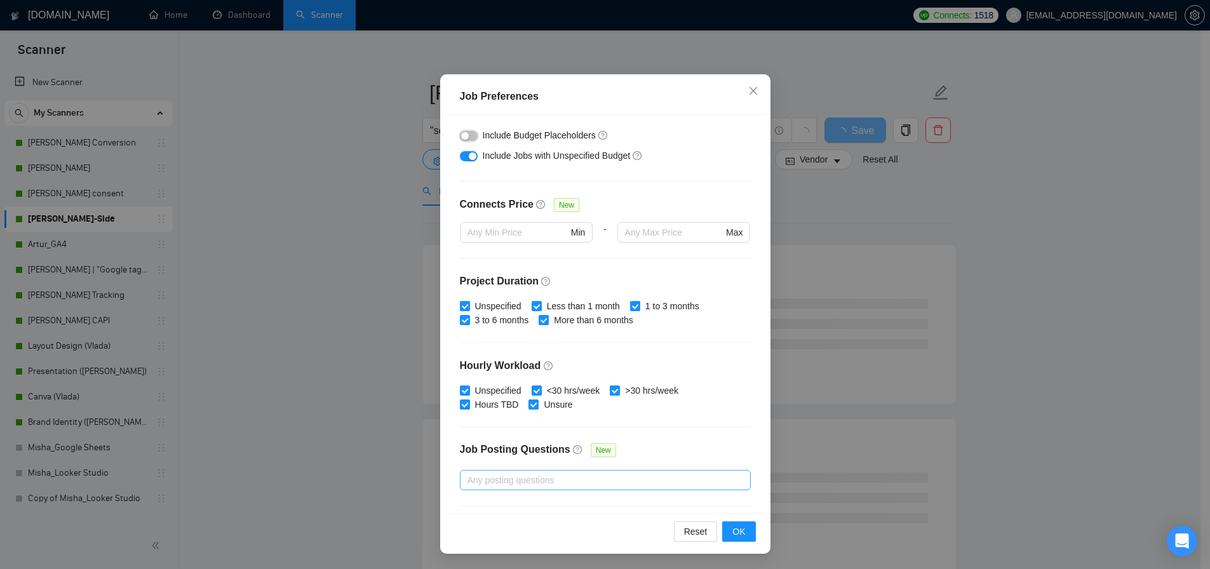
scroll to position [318, 0]
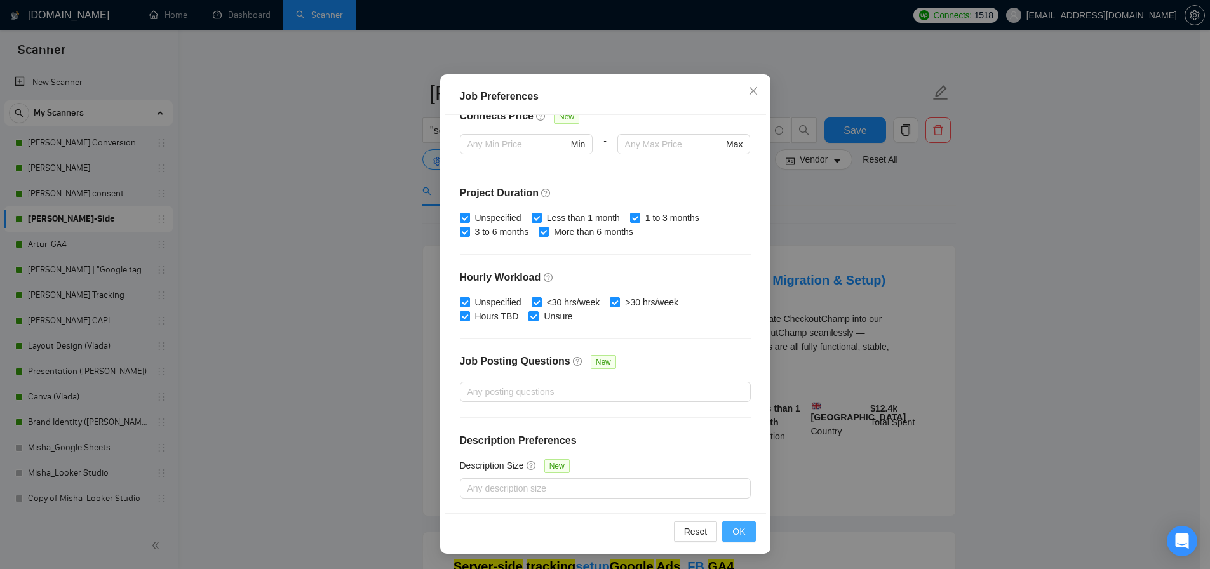
click at [739, 525] on span "OK" at bounding box center [738, 532] width 13 height 14
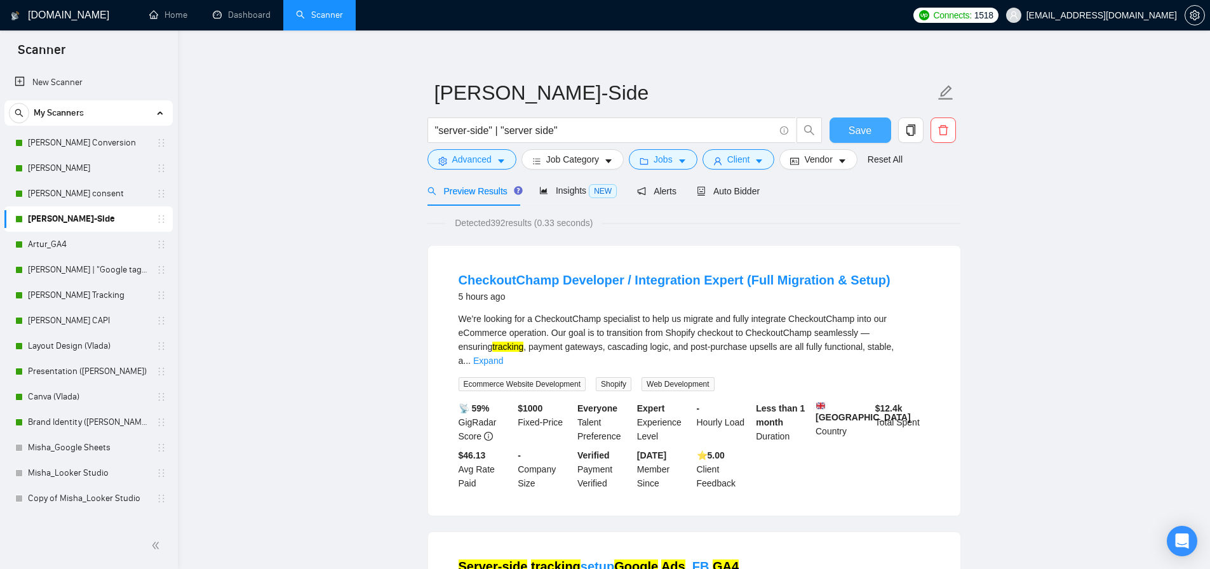
click at [869, 132] on span "Save" at bounding box center [860, 131] width 23 height 16
click at [79, 241] on link "Artur_GA4" at bounding box center [88, 244] width 121 height 25
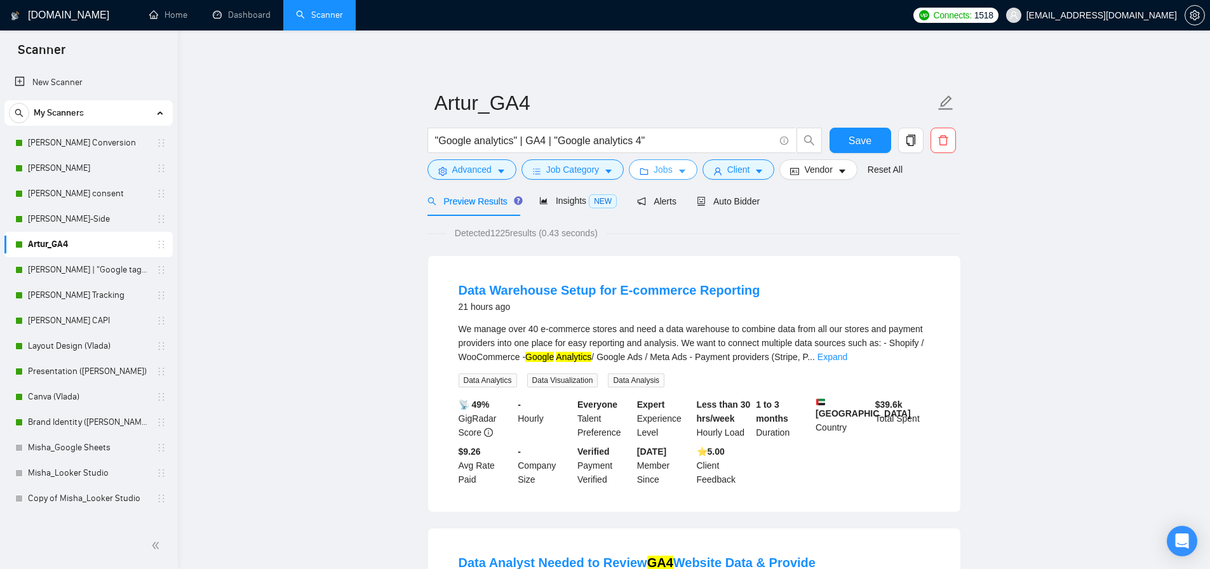
click at [671, 170] on span "Jobs" at bounding box center [663, 170] width 19 height 14
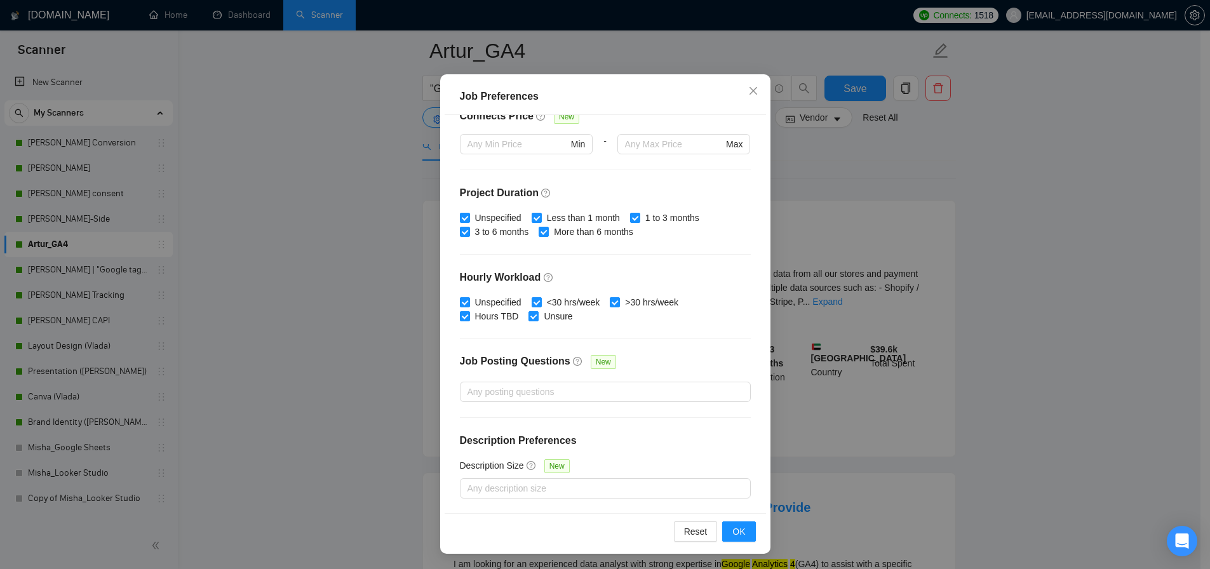
scroll to position [73, 0]
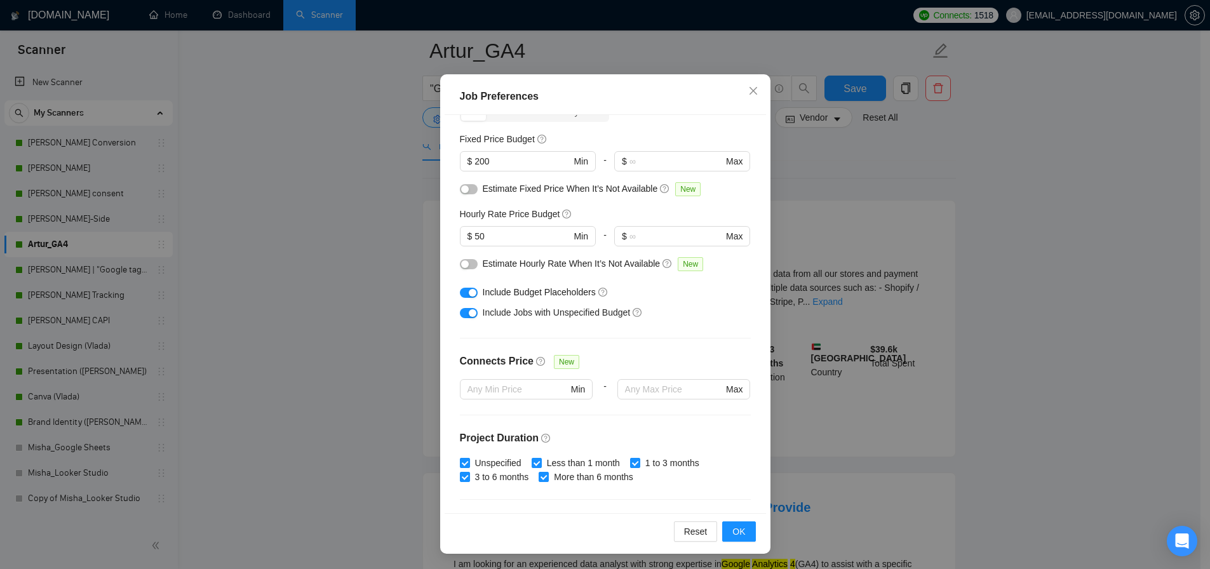
click at [469, 290] on div "button" at bounding box center [473, 293] width 8 height 8
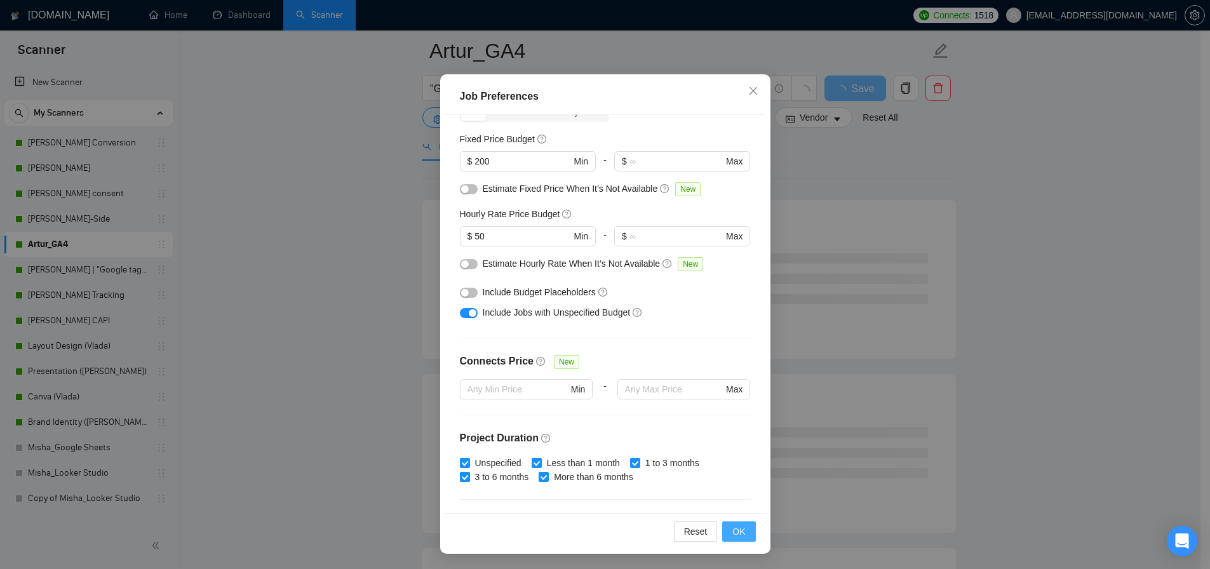
click at [733, 532] on span "OK" at bounding box center [738, 532] width 13 height 14
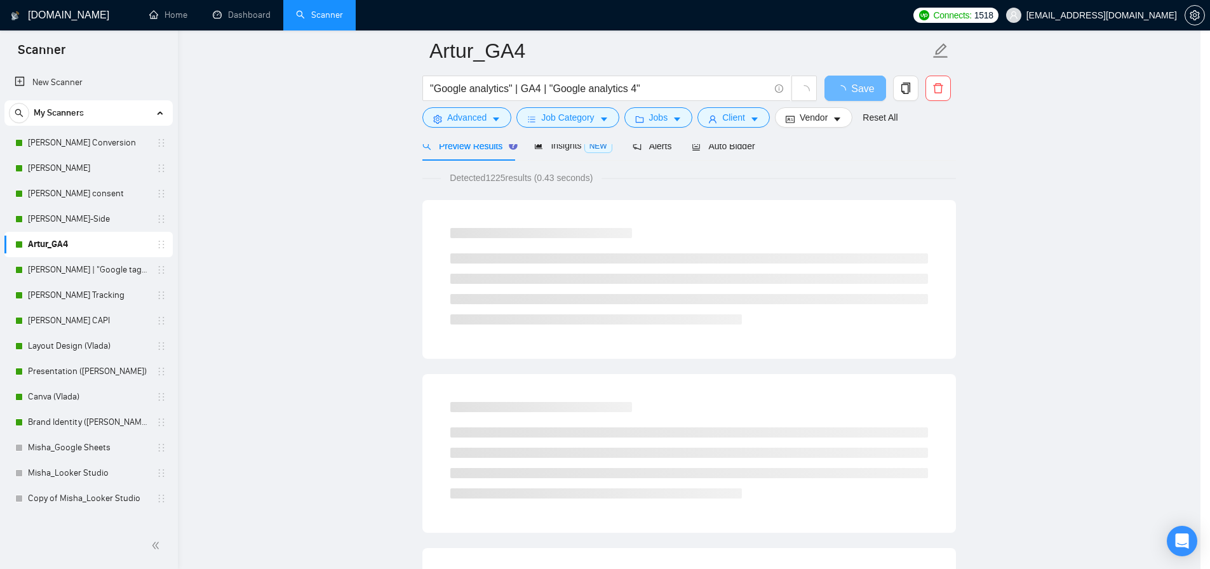
scroll to position [2, 0]
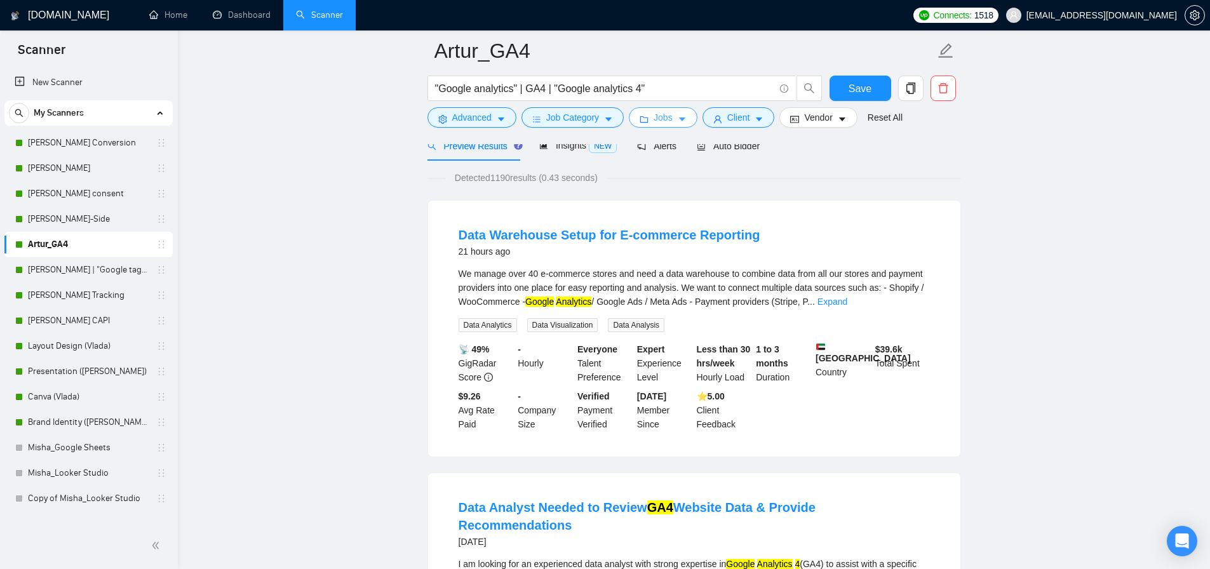
click at [673, 119] on span "Jobs" at bounding box center [663, 118] width 19 height 14
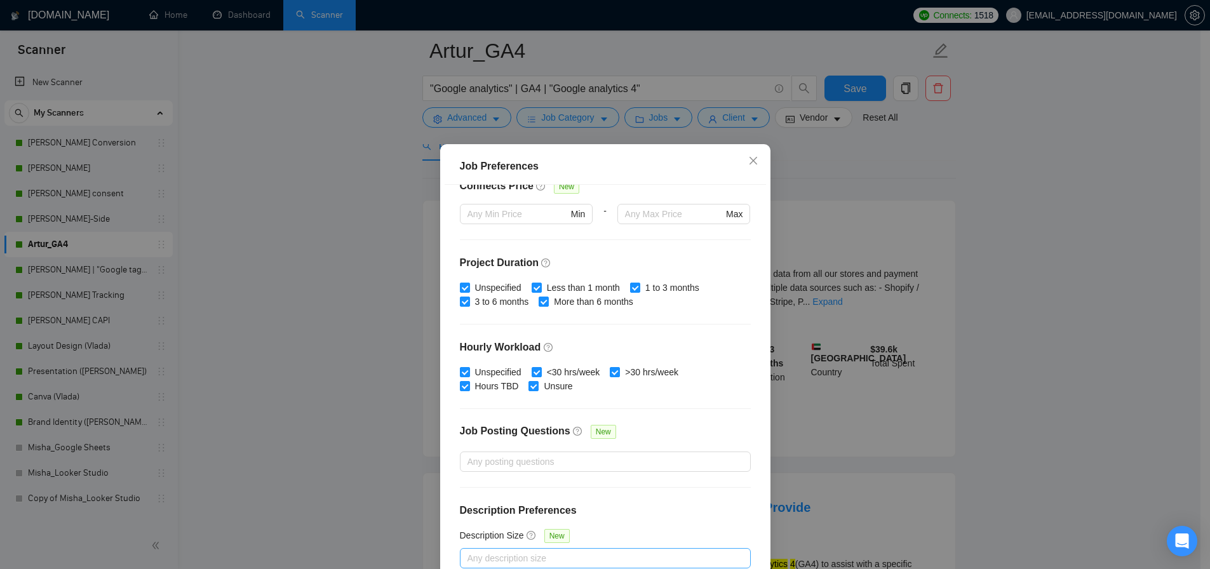
scroll to position [72, 0]
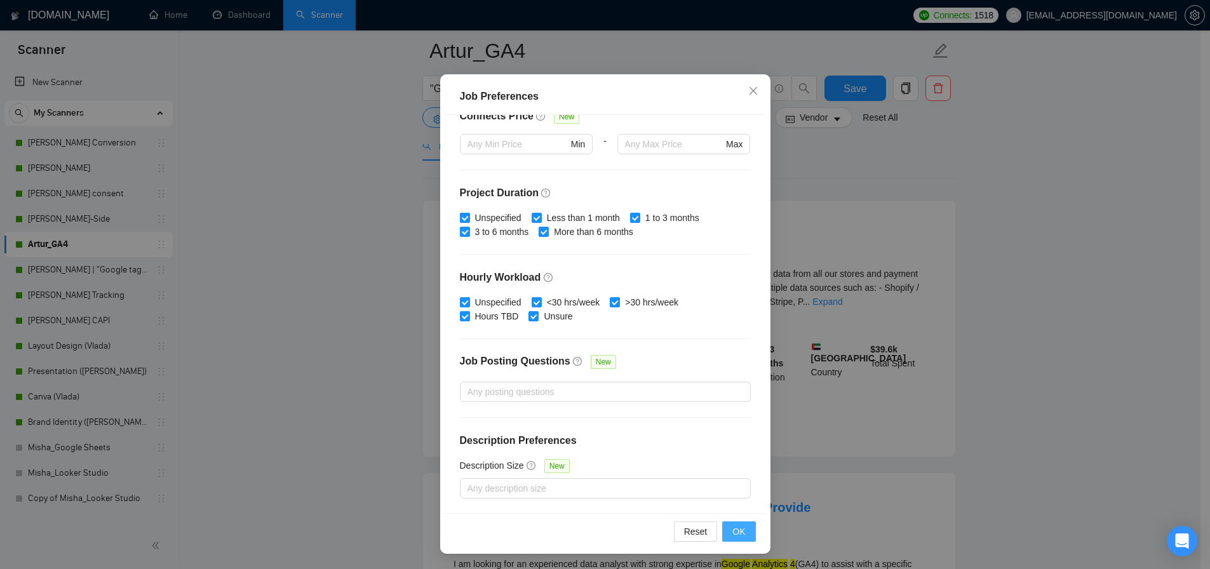
click at [732, 535] on span "OK" at bounding box center [738, 532] width 13 height 14
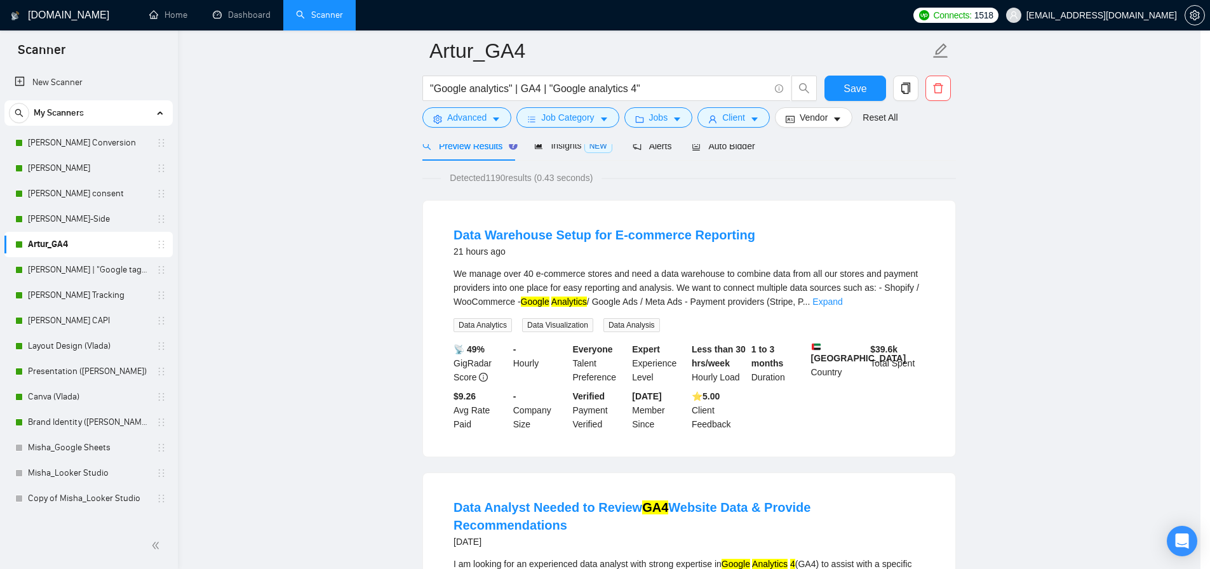
scroll to position [2, 0]
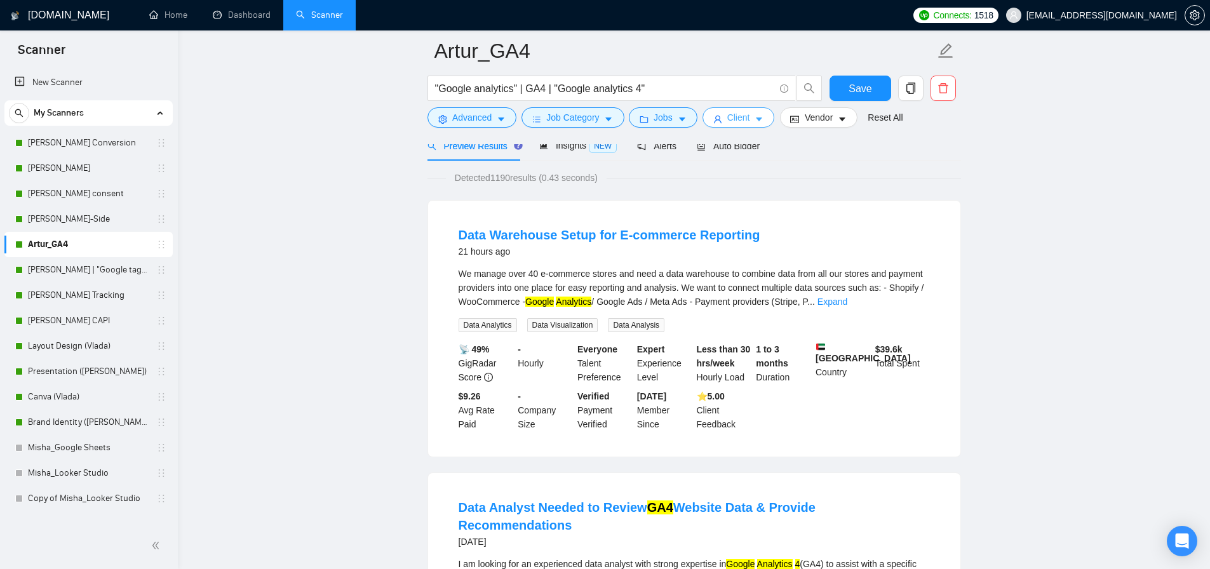
click at [732, 117] on span "Client" at bounding box center [738, 118] width 23 height 14
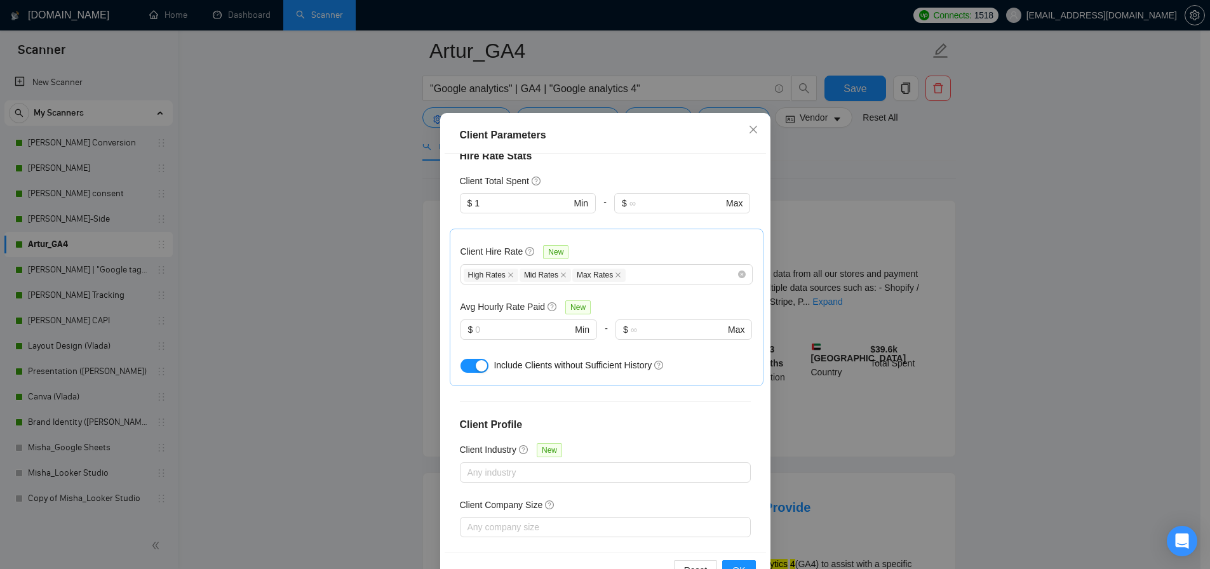
scroll to position [72, 0]
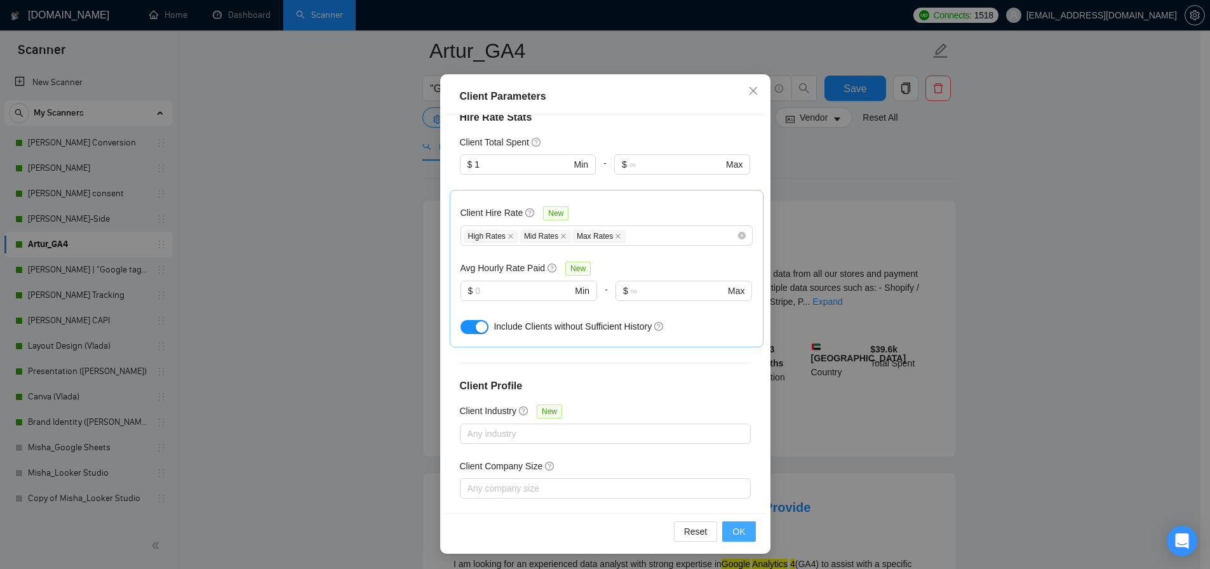
click at [722, 529] on button "OK" at bounding box center [738, 531] width 33 height 20
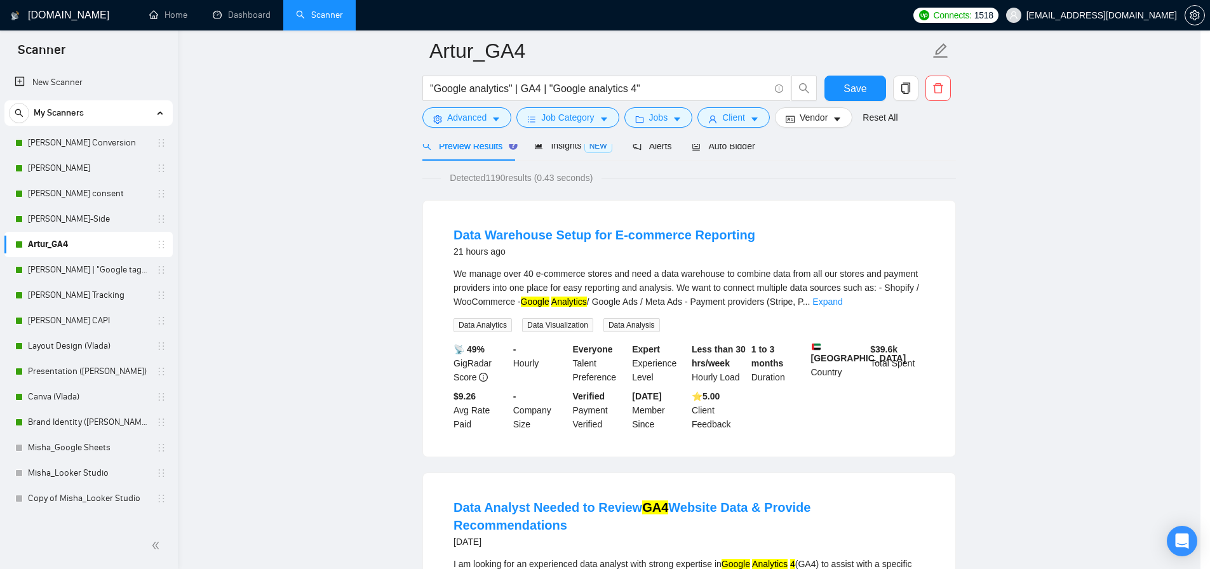
scroll to position [2, 0]
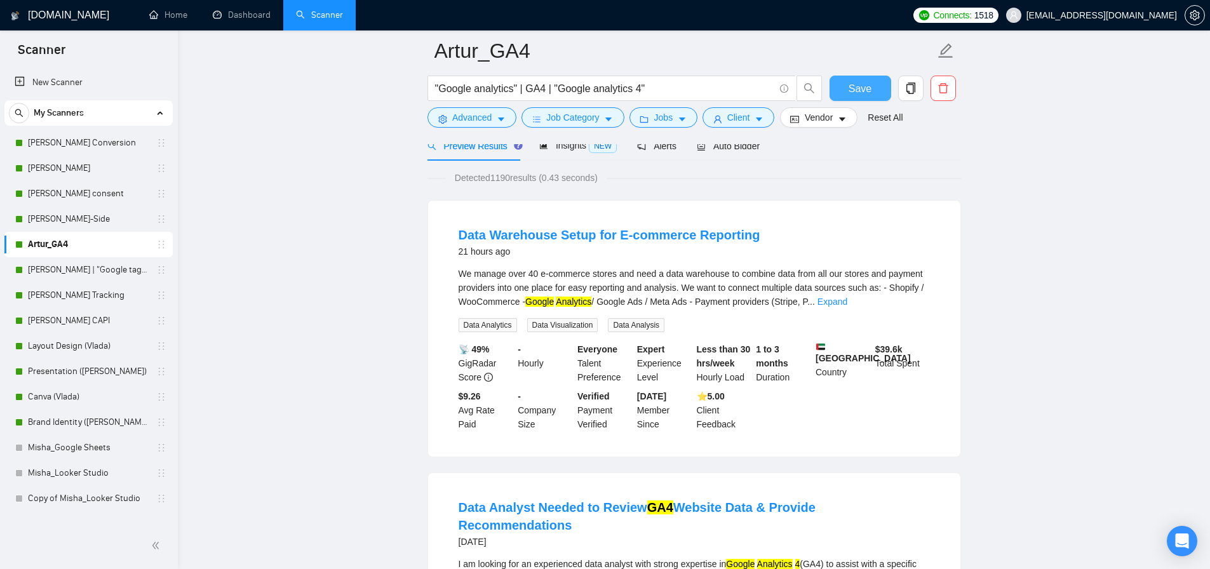
click at [856, 90] on span "Save" at bounding box center [860, 89] width 23 height 16
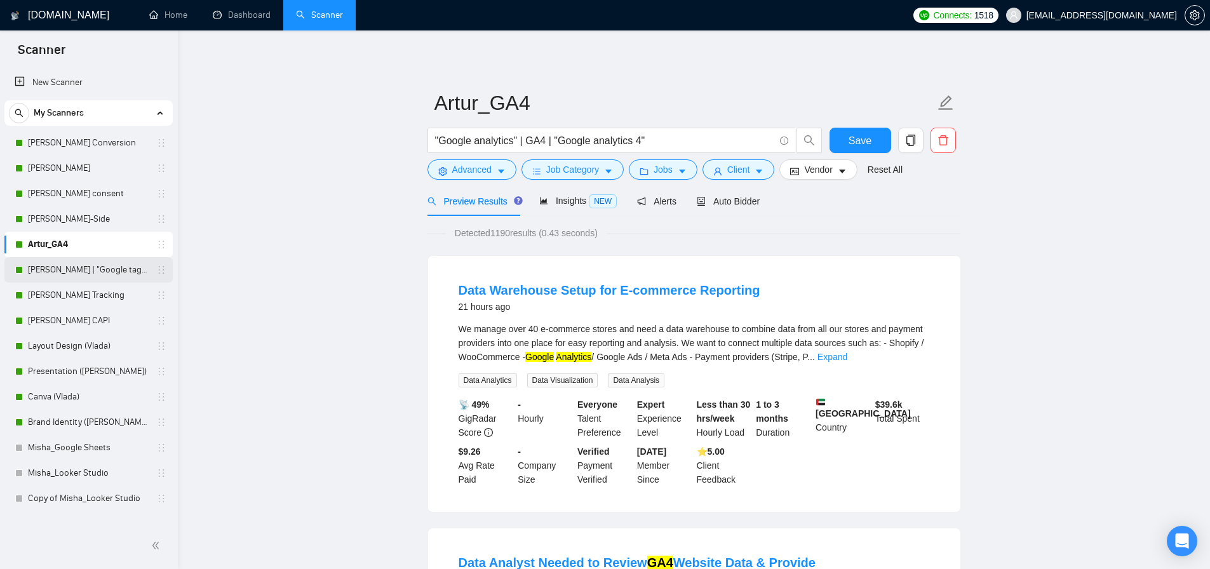
click at [79, 269] on link "[PERSON_NAME] | "Google tag manager" at bounding box center [88, 269] width 121 height 25
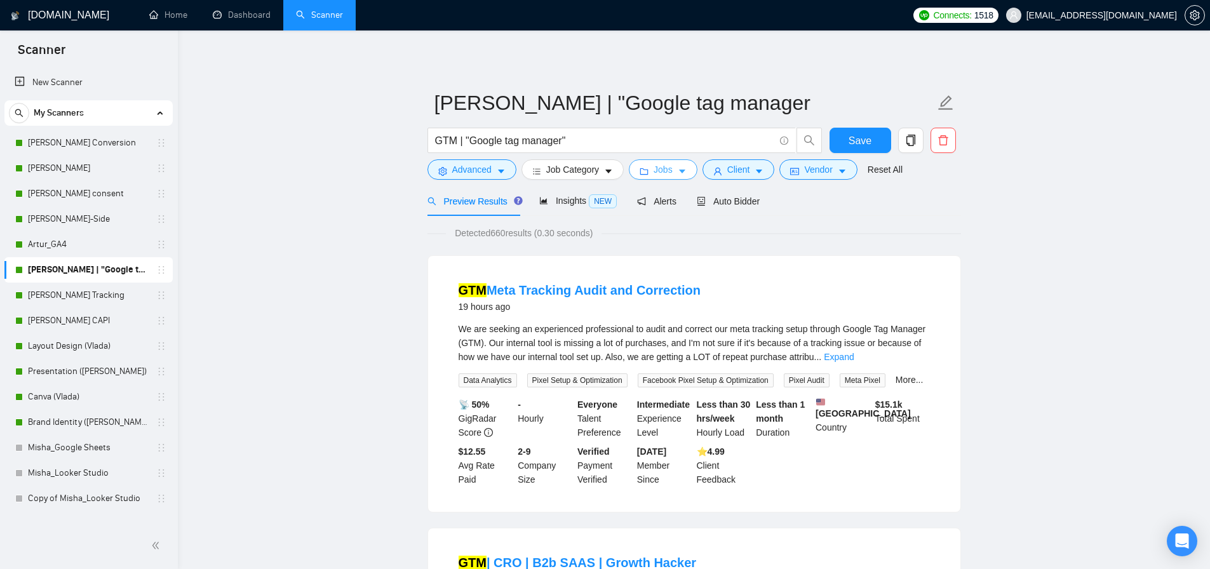
click at [650, 165] on button "Jobs" at bounding box center [663, 169] width 69 height 20
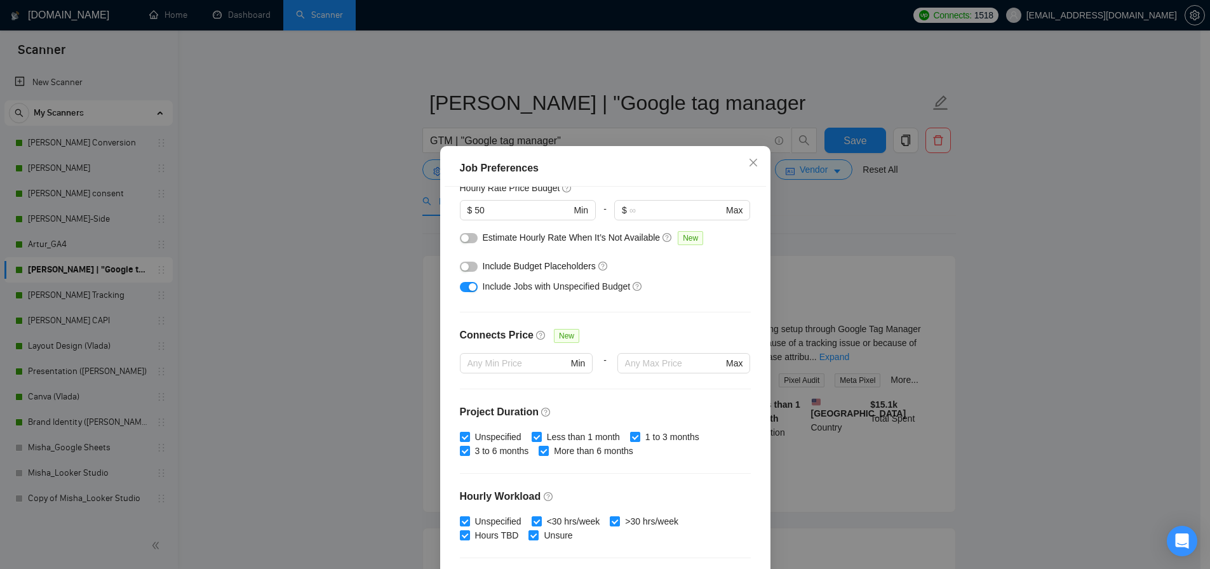
scroll to position [163, 0]
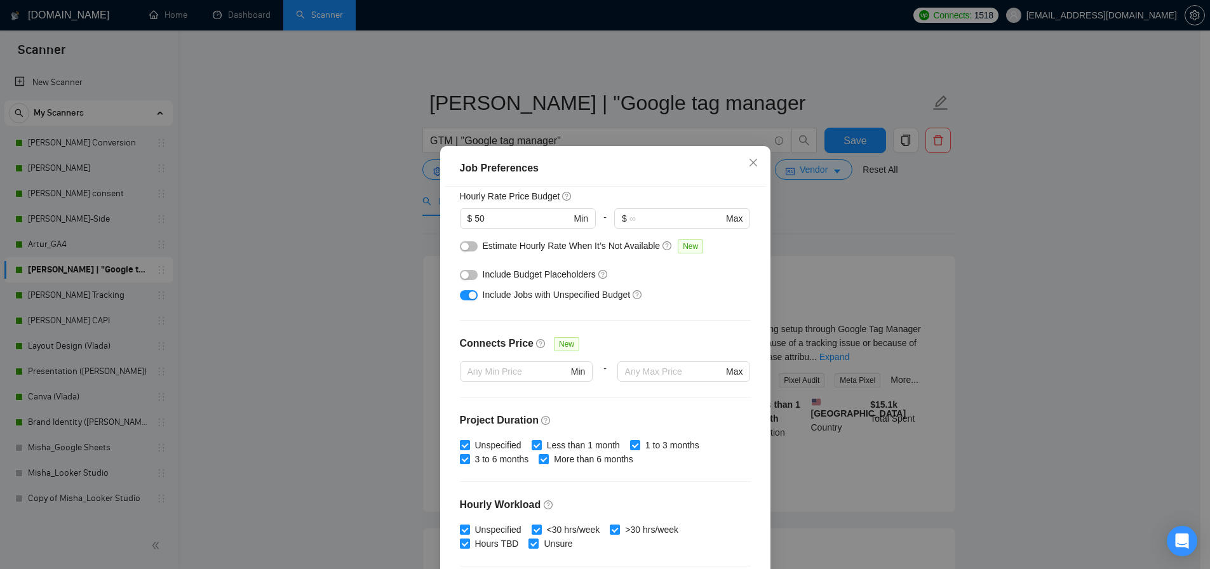
click at [356, 285] on div "Job Preferences Budget Project Type All Fixed Price Hourly Rate Fixed Price Bud…" at bounding box center [605, 284] width 1210 height 569
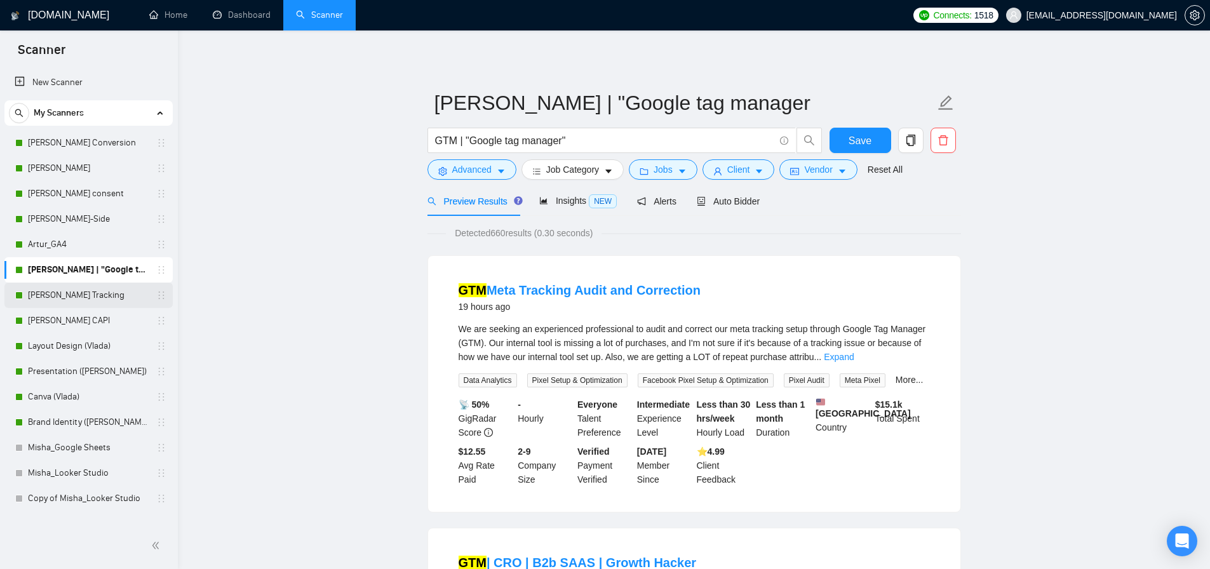
click at [81, 297] on link "[PERSON_NAME] Tracking" at bounding box center [88, 295] width 121 height 25
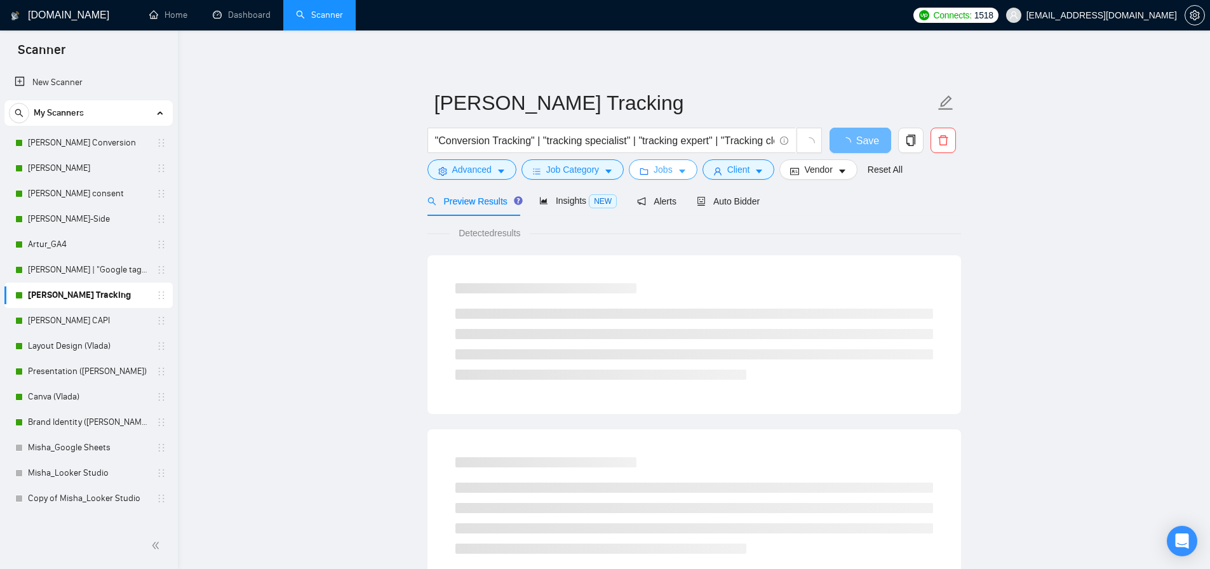
click at [696, 170] on button "Jobs" at bounding box center [663, 169] width 69 height 20
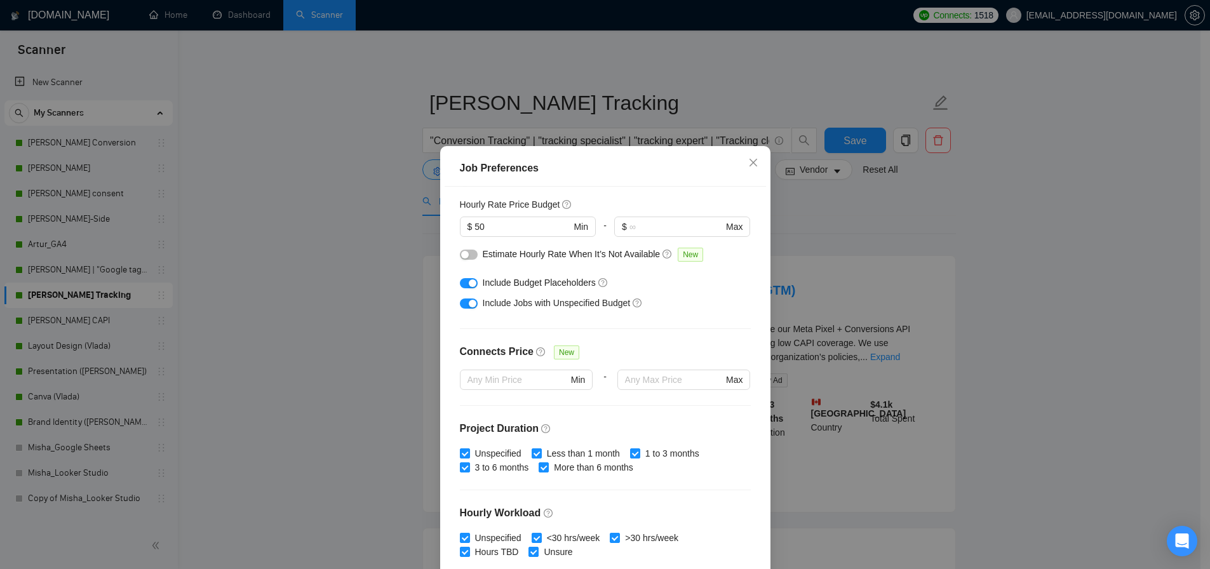
scroll to position [162, 0]
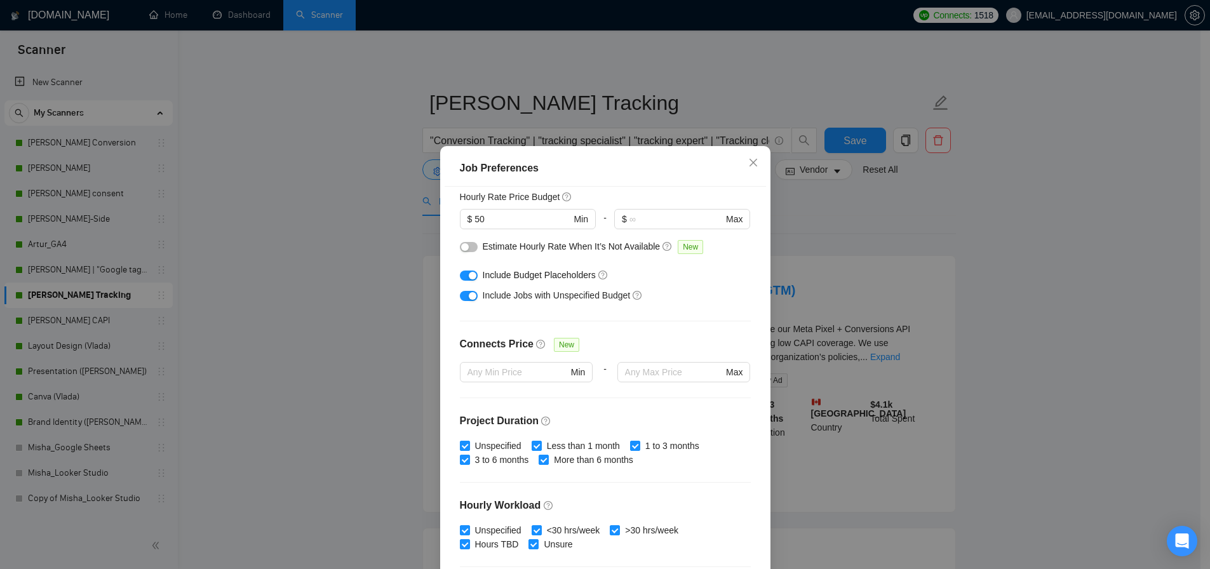
click at [470, 274] on div "button" at bounding box center [473, 276] width 8 height 8
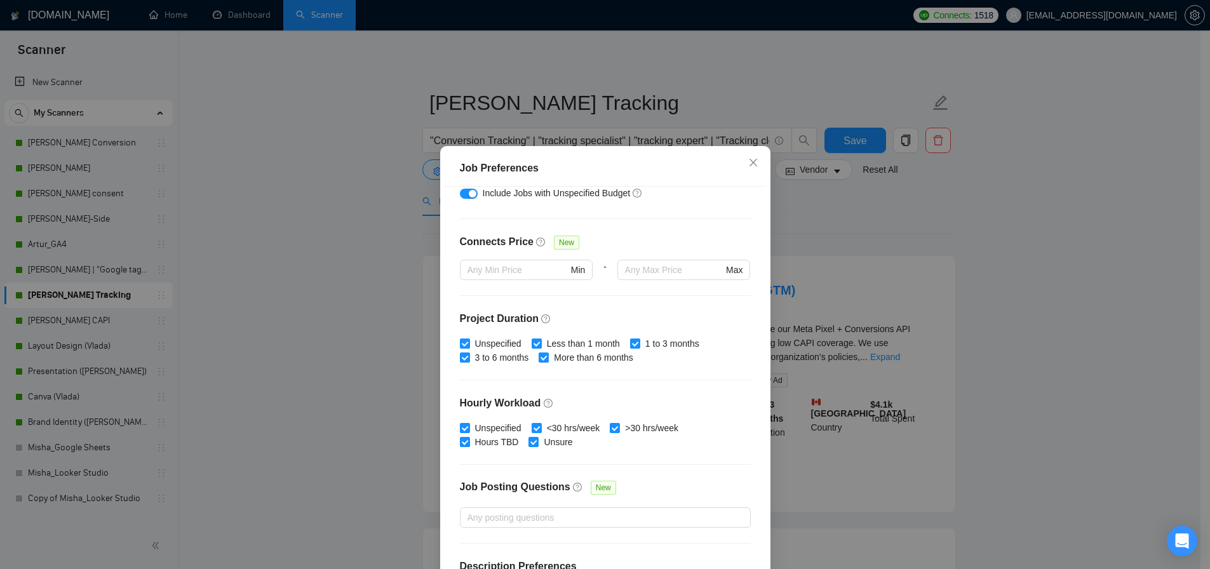
scroll to position [318, 0]
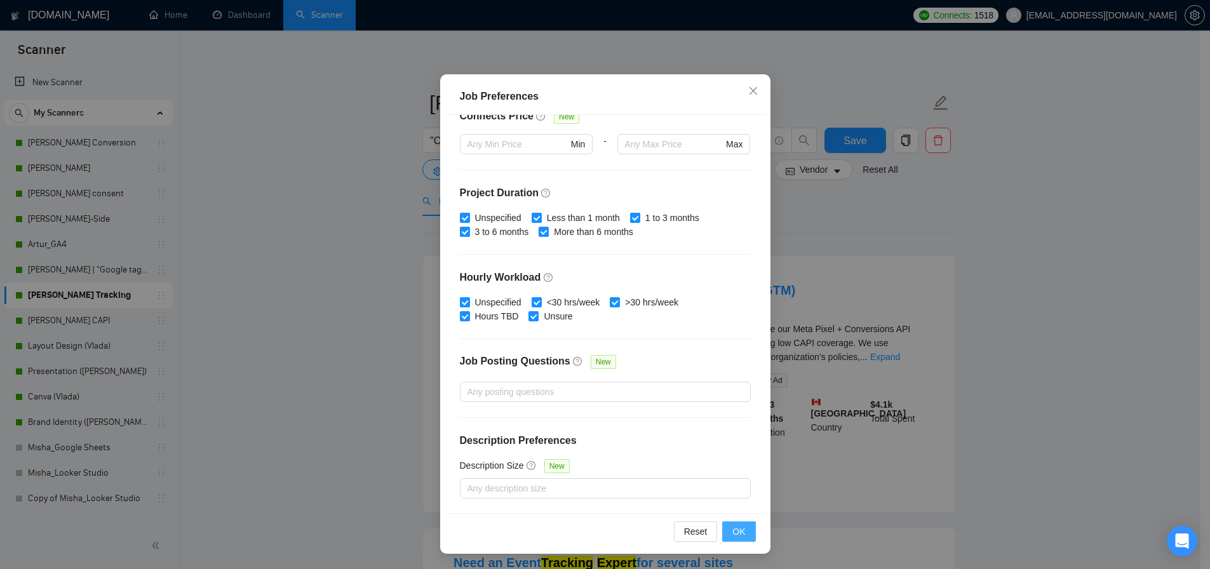
click at [746, 534] on button "OK" at bounding box center [738, 531] width 33 height 20
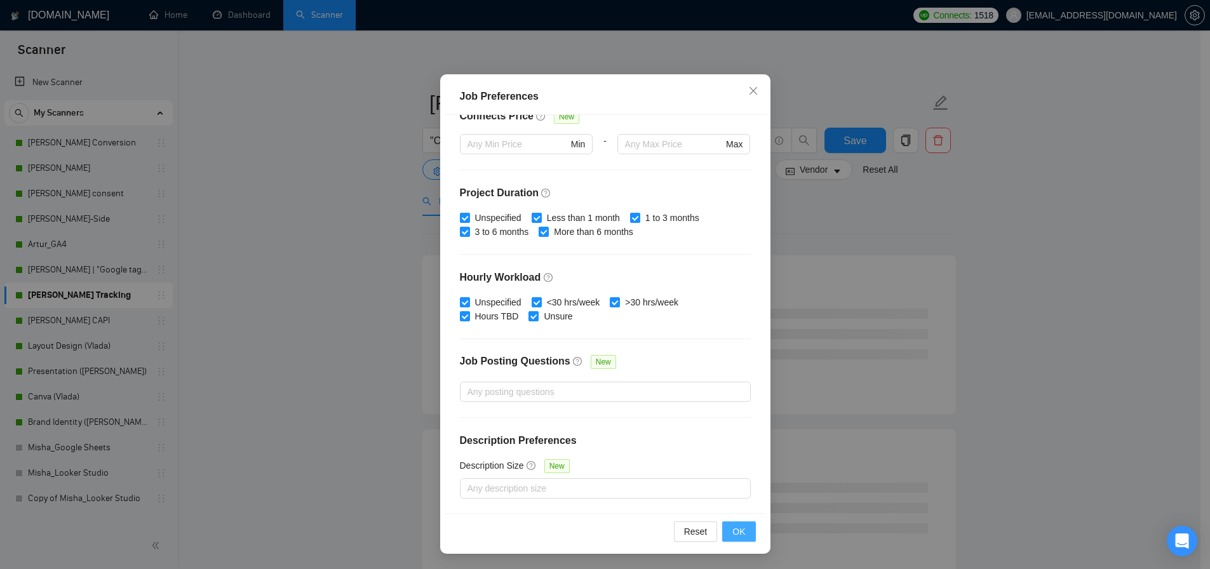
scroll to position [2, 0]
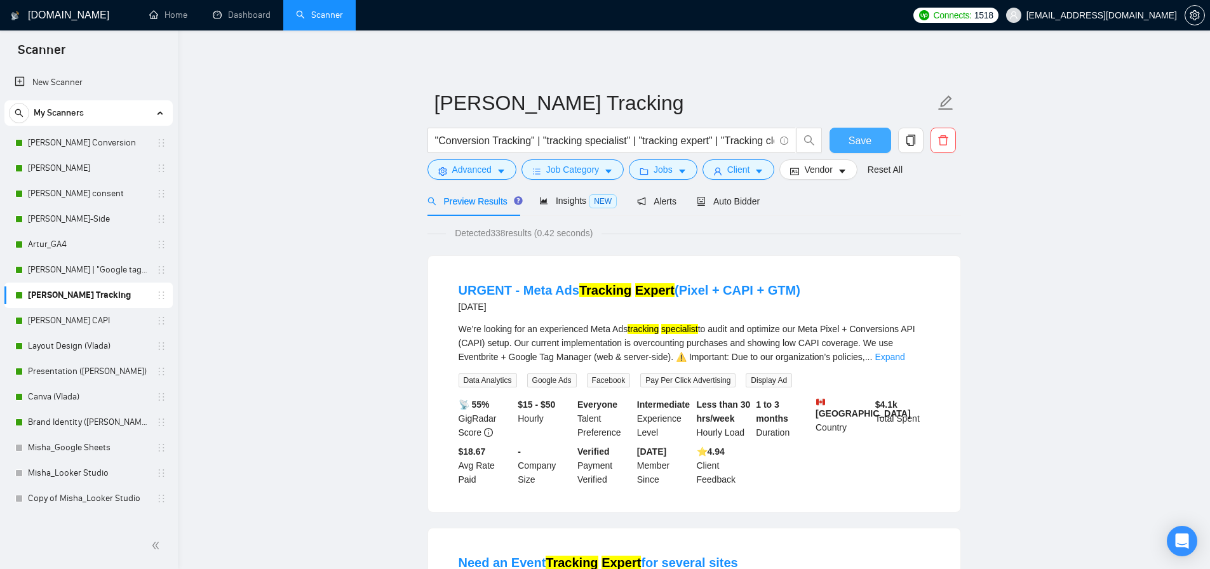
click at [842, 135] on button "Save" at bounding box center [861, 140] width 62 height 25
click at [62, 322] on link "[PERSON_NAME] CAPI" at bounding box center [88, 320] width 121 height 25
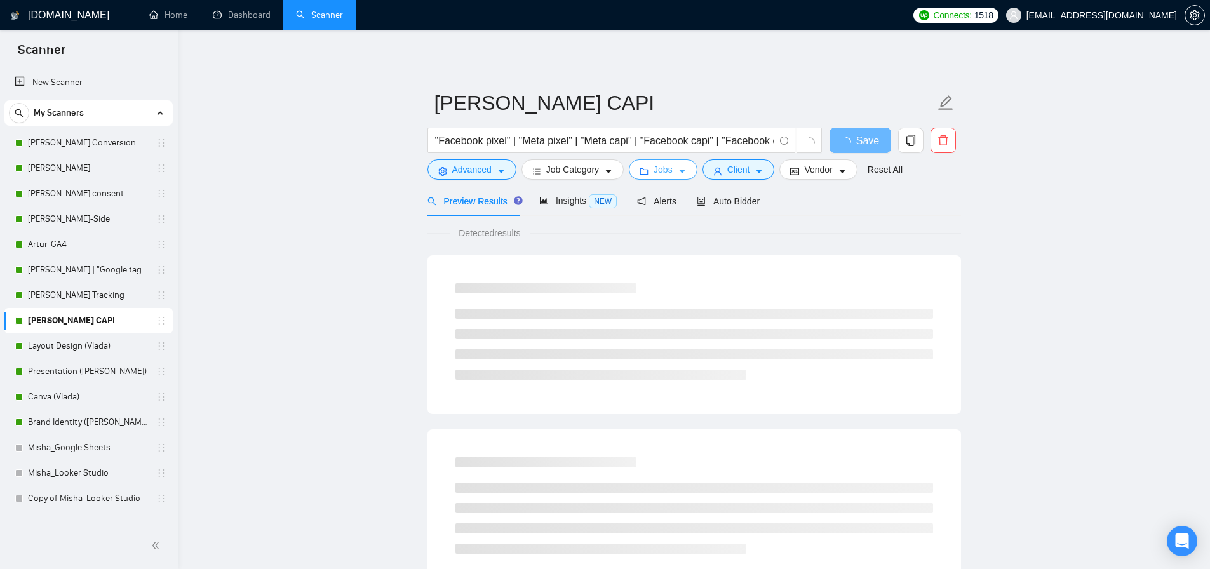
click at [664, 163] on span "Jobs" at bounding box center [663, 170] width 19 height 14
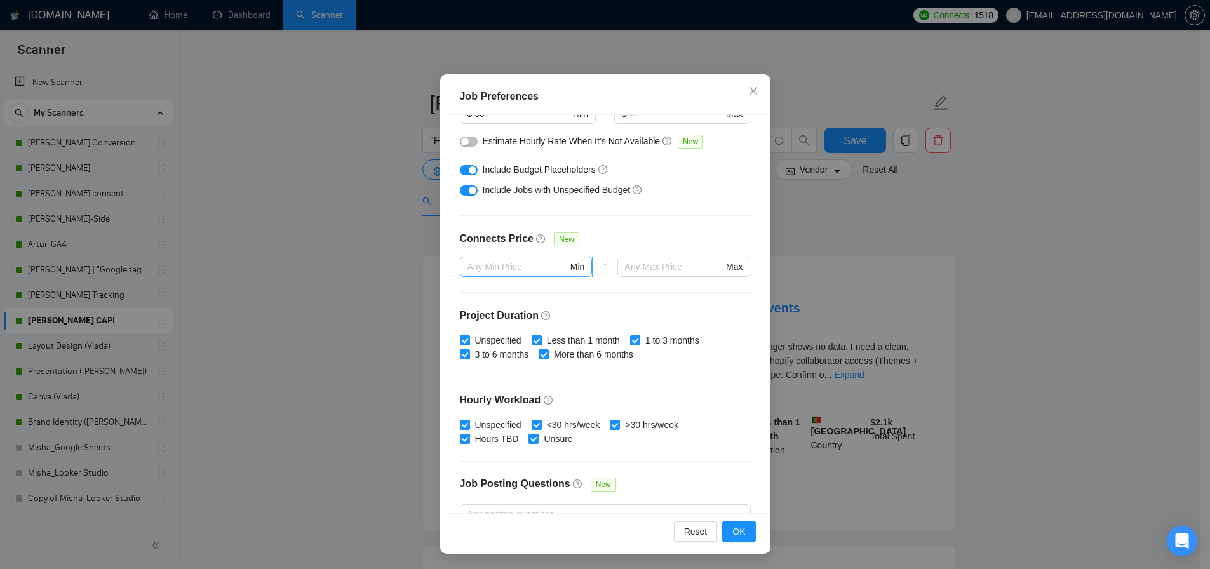
scroll to position [179, 0]
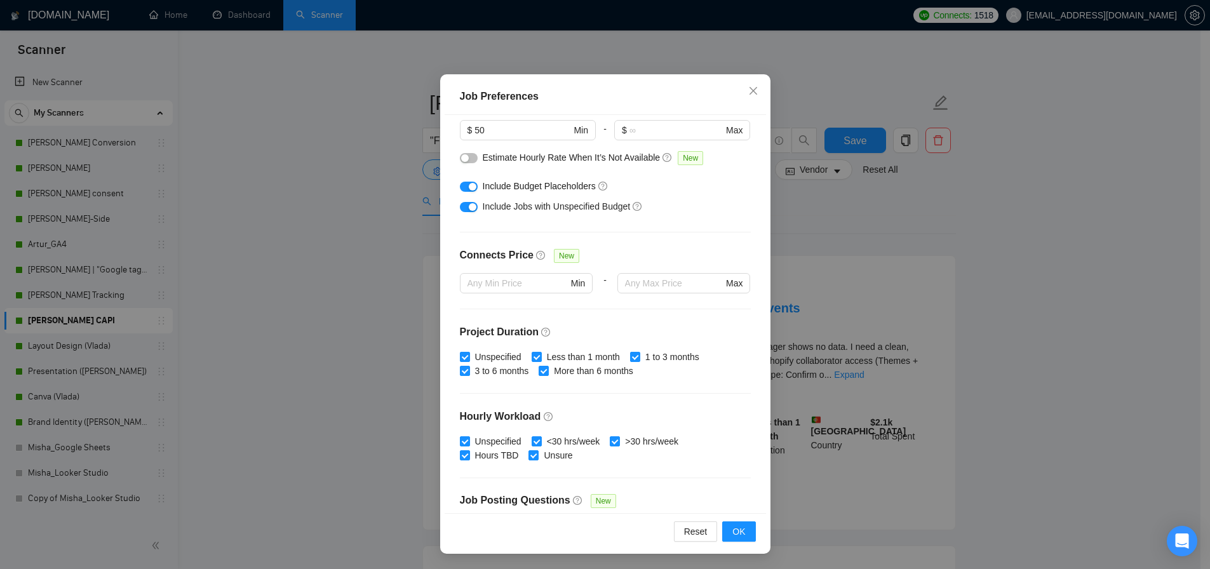
click at [460, 192] on div at bounding box center [469, 186] width 18 height 14
click at [469, 184] on div "button" at bounding box center [473, 187] width 8 height 8
click at [732, 530] on span "OK" at bounding box center [738, 532] width 13 height 14
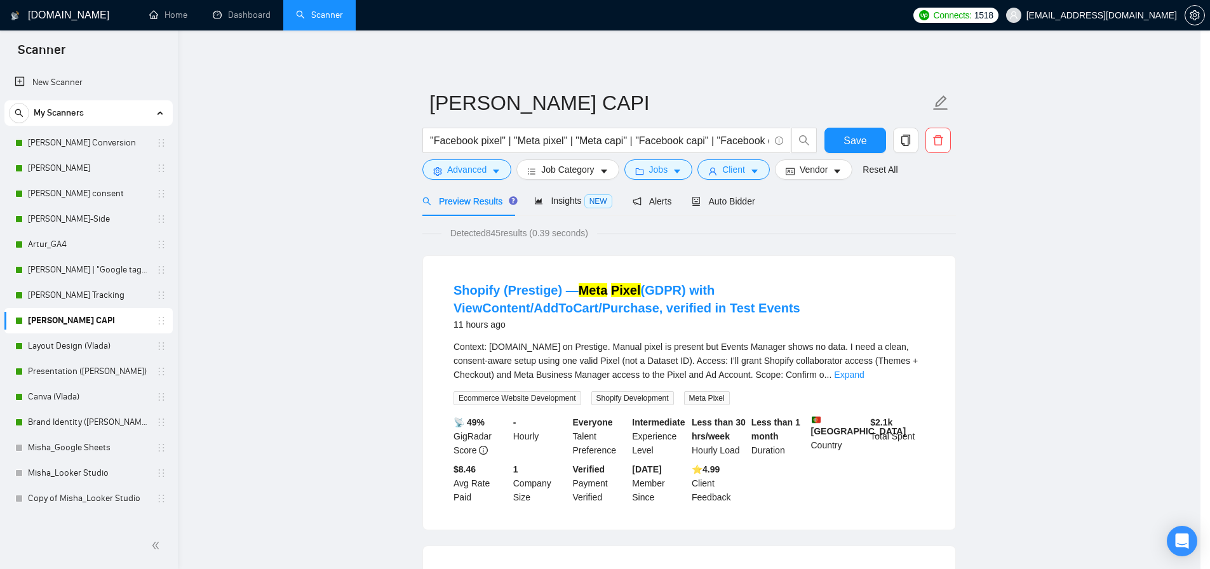
scroll to position [2, 0]
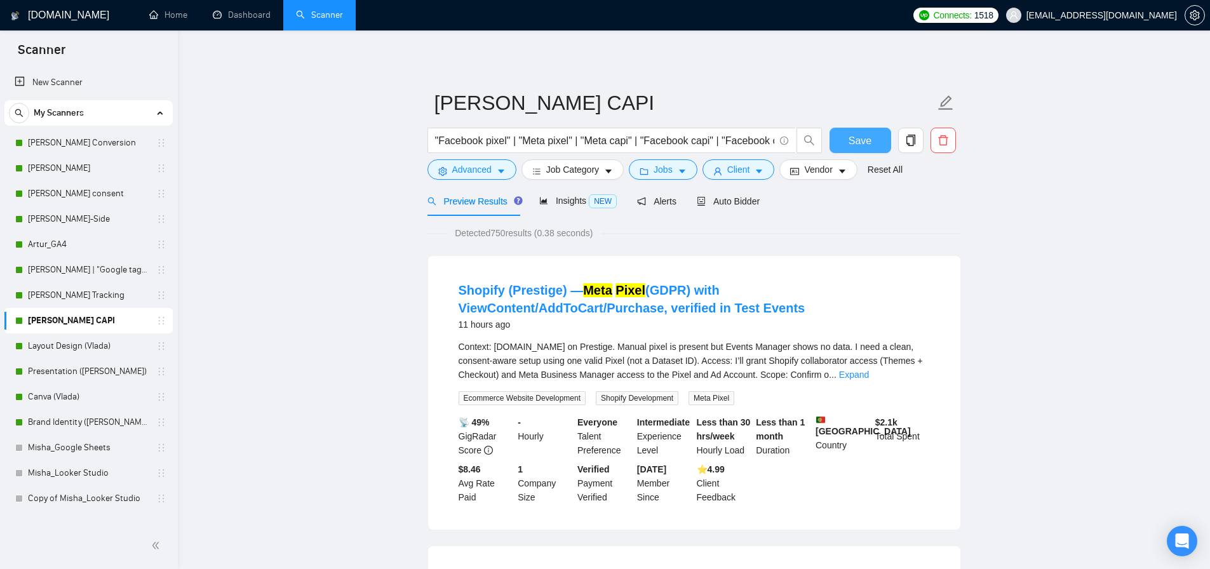
click at [848, 142] on button "Save" at bounding box center [861, 140] width 62 height 25
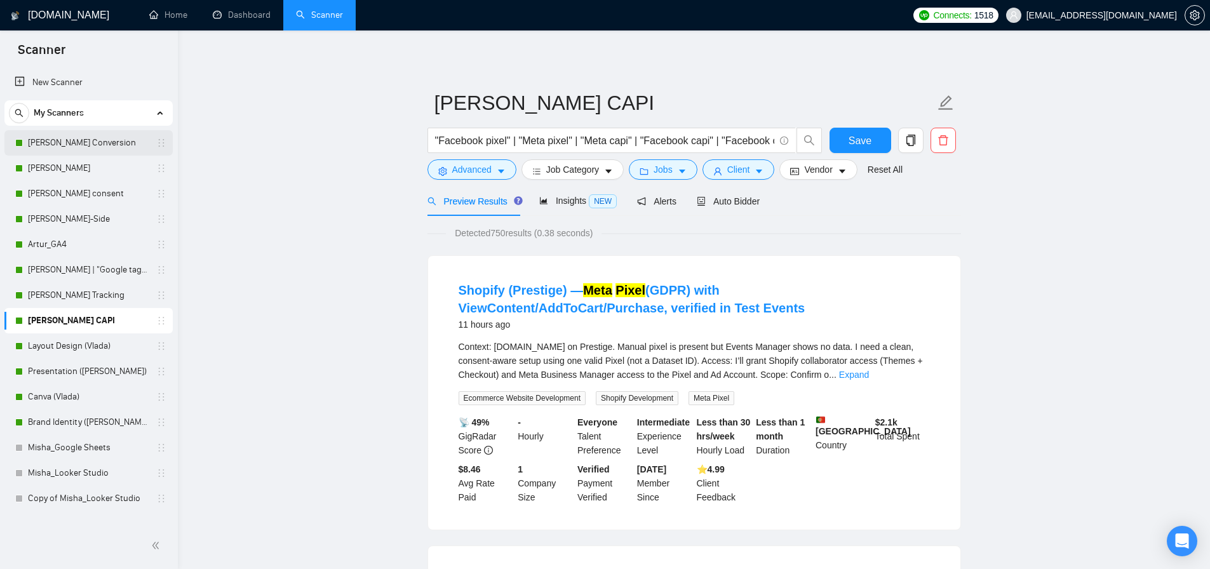
click at [80, 138] on link "[PERSON_NAME] Conversion" at bounding box center [88, 142] width 121 height 25
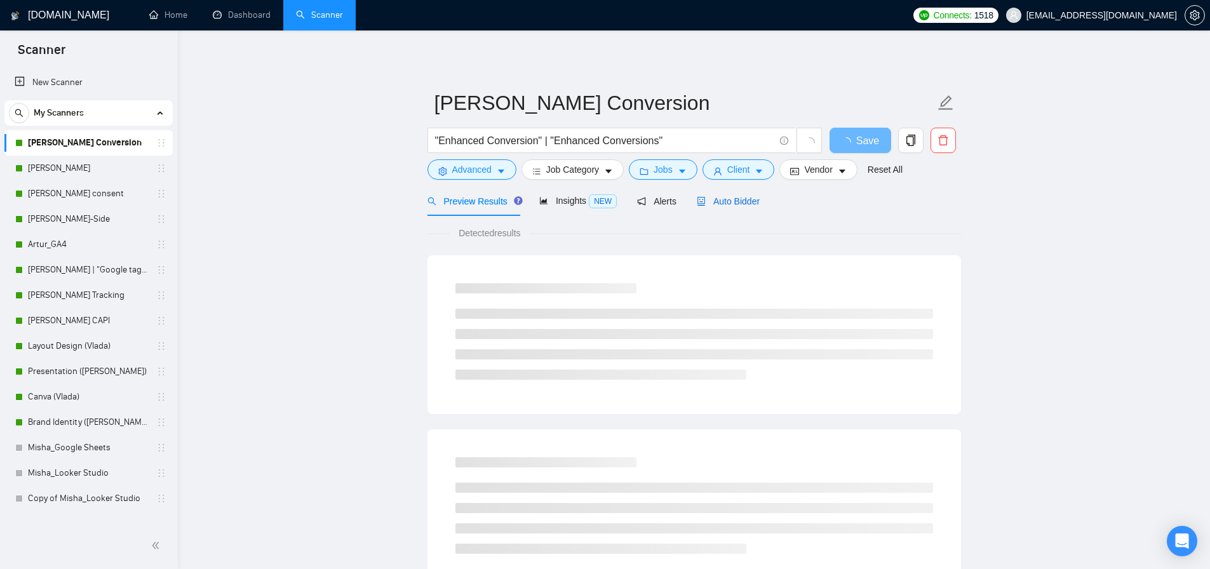
click at [745, 194] on div "Auto Bidder" at bounding box center [728, 201] width 63 height 14
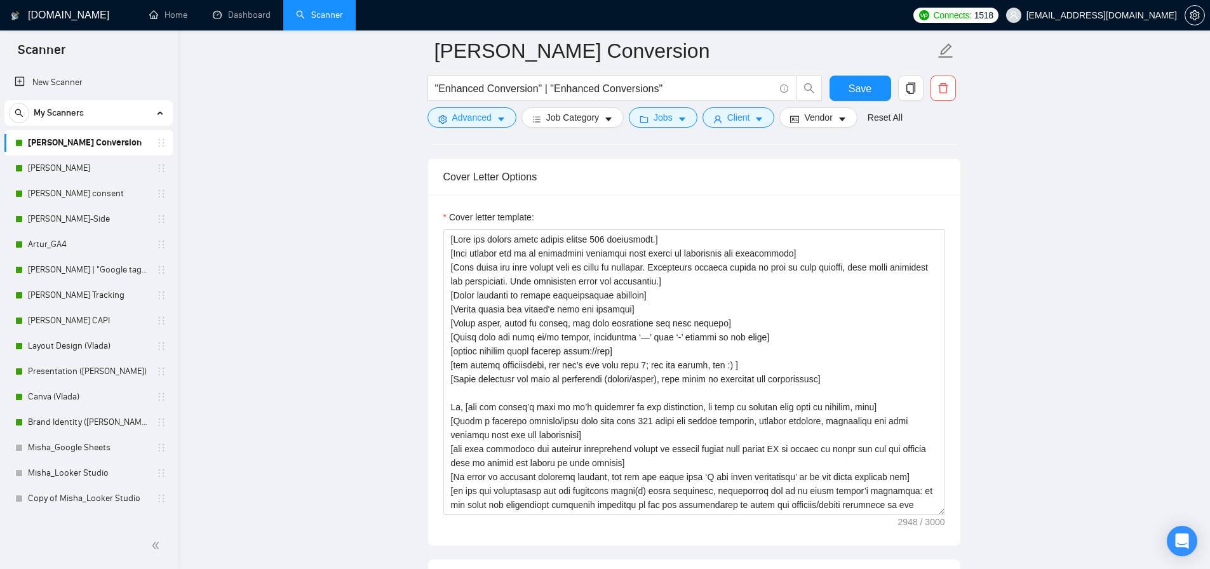
scroll to position [1506, 0]
